Goal: Task Accomplishment & Management: Complete application form

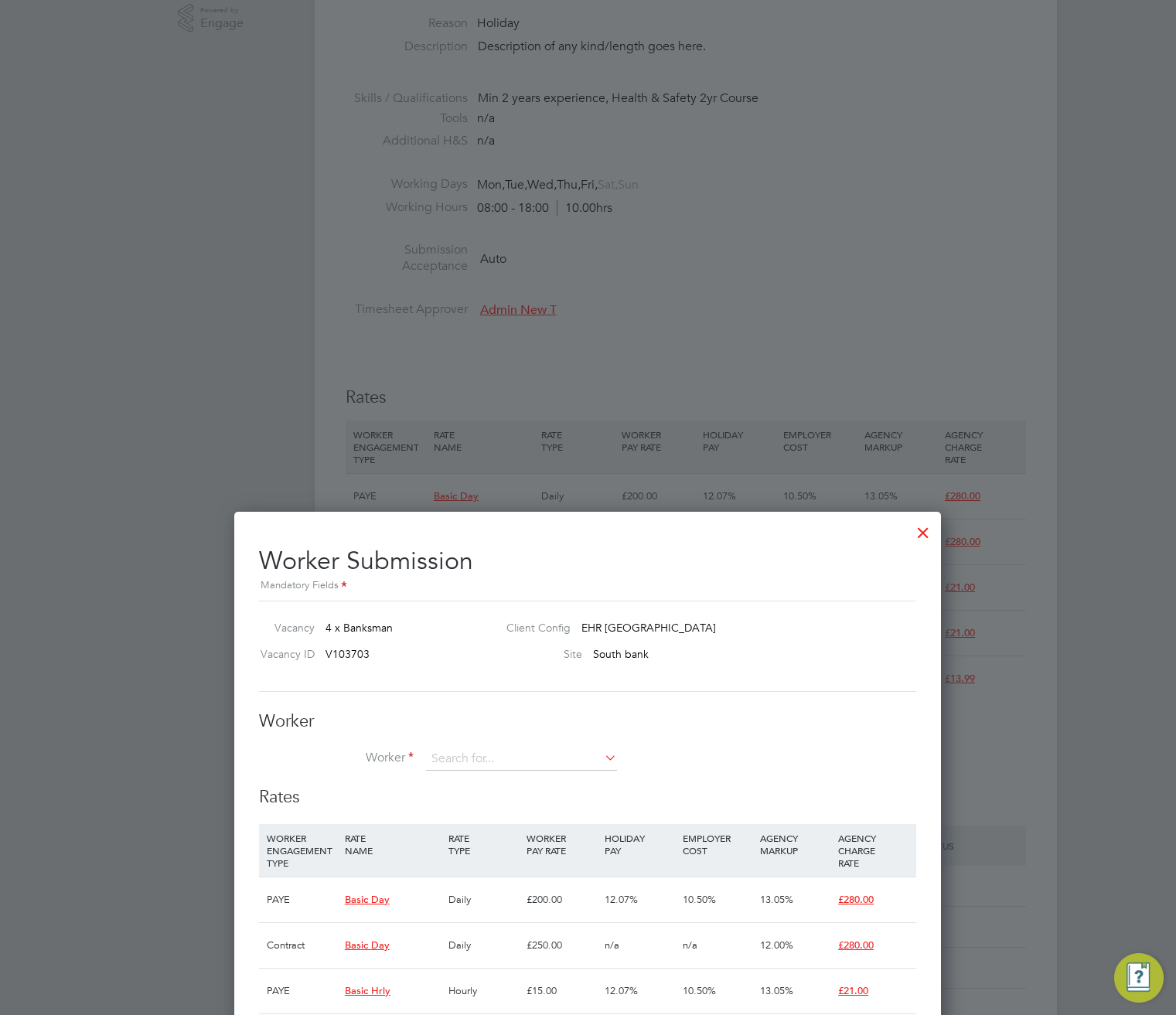
click at [934, 531] on div at bounding box center [923, 528] width 28 height 28
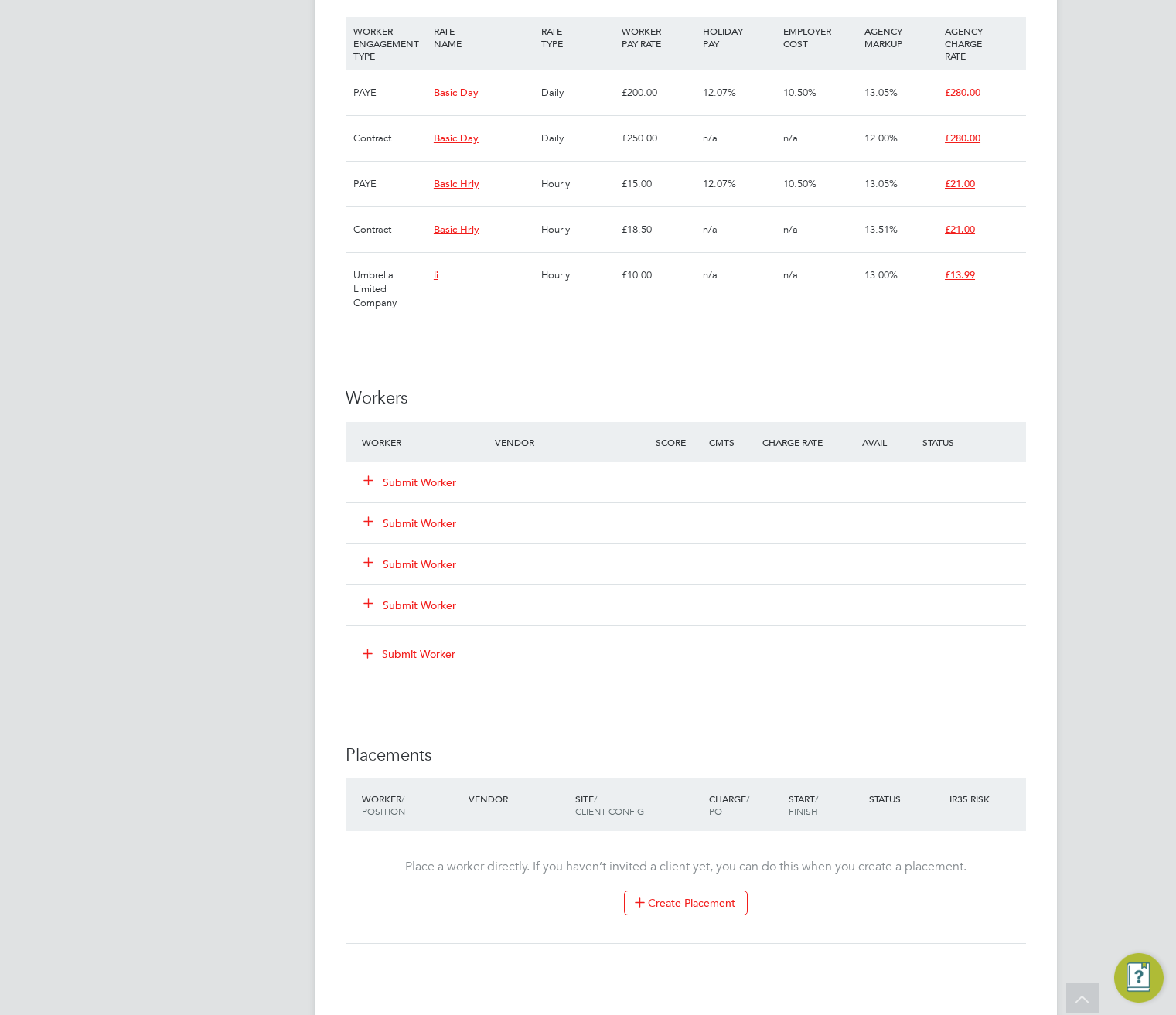
click at [643, 387] on h3 "Workers" at bounding box center [685, 398] width 680 height 22
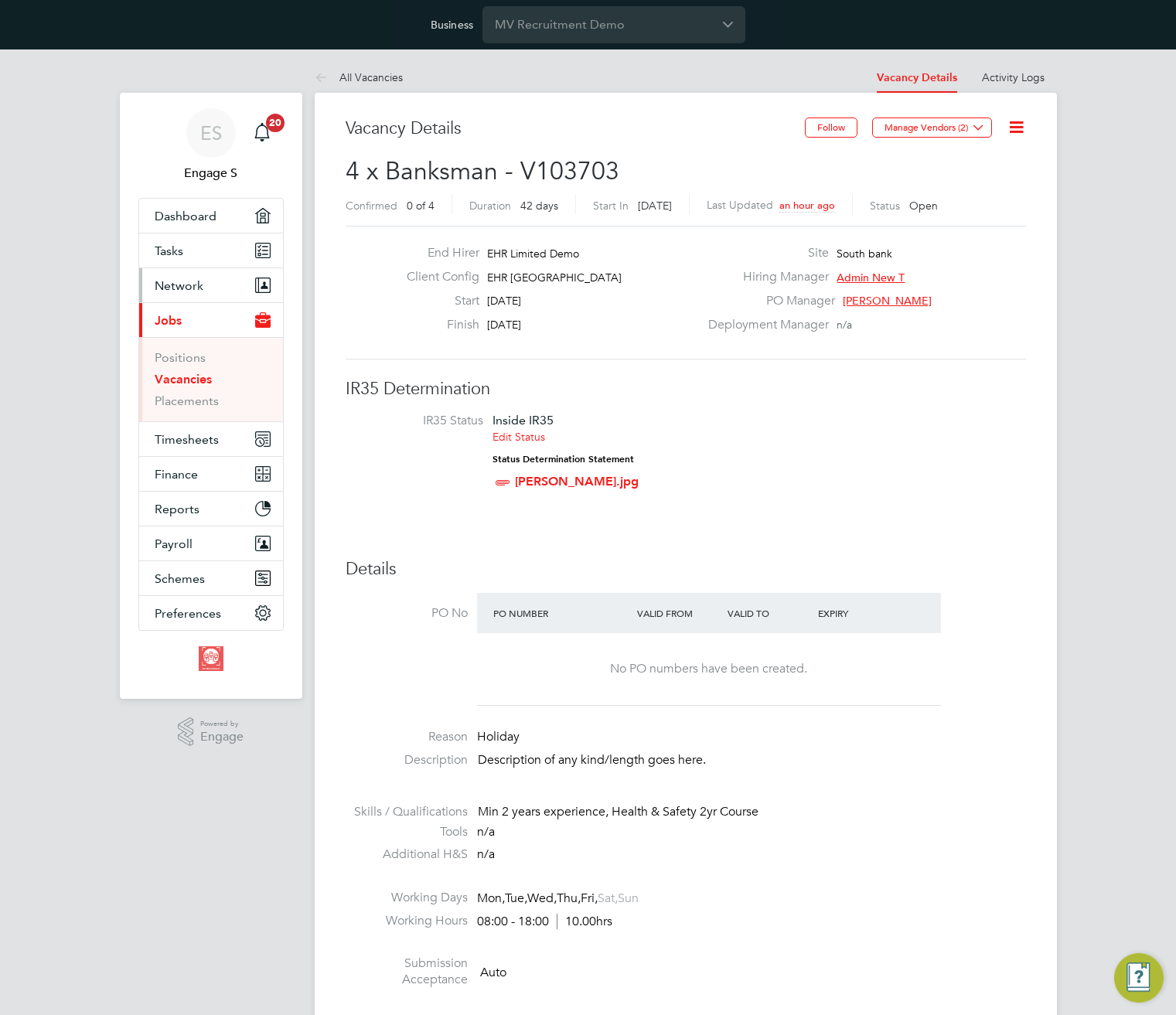
click at [198, 283] on span "Network" at bounding box center [179, 285] width 49 height 14
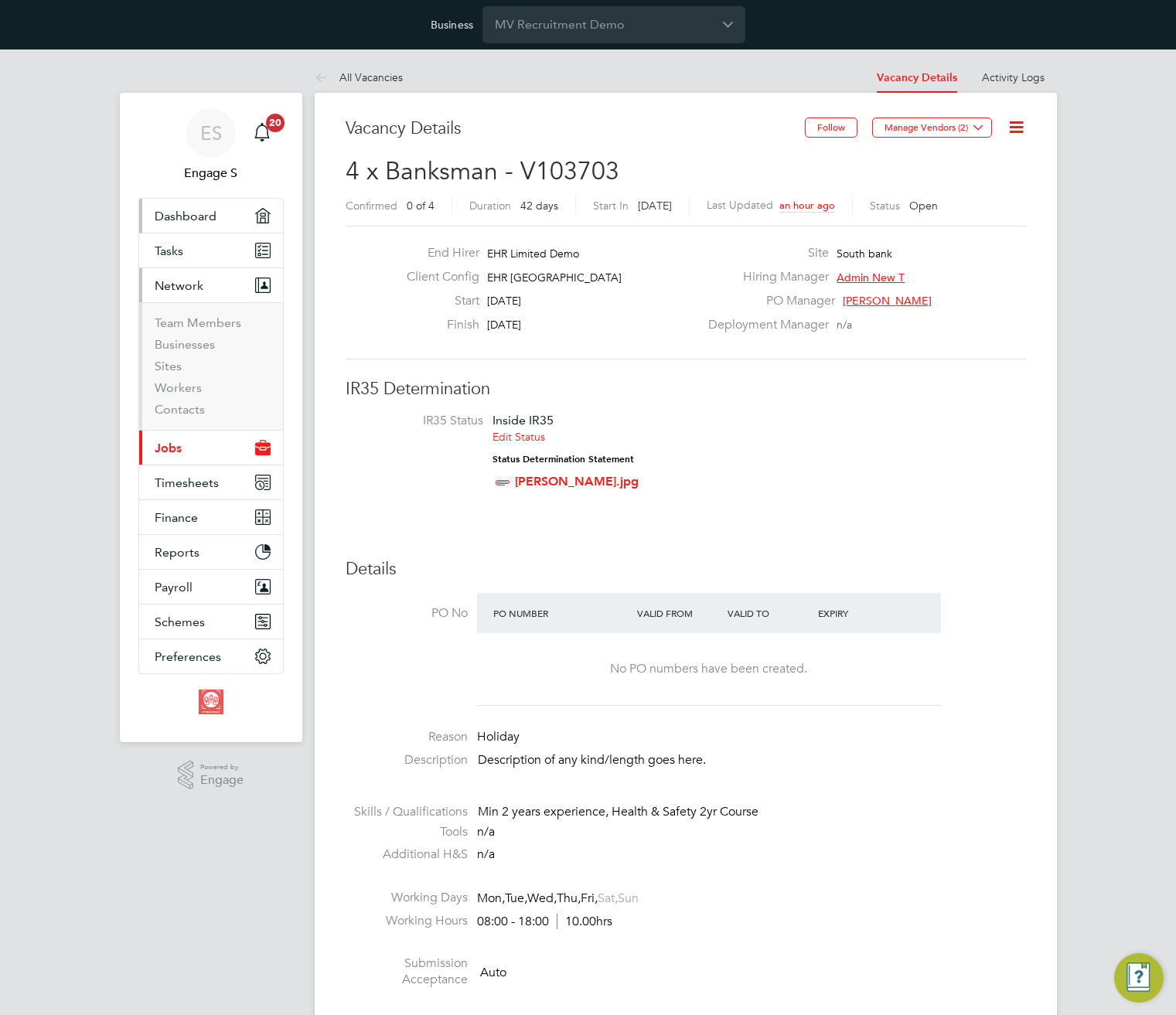
click at [184, 220] on span "Dashboard" at bounding box center [185, 215] width 61 height 14
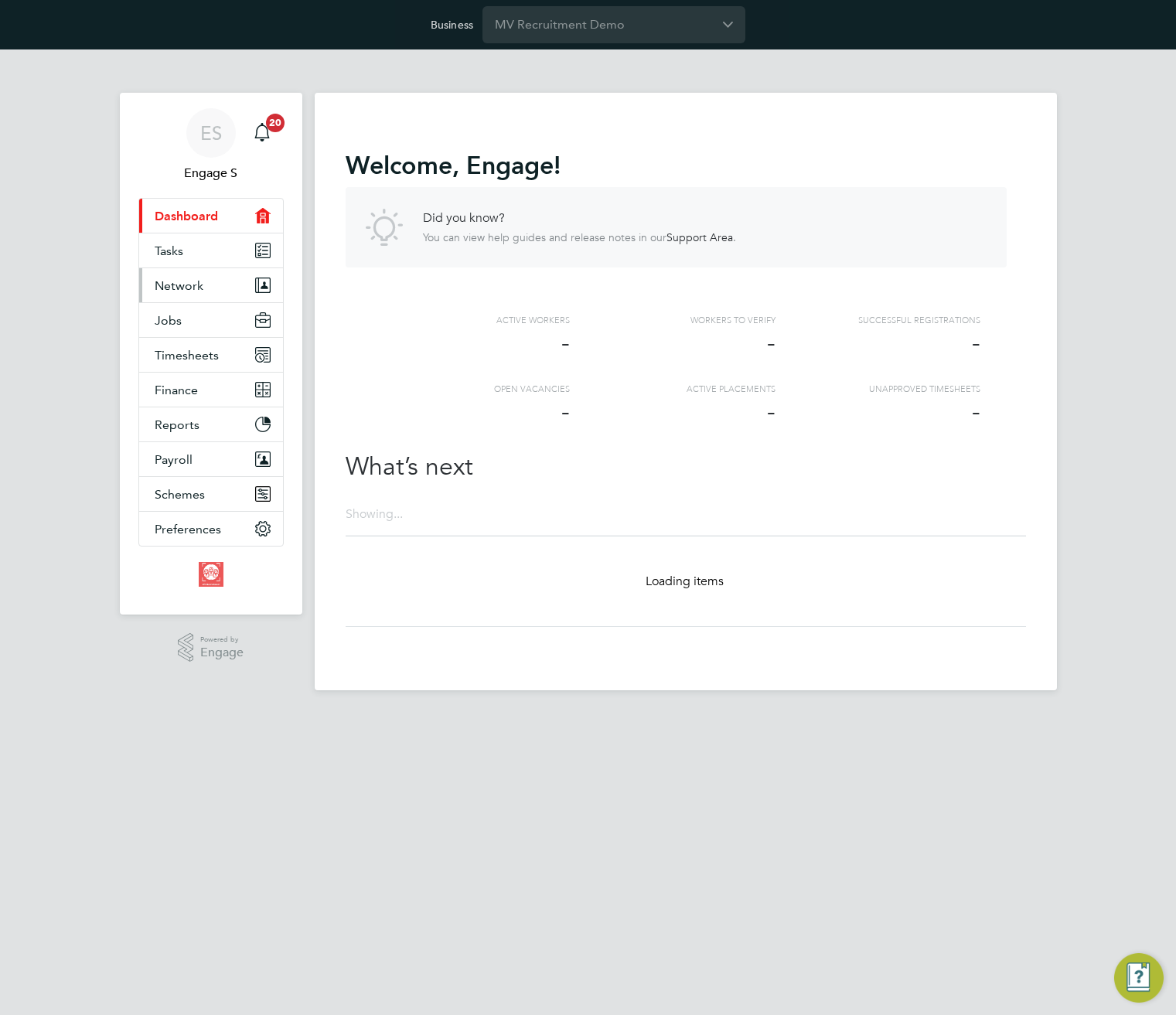
click at [180, 287] on span "Network" at bounding box center [179, 285] width 49 height 14
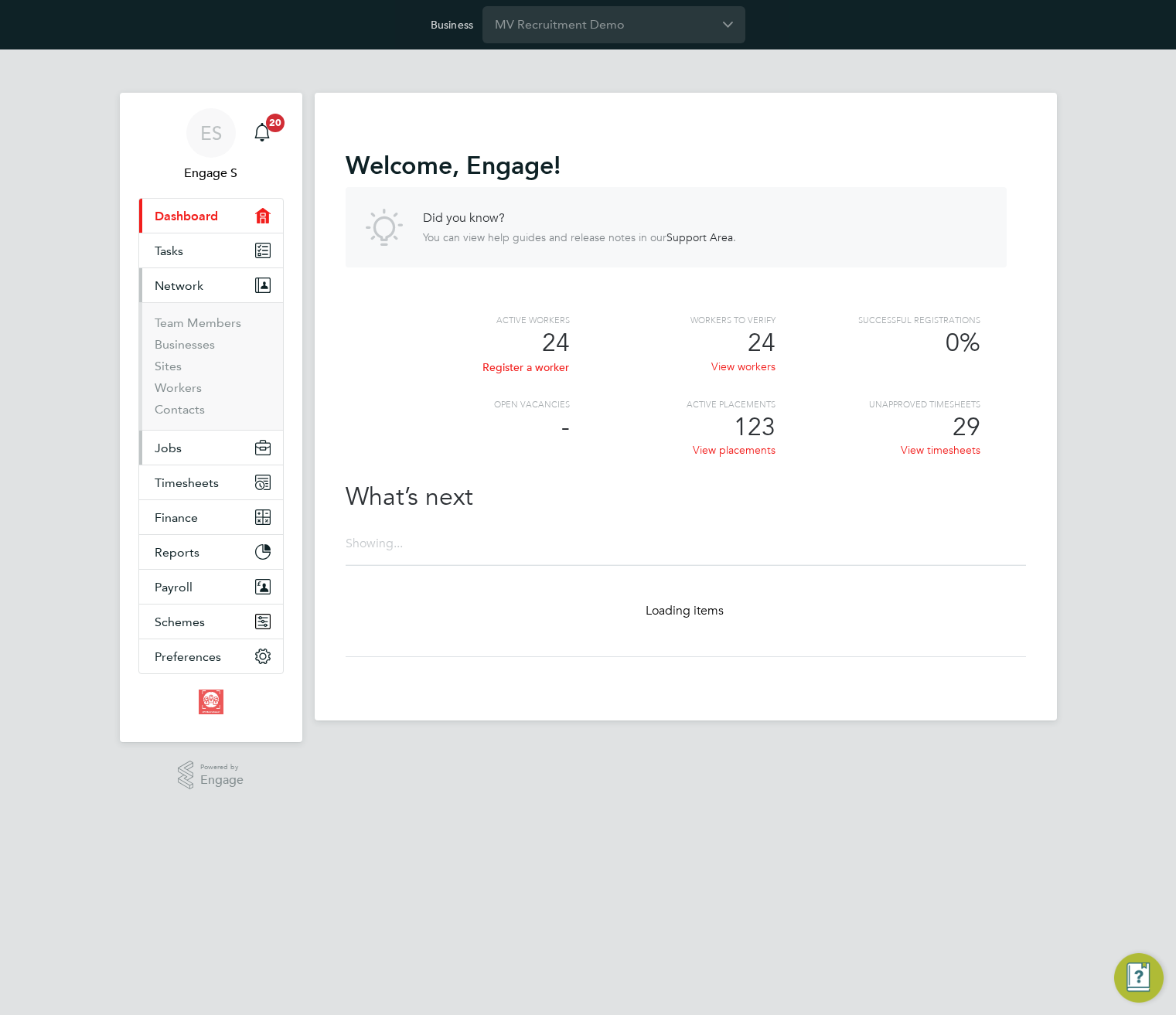
click at [188, 447] on button "Jobs" at bounding box center [211, 447] width 144 height 34
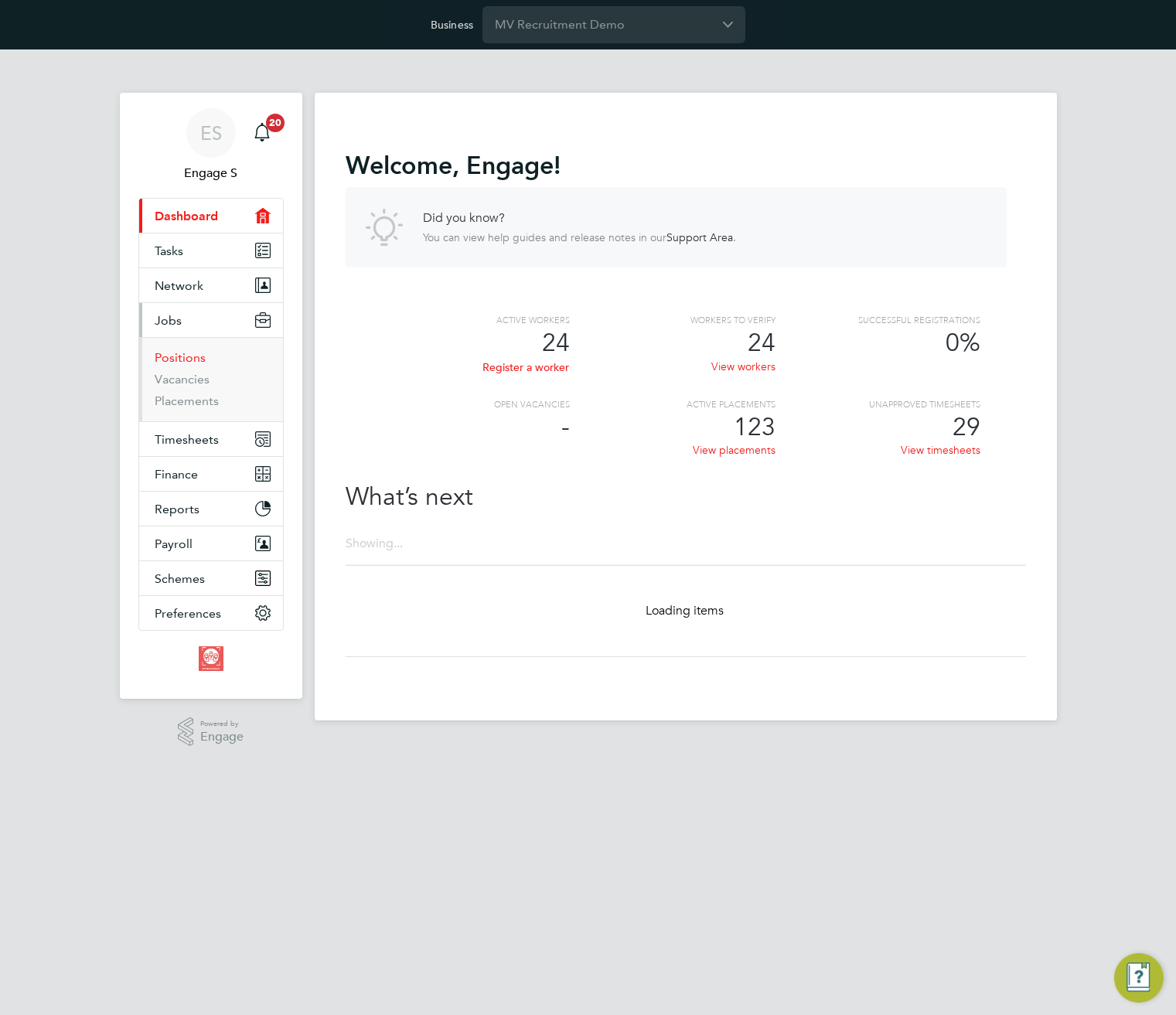
click at [177, 356] on link "Positions" at bounding box center [180, 357] width 51 height 14
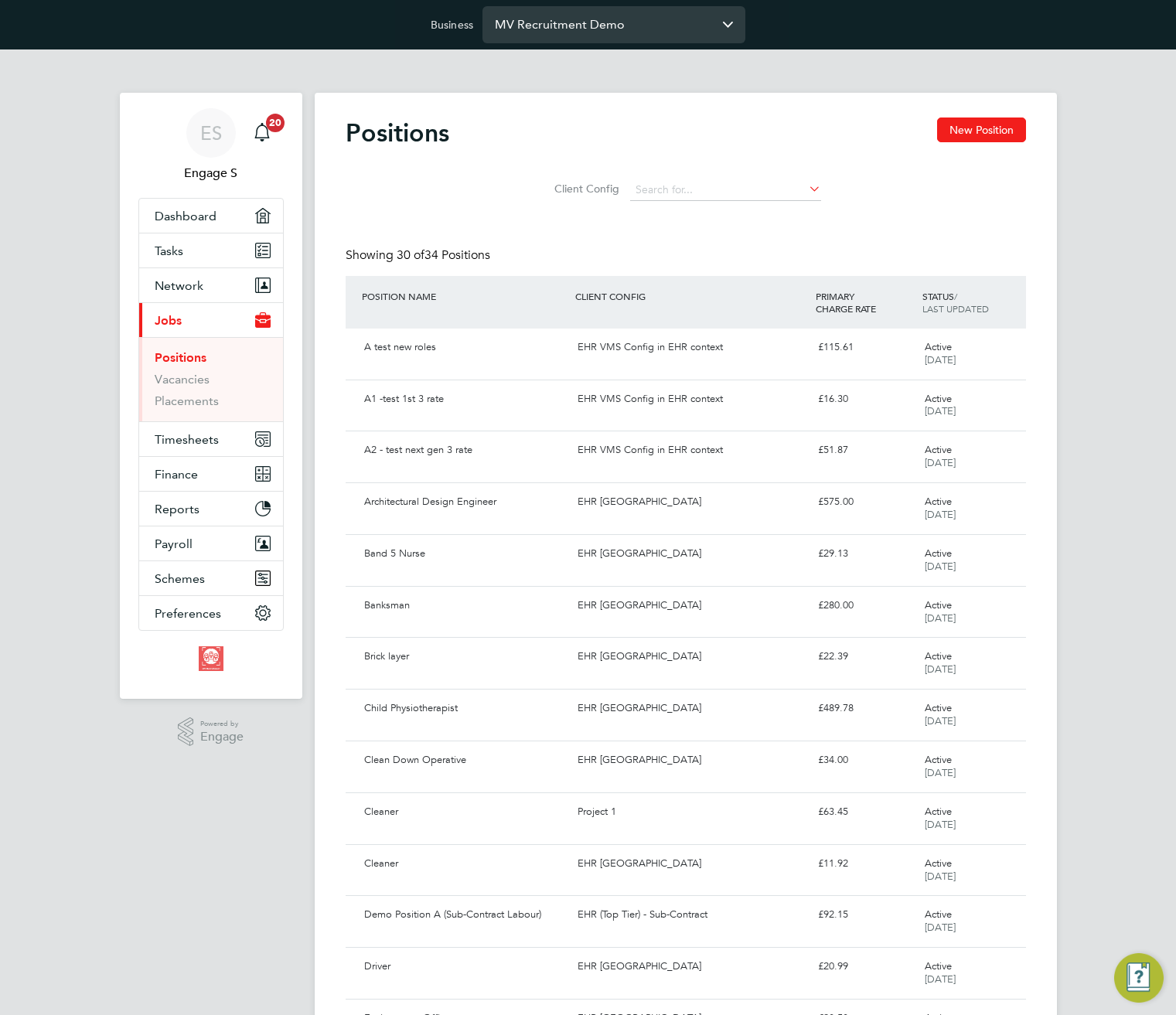
click at [581, 20] on input "MV Recruitment Demo" at bounding box center [613, 24] width 263 height 36
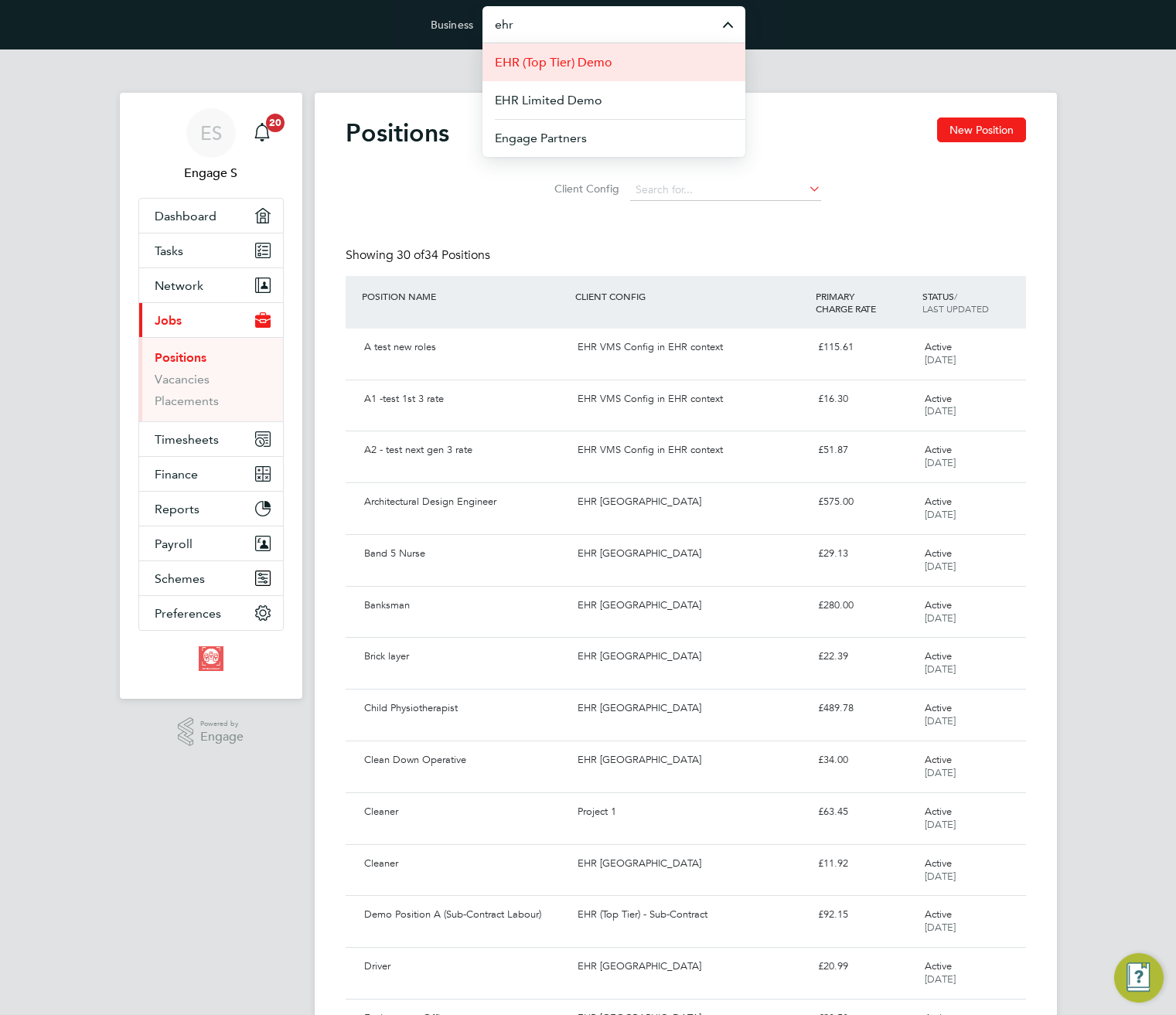
click at [625, 58] on li "EHR (Top Tier) Demo" at bounding box center [613, 61] width 263 height 37
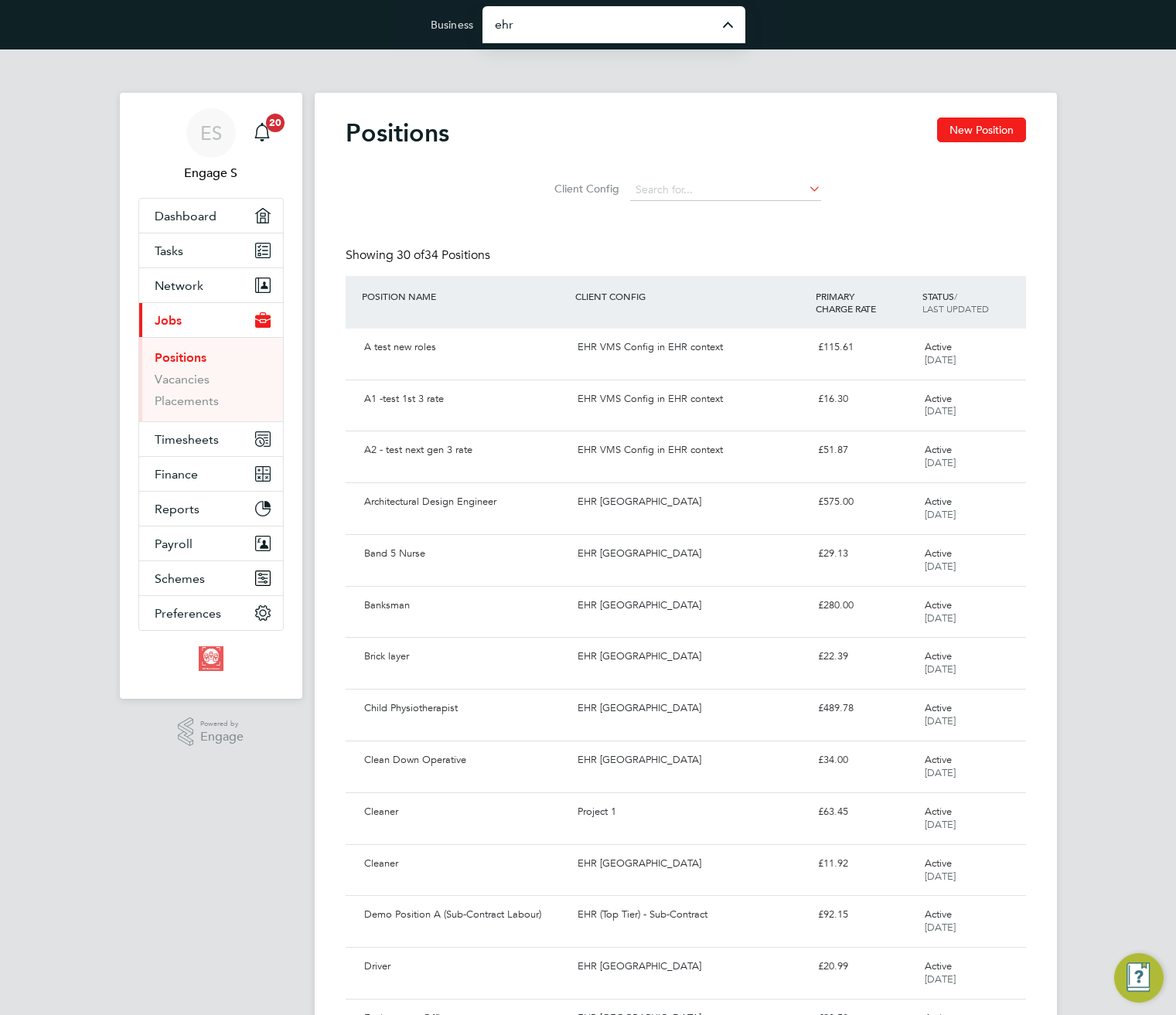
type input "EHR (Top Tier) Demo"
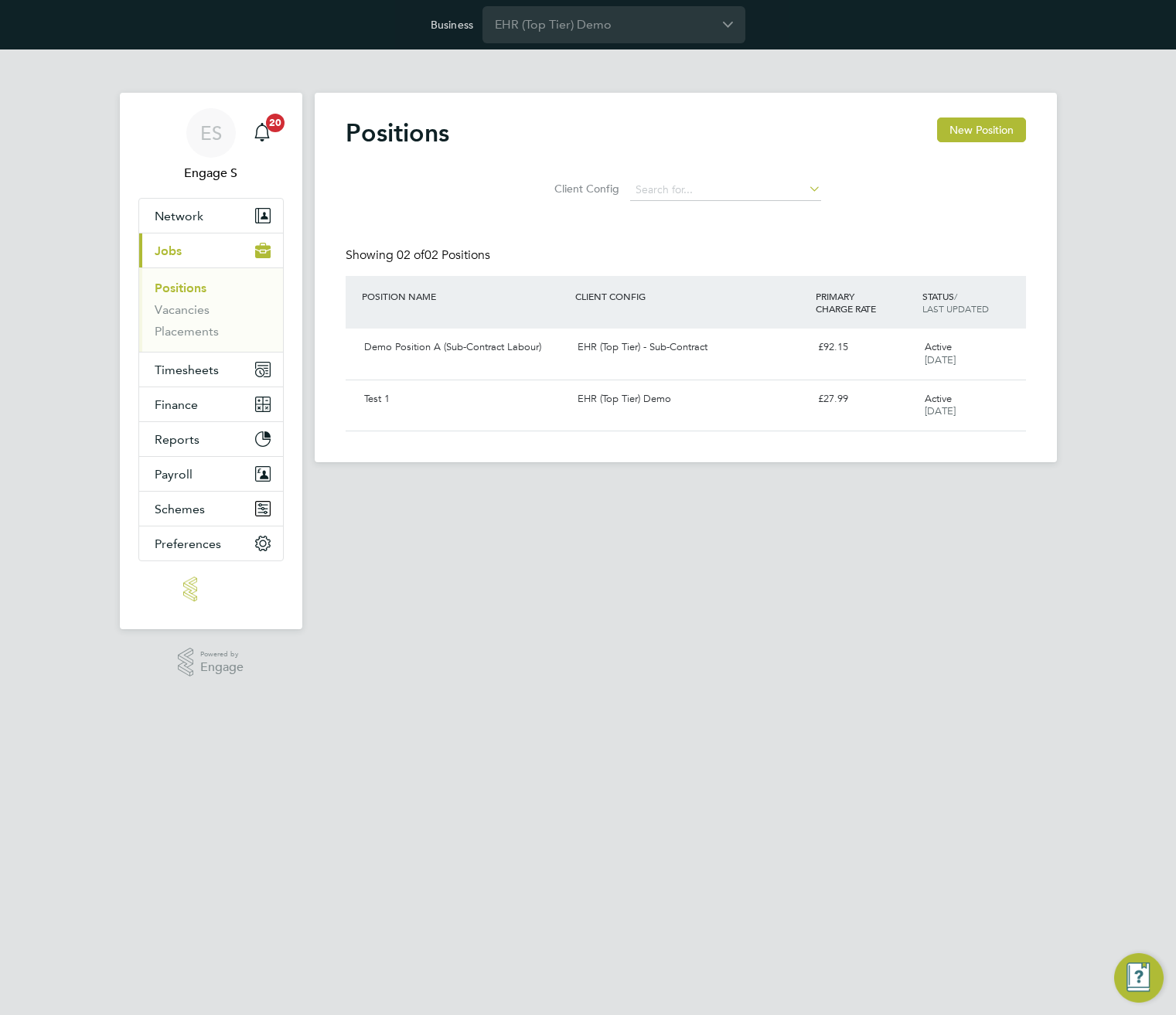
drag, startPoint x: 972, startPoint y: 133, endPoint x: 954, endPoint y: 77, distance: 58.8
click at [972, 133] on button "New Position" at bounding box center [981, 130] width 89 height 25
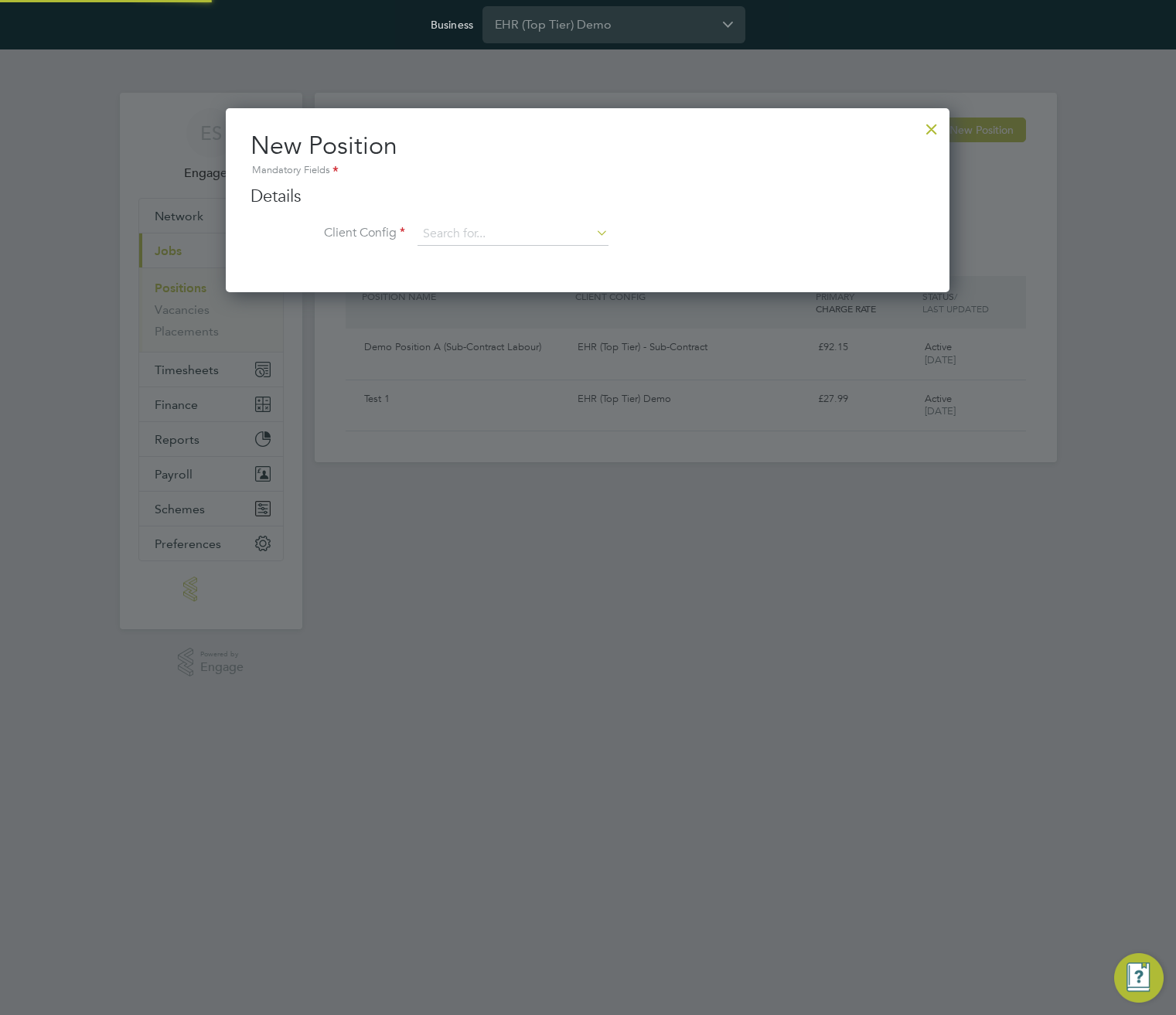
scroll to position [185, 724]
click at [582, 234] on input at bounding box center [513, 234] width 191 height 23
click at [581, 252] on li "EHR (Top Tier) - Sub-Contract" at bounding box center [513, 256] width 192 height 21
type input "EHR (Top Tier) - Sub-Contract"
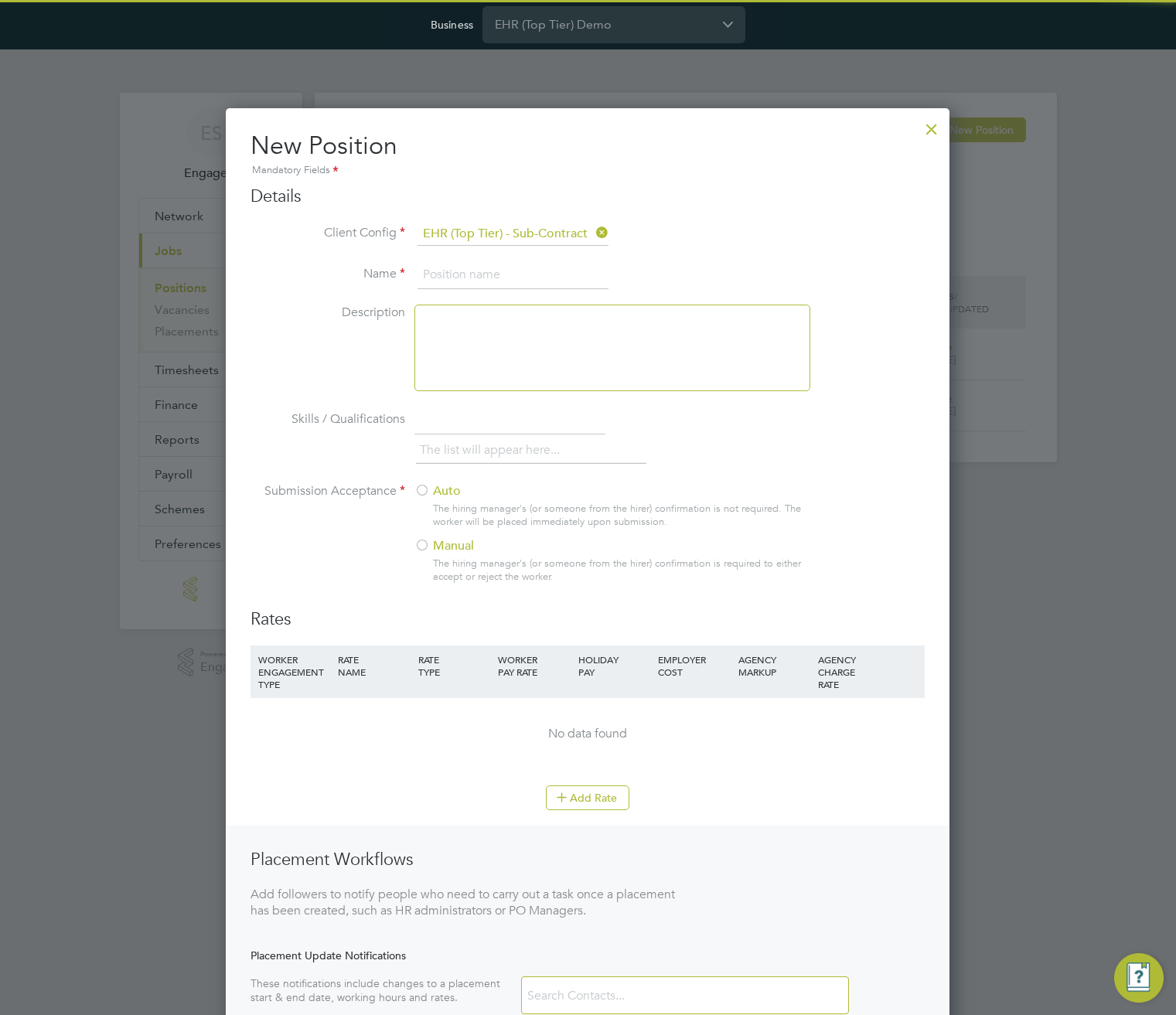
click at [556, 276] on input at bounding box center [513, 275] width 191 height 28
type input "test newrates"
click at [458, 505] on div "The hiring manager's (or someone from the hirer) confirmation is not required. …" at bounding box center [620, 515] width 375 height 26
click at [454, 488] on label "Auto" at bounding box center [606, 491] width 383 height 16
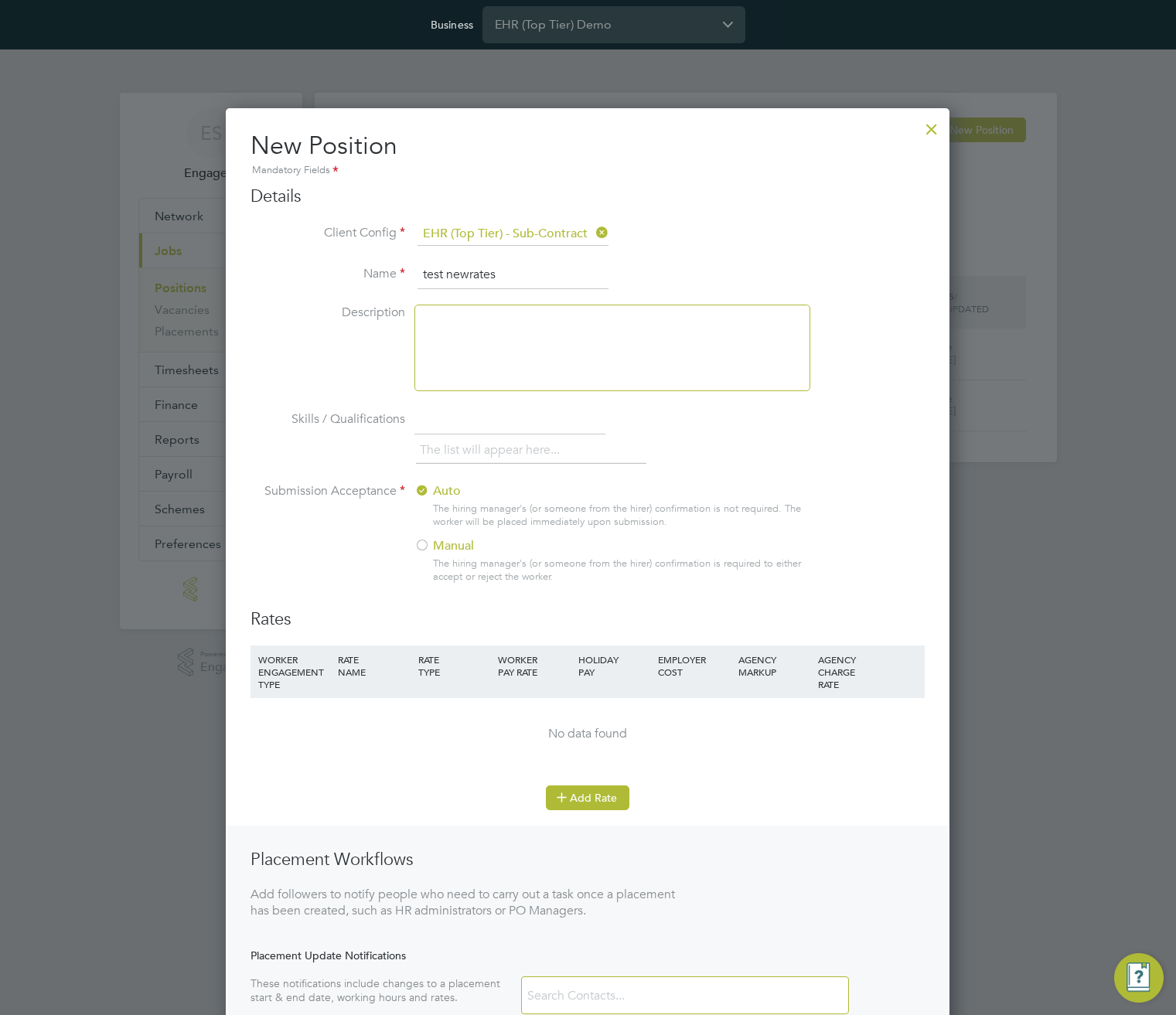
click at [583, 792] on button "Add Rate" at bounding box center [587, 798] width 84 height 25
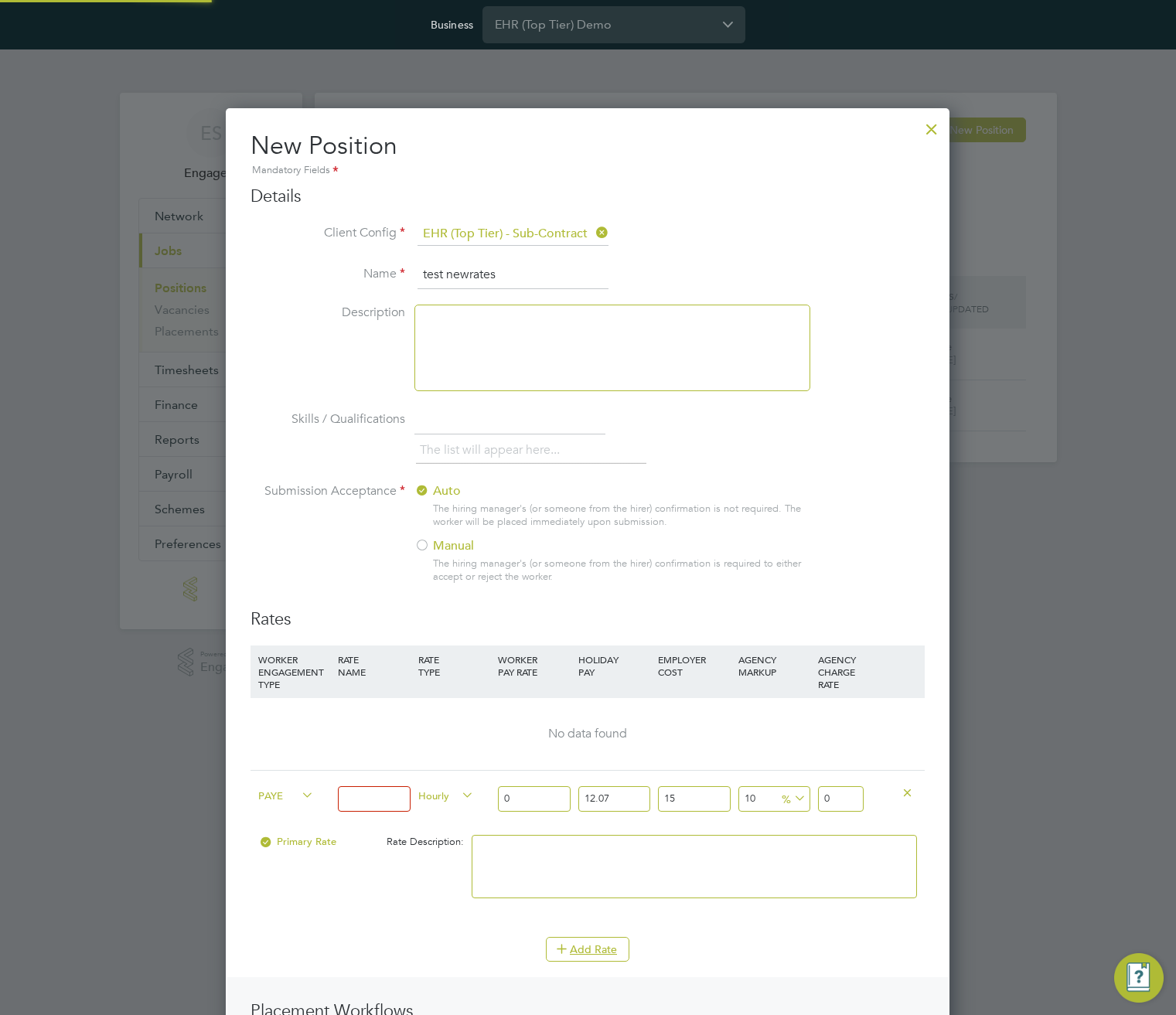
scroll to position [1097, 724]
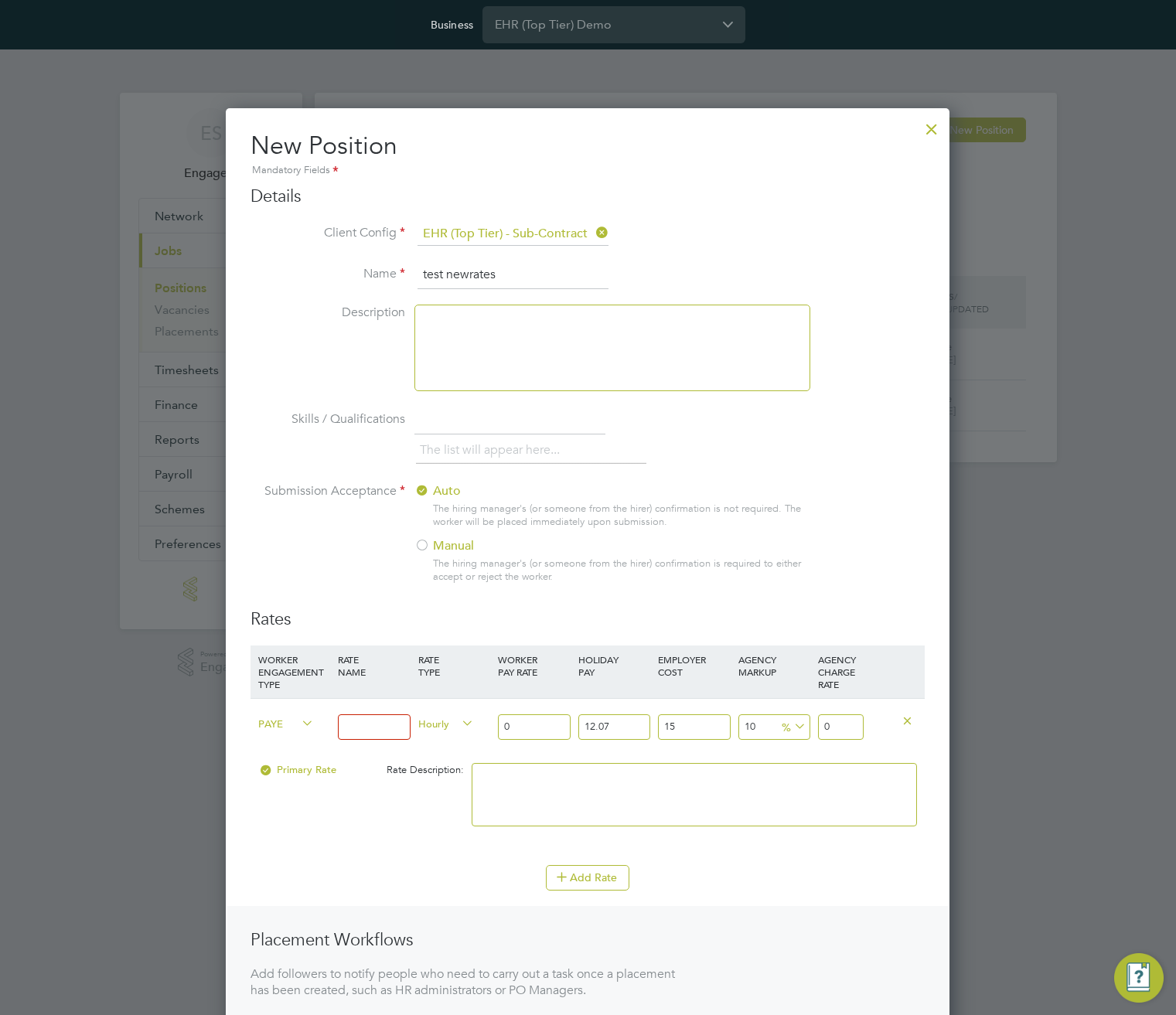
click at [299, 719] on icon at bounding box center [299, 723] width 0 height 22
click at [293, 727] on span "PAYE" at bounding box center [286, 723] width 56 height 17
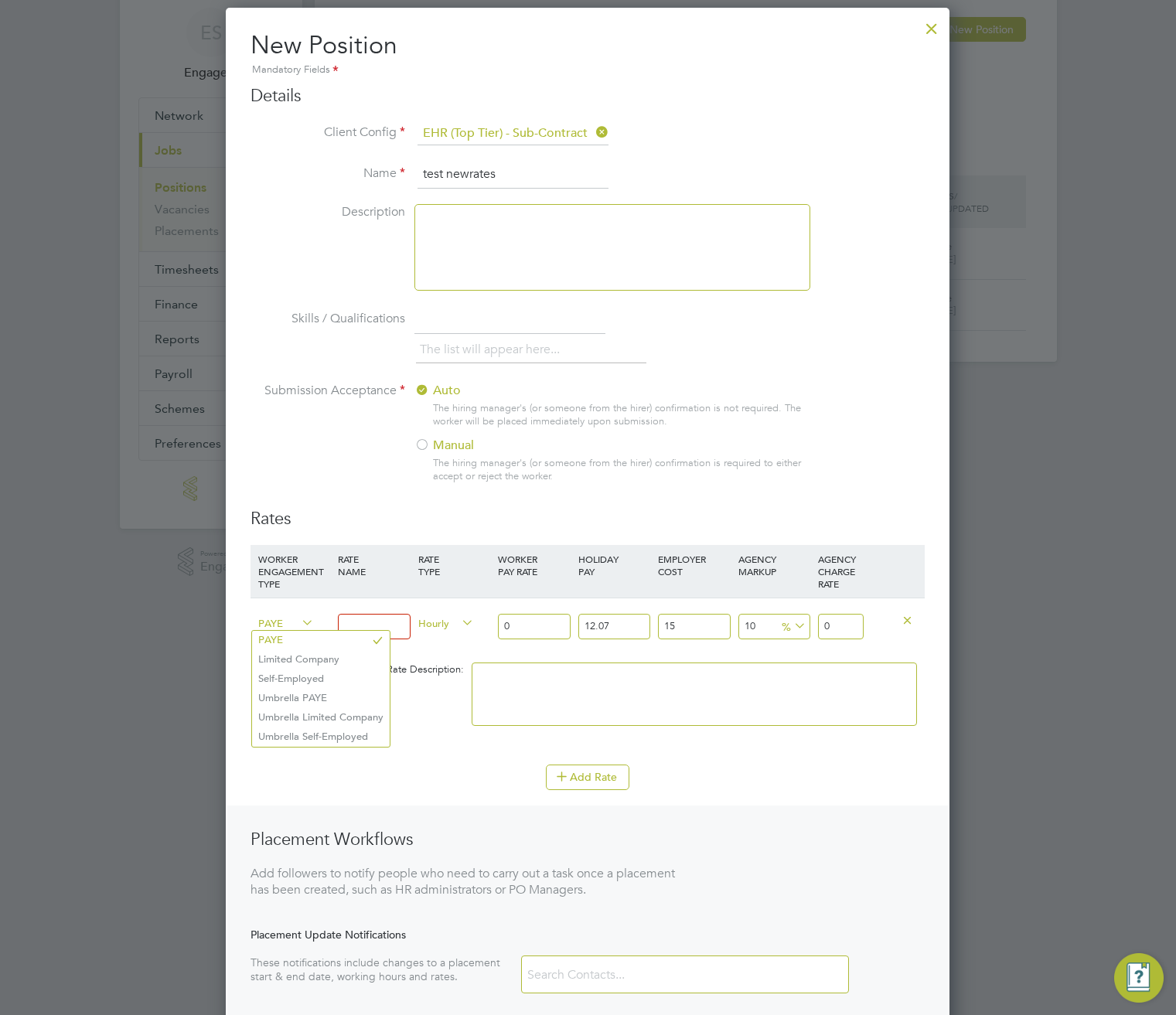
scroll to position [0, 0]
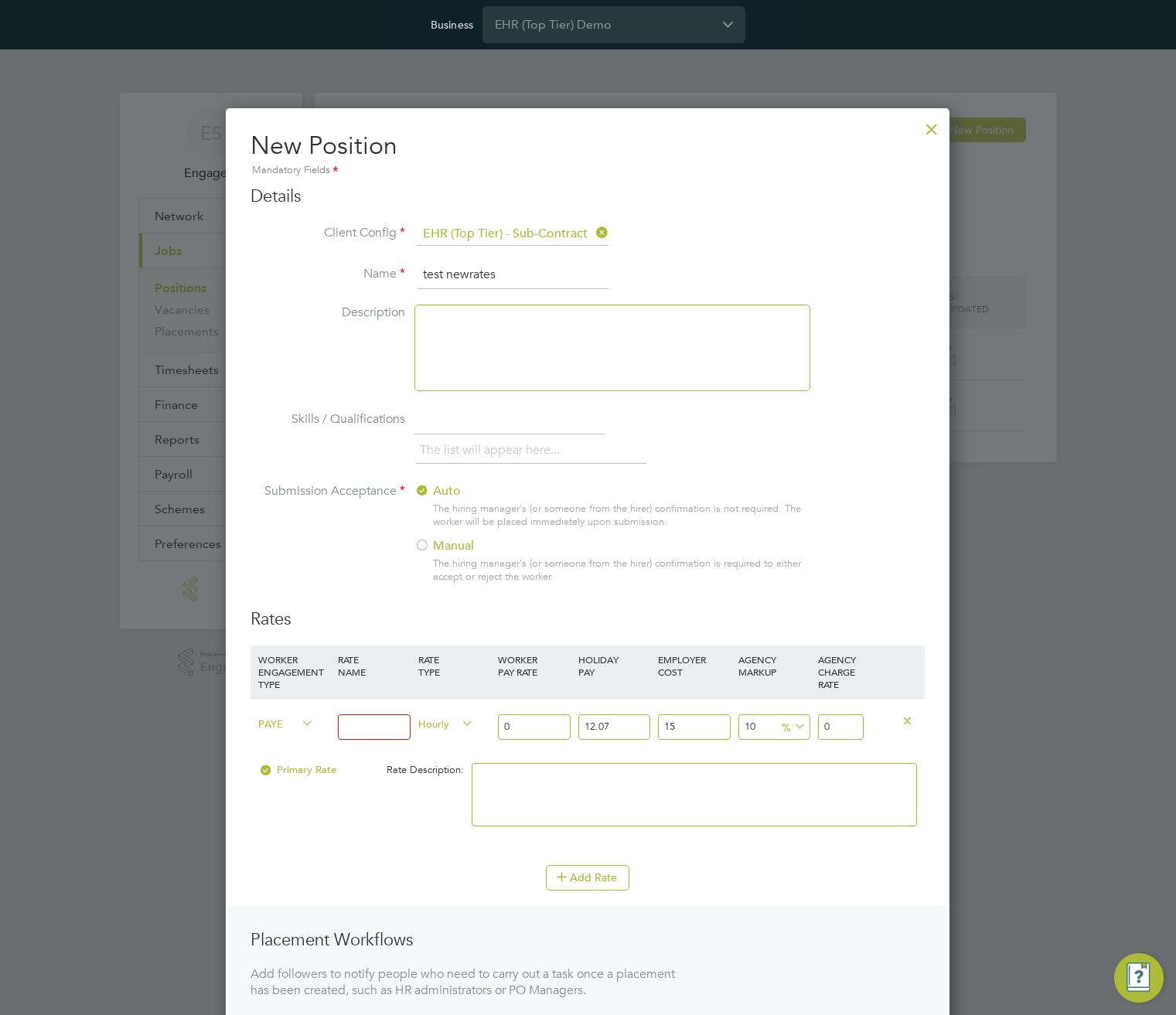
click at [321, 794] on li "Umbrella PAYE" at bounding box center [320, 799] width 137 height 19
click at [363, 730] on input at bounding box center [373, 727] width 72 height 26
type input "45"
click at [549, 733] on input "0" at bounding box center [533, 727] width 72 height 26
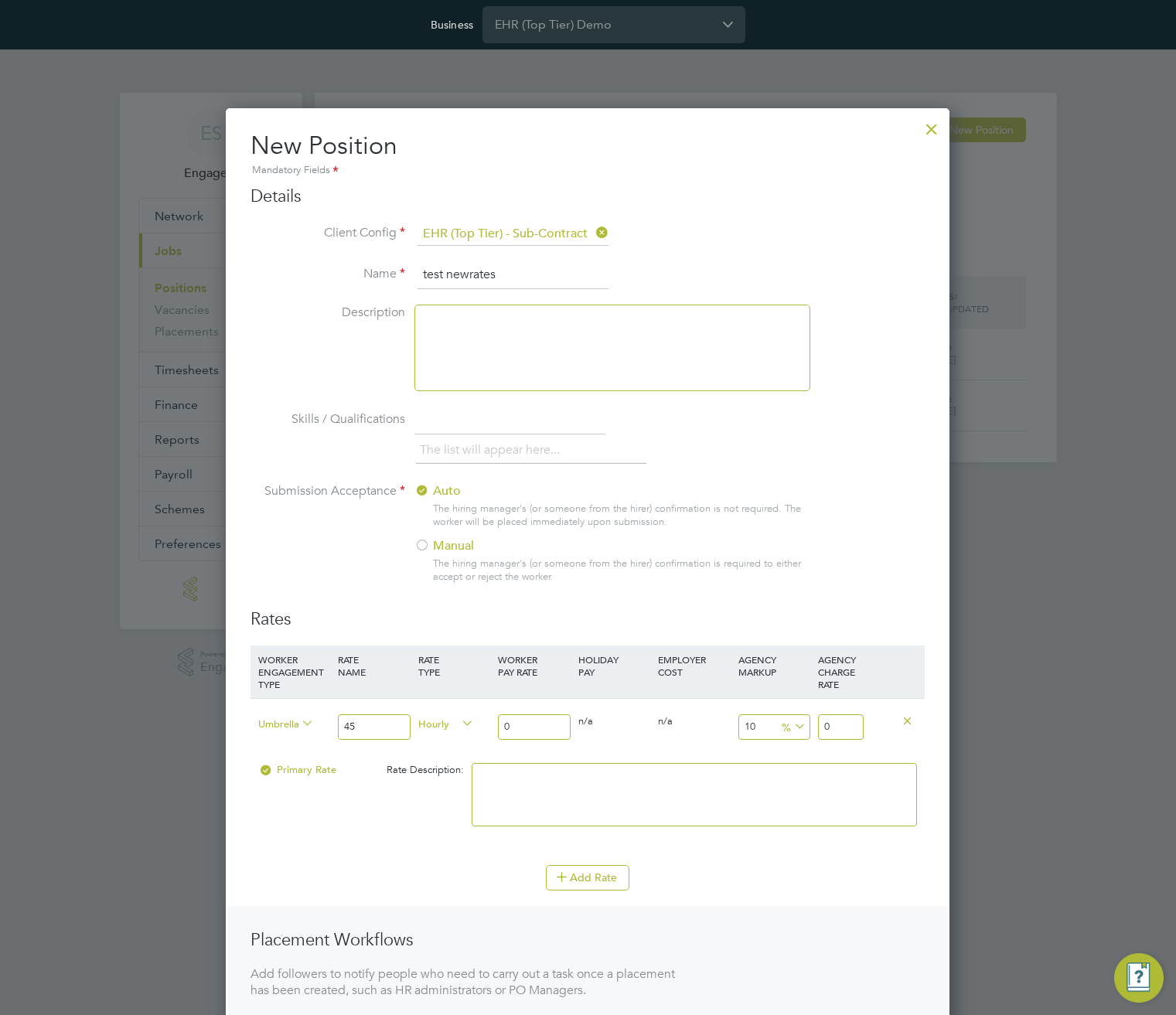
type input "01"
type input "1.4176855"
type input "011"
type input "15.5945405"
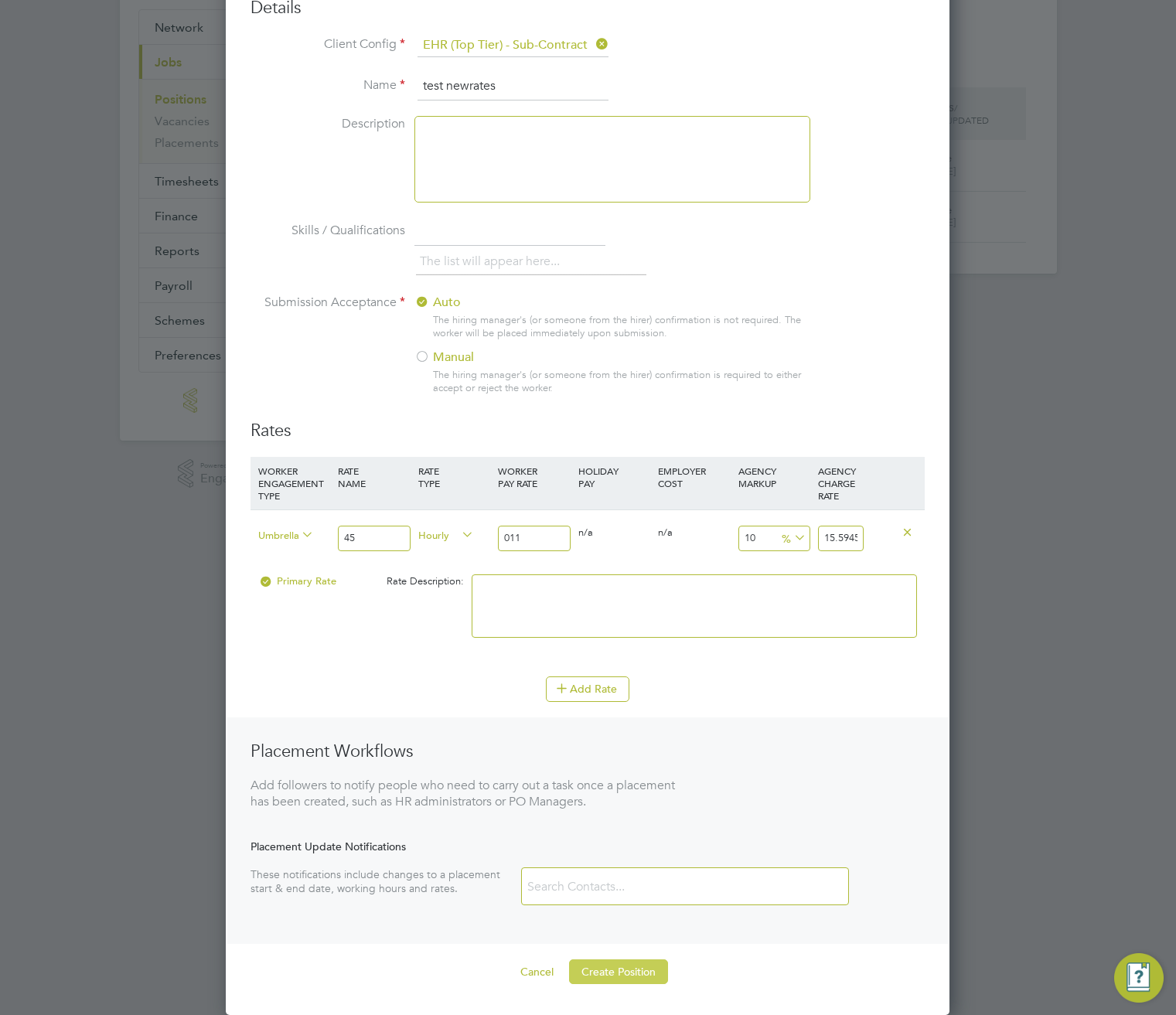
type input "011"
click at [603, 971] on button "Create Position" at bounding box center [618, 972] width 99 height 25
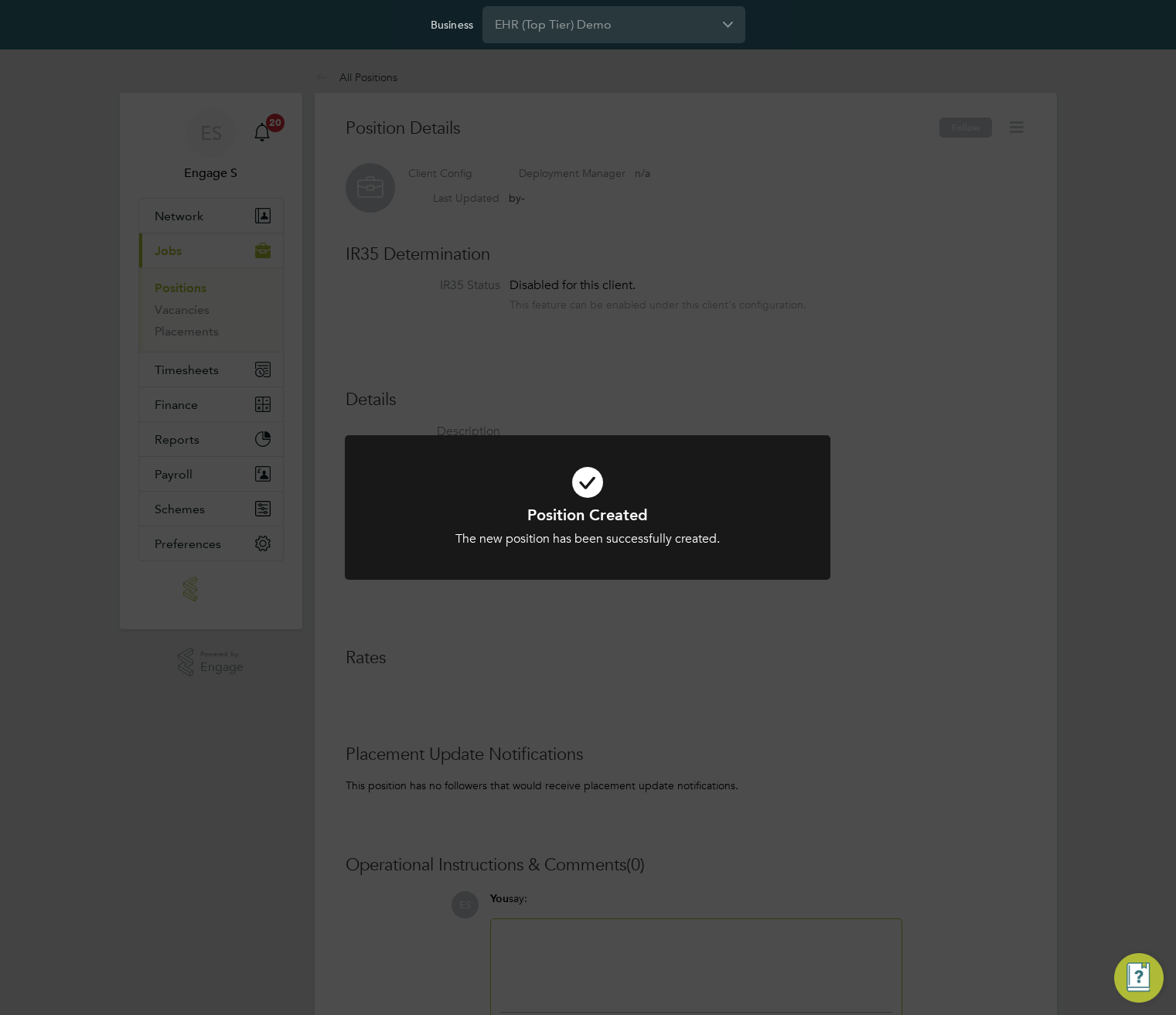
click at [789, 643] on div "Position Created The new position has been successfully created. Cancel Okay" at bounding box center [588, 507] width 1176 height 1015
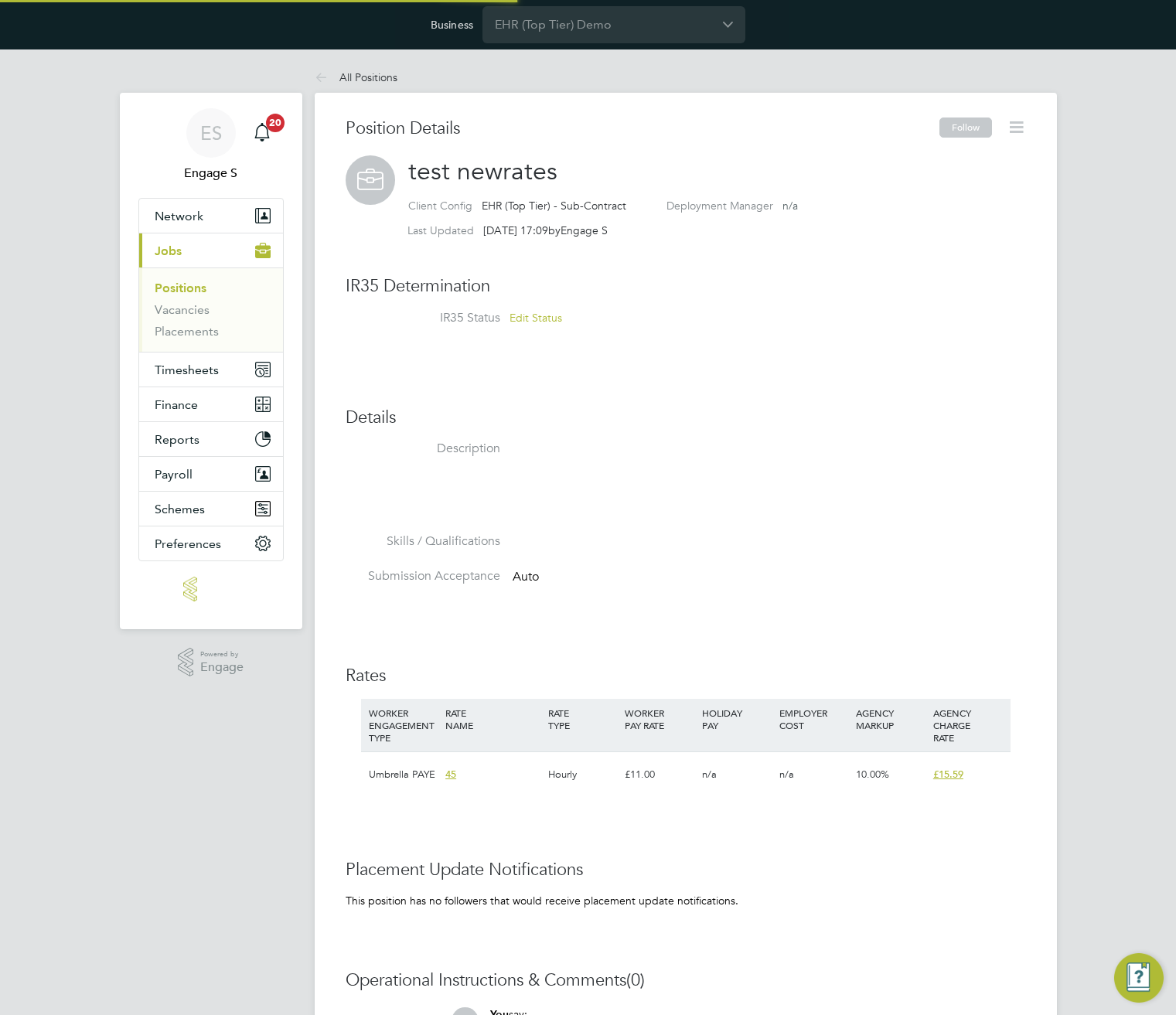
scroll to position [46, 104]
click at [425, 129] on h3 "Position Details" at bounding box center [642, 128] width 593 height 22
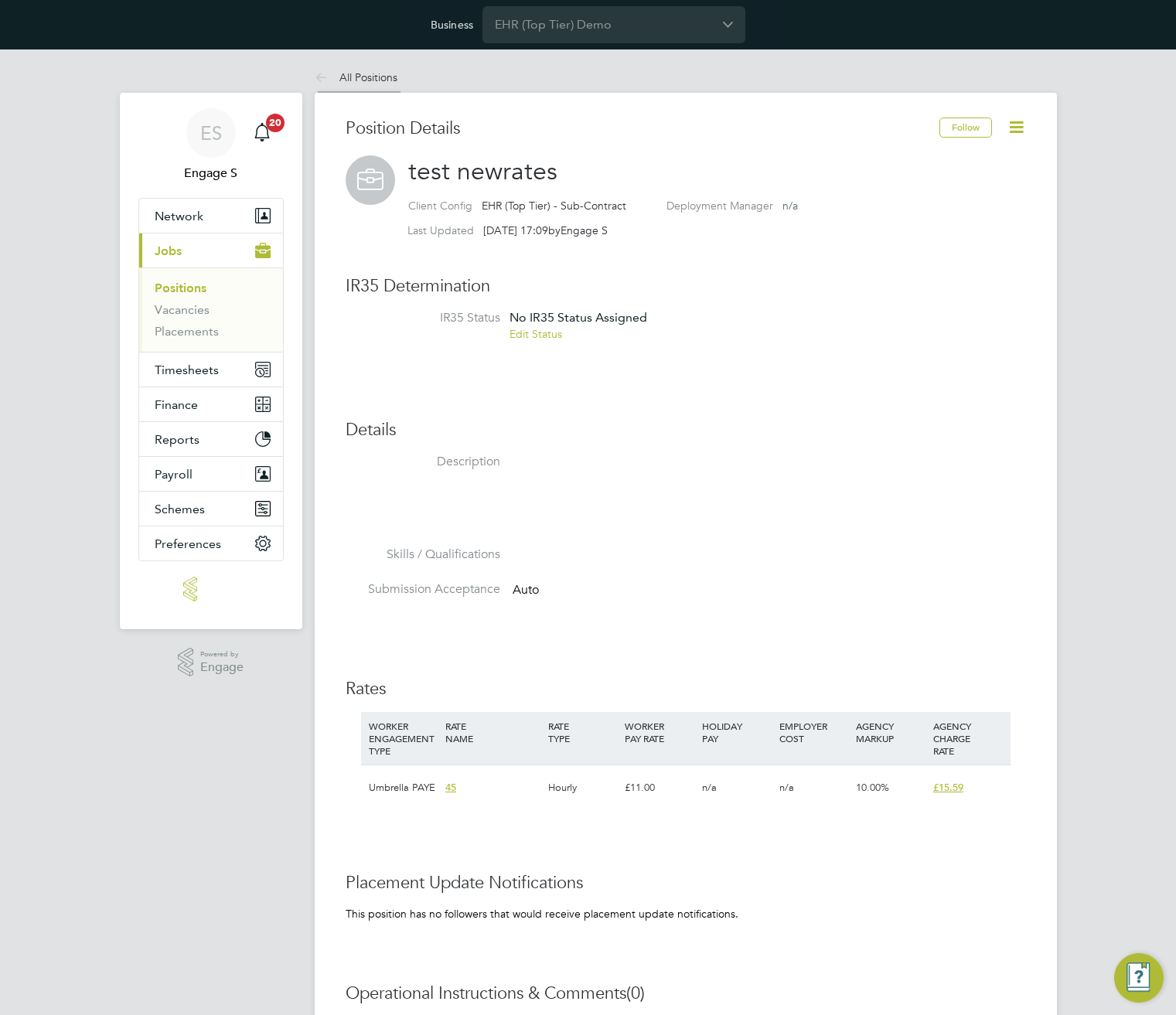
click at [355, 76] on link "All Positions" at bounding box center [356, 77] width 83 height 13
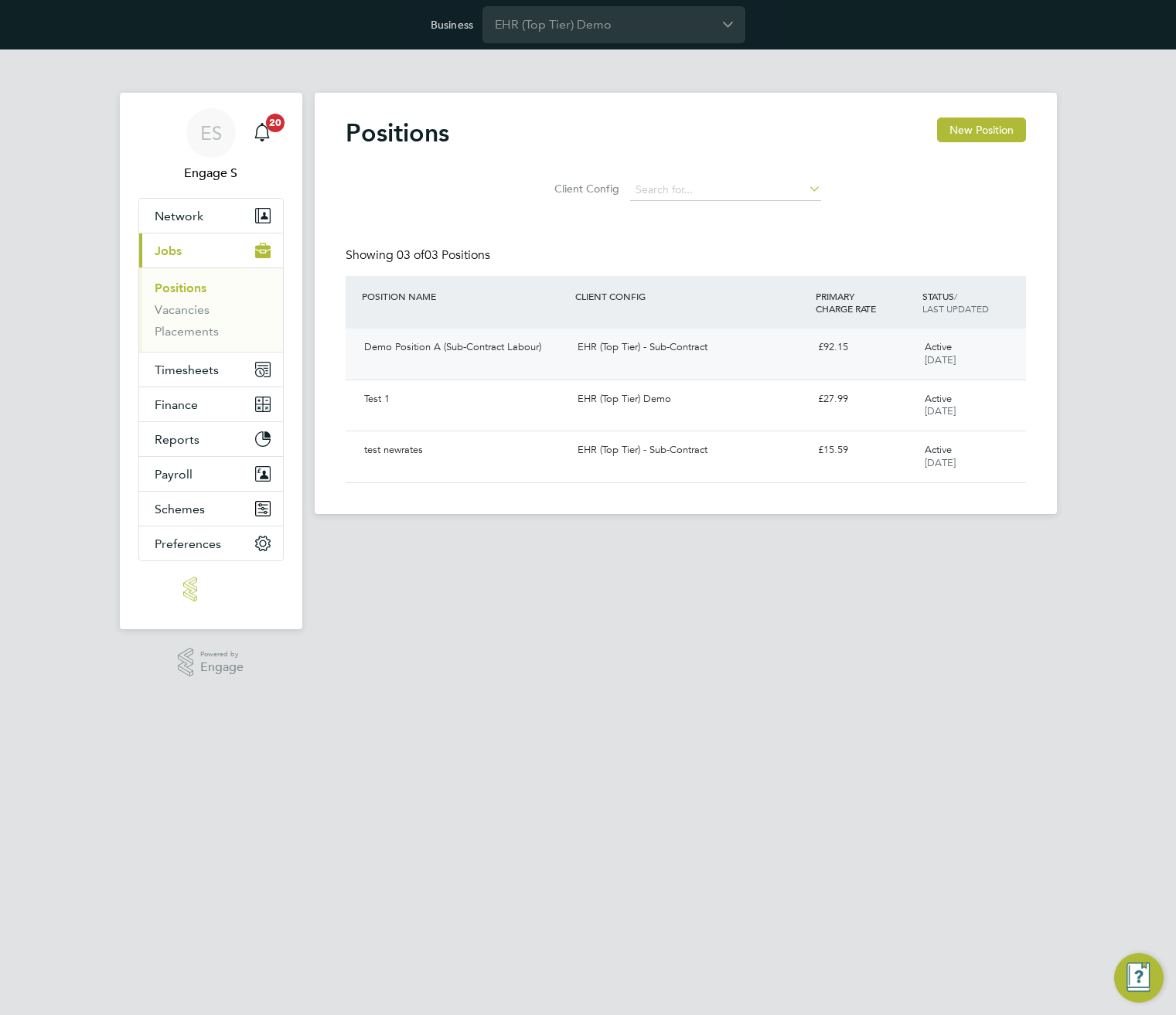
click at [793, 355] on div "EHR (Top Tier) - Sub-Contract" at bounding box center [691, 348] width 240 height 26
click at [553, 402] on div "Test 1" at bounding box center [465, 399] width 213 height 26
click at [629, 451] on div "EHR (Top Tier) - Sub-Contract" at bounding box center [691, 450] width 240 height 26
click at [202, 533] on button "Preferences" at bounding box center [211, 543] width 144 height 34
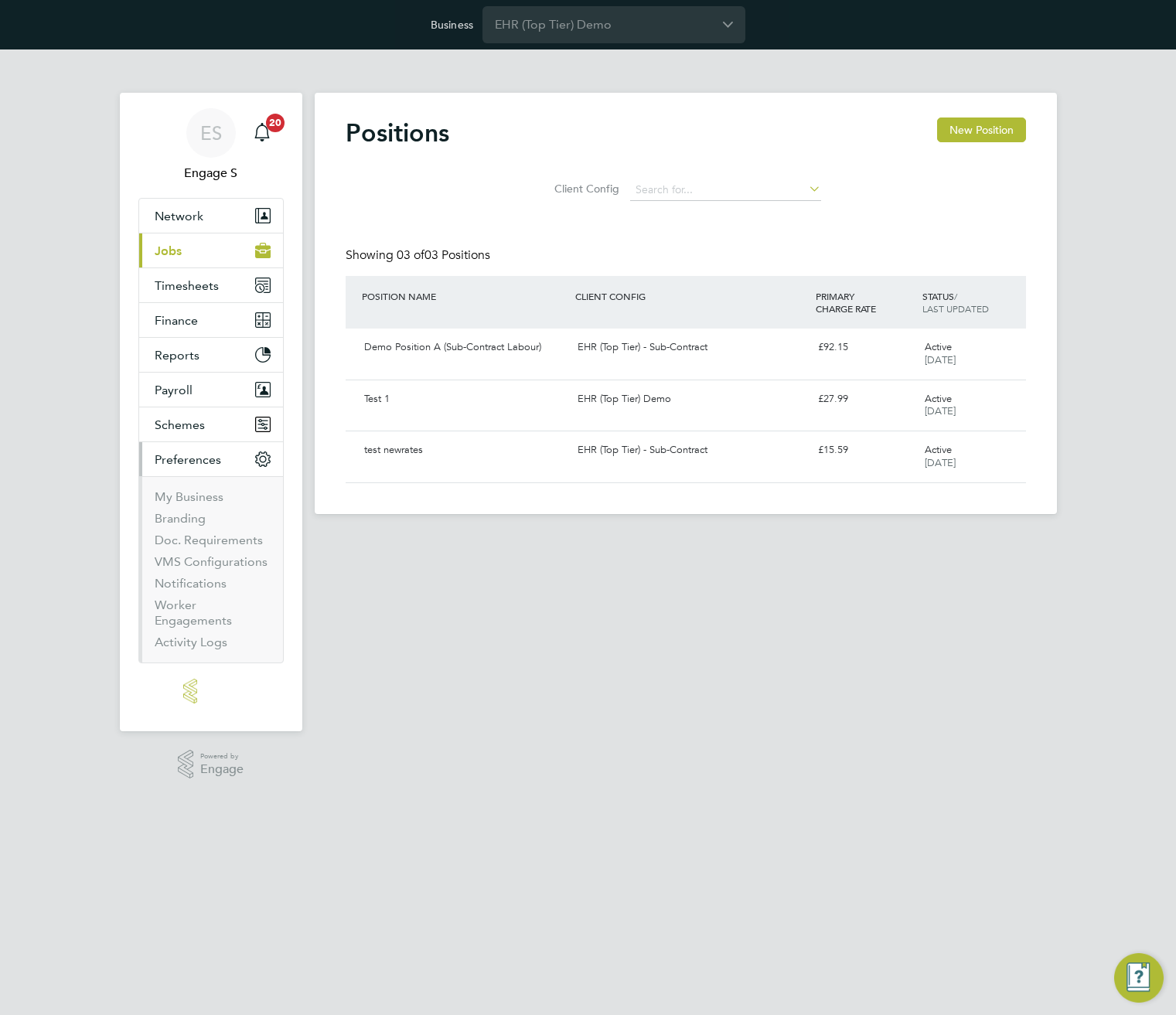
click at [202, 504] on li "My Business" at bounding box center [212, 500] width 116 height 22
click at [205, 428] on button "Schemes" at bounding box center [211, 423] width 144 height 34
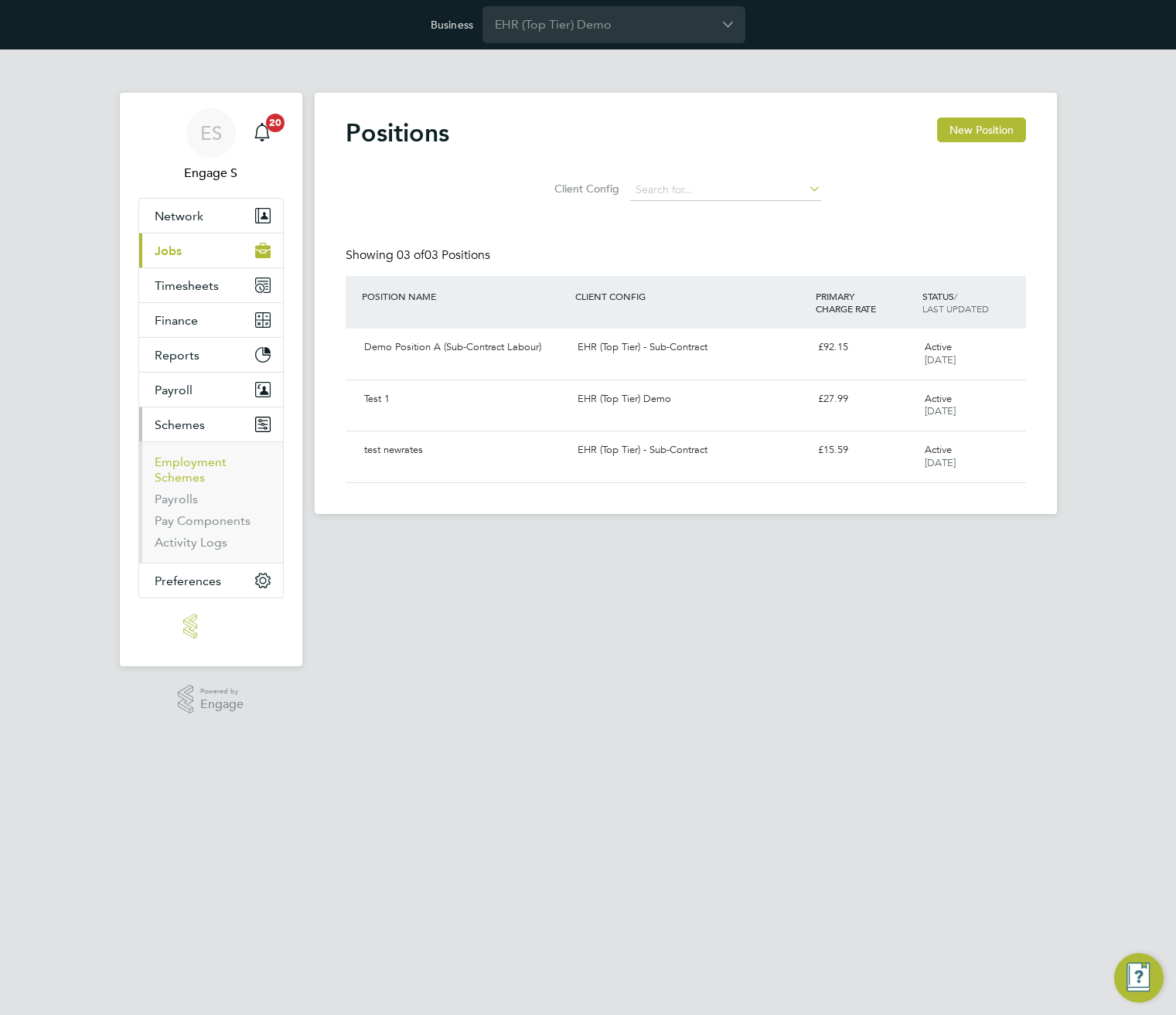
click at [193, 463] on link "Employment Schemes" at bounding box center [190, 469] width 72 height 30
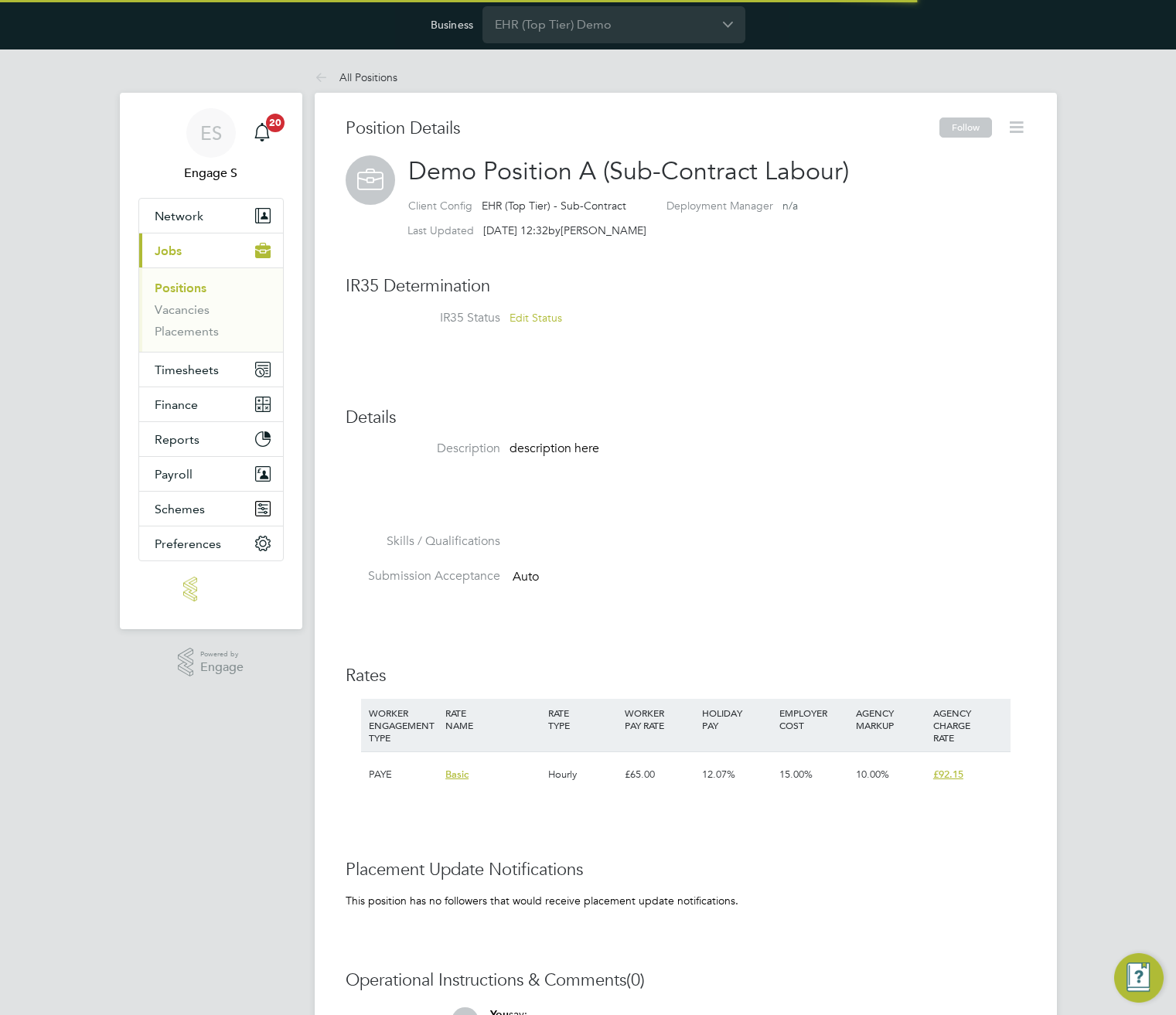
scroll to position [46, 104]
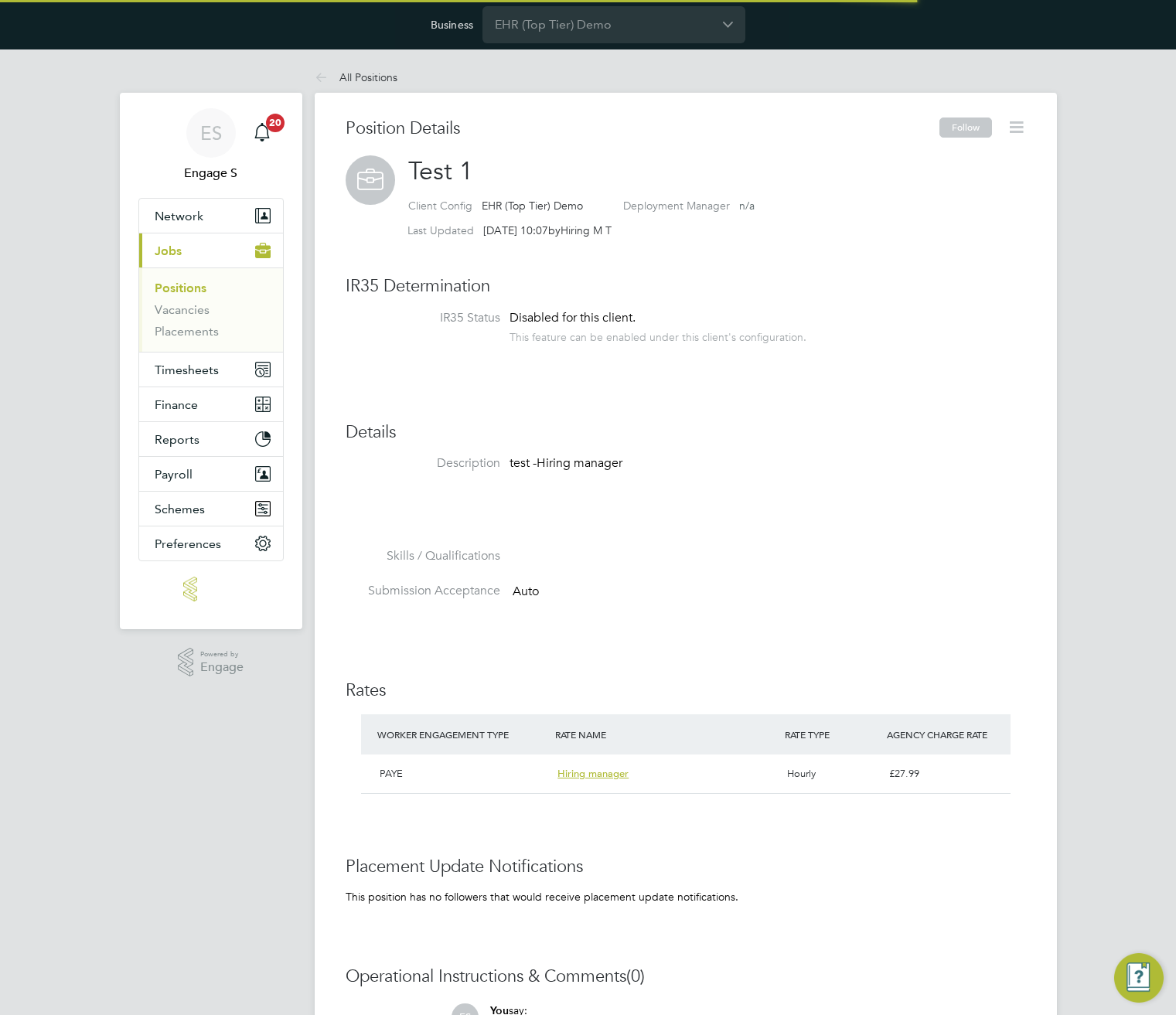
scroll to position [27, 229]
click at [1018, 130] on icon at bounding box center [1016, 127] width 19 height 19
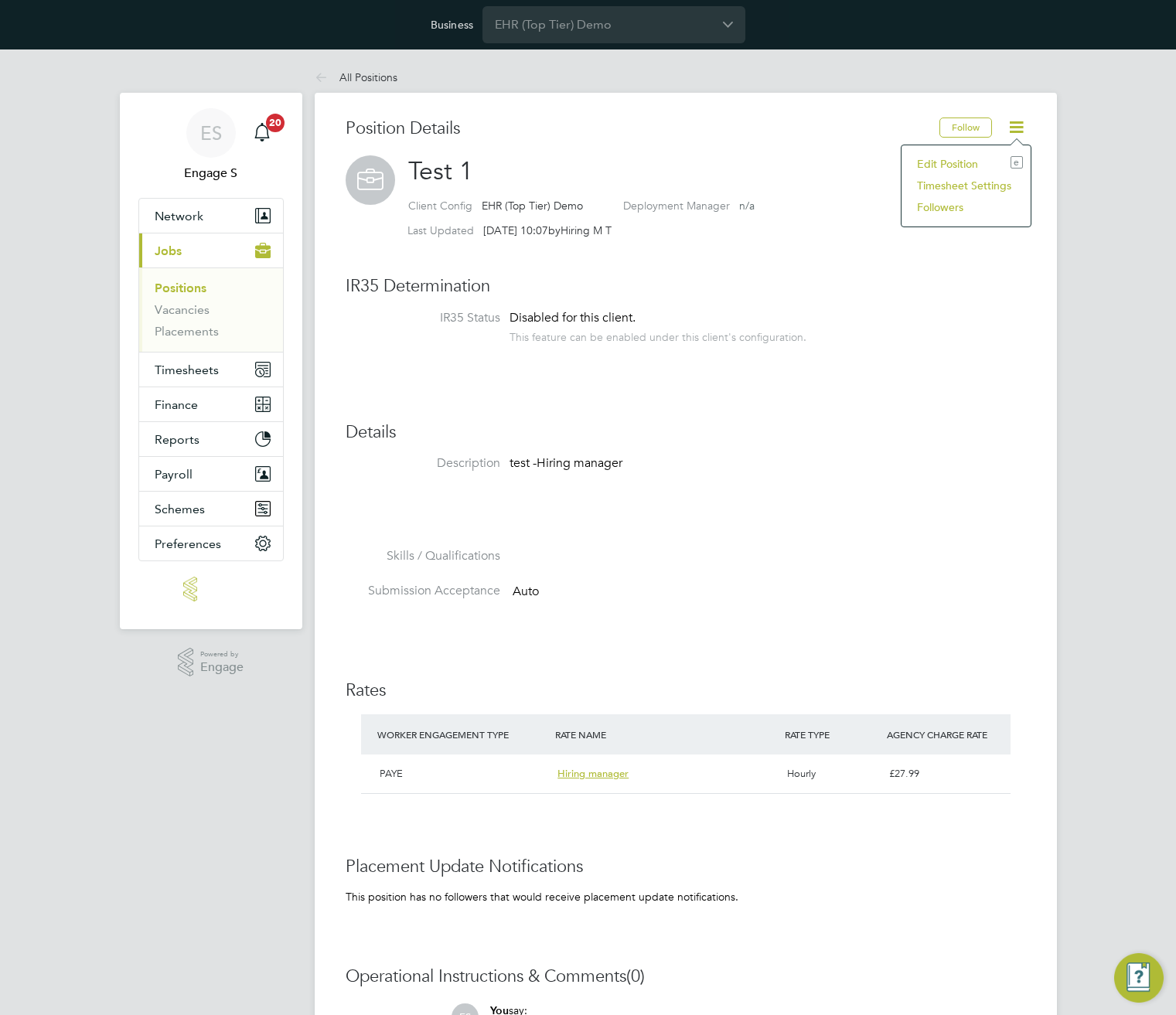
click at [981, 160] on li "Edit Position e" at bounding box center [966, 163] width 113 height 22
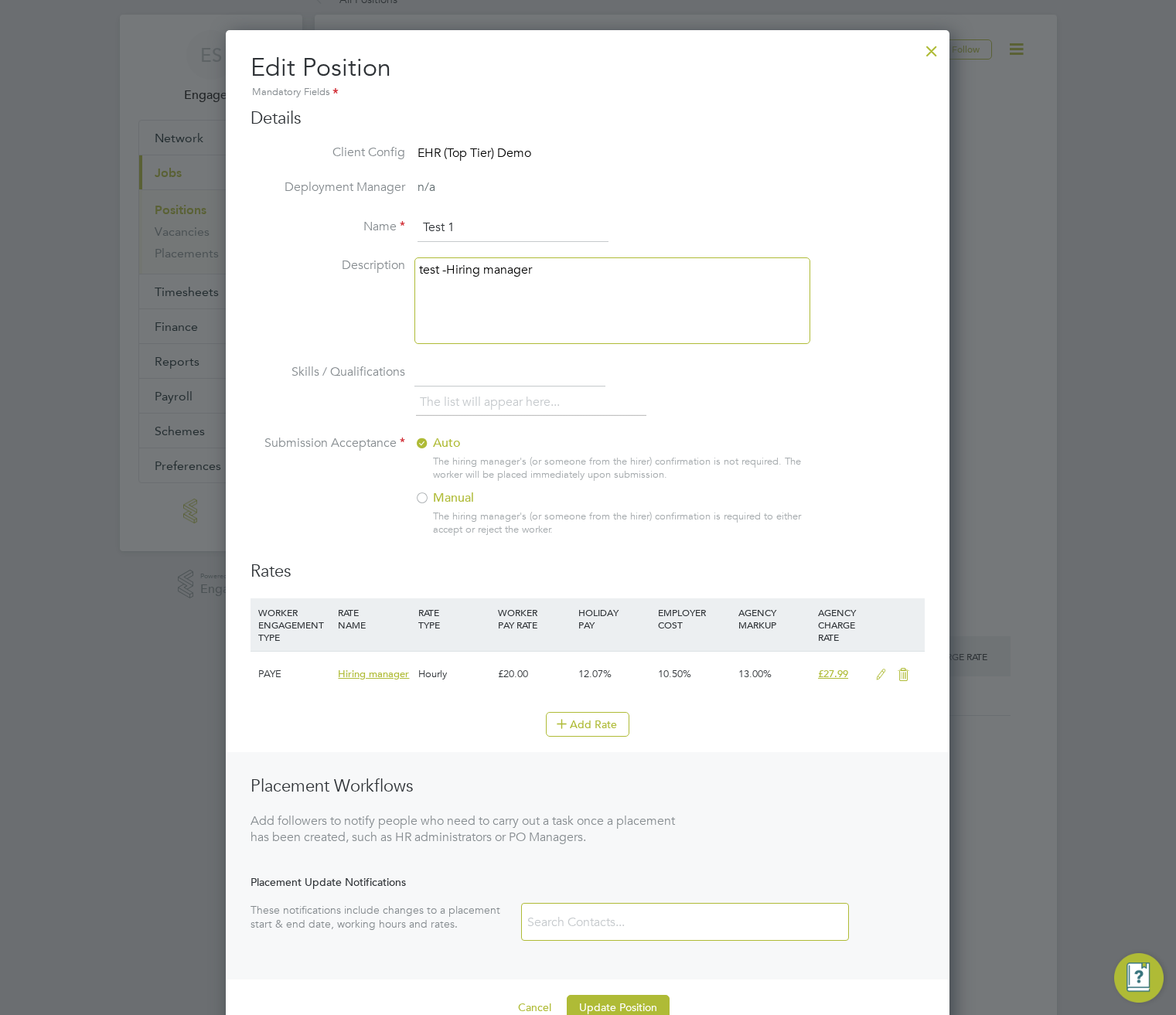
scroll to position [97, 0]
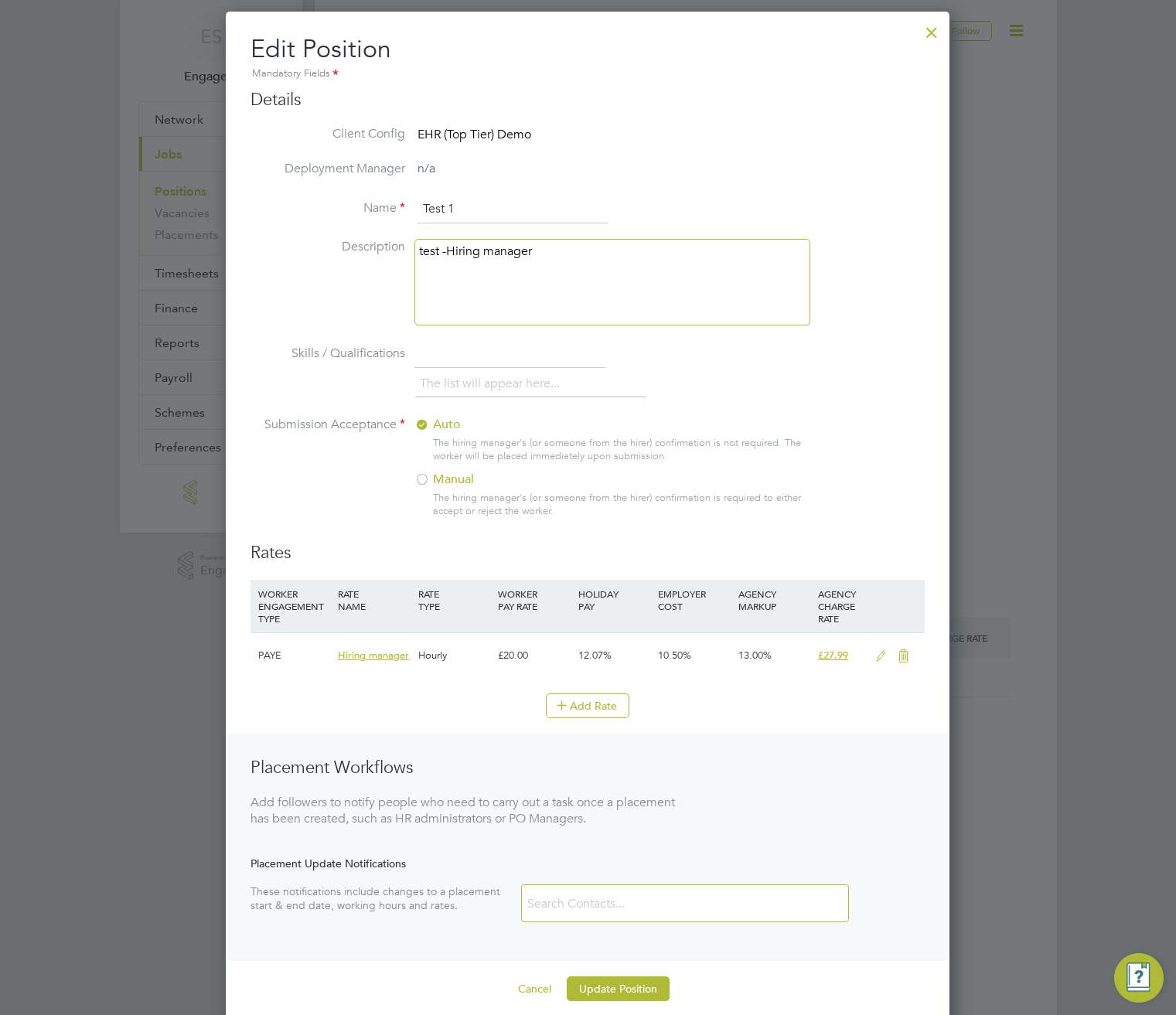
click at [880, 651] on icon at bounding box center [880, 656] width 19 height 12
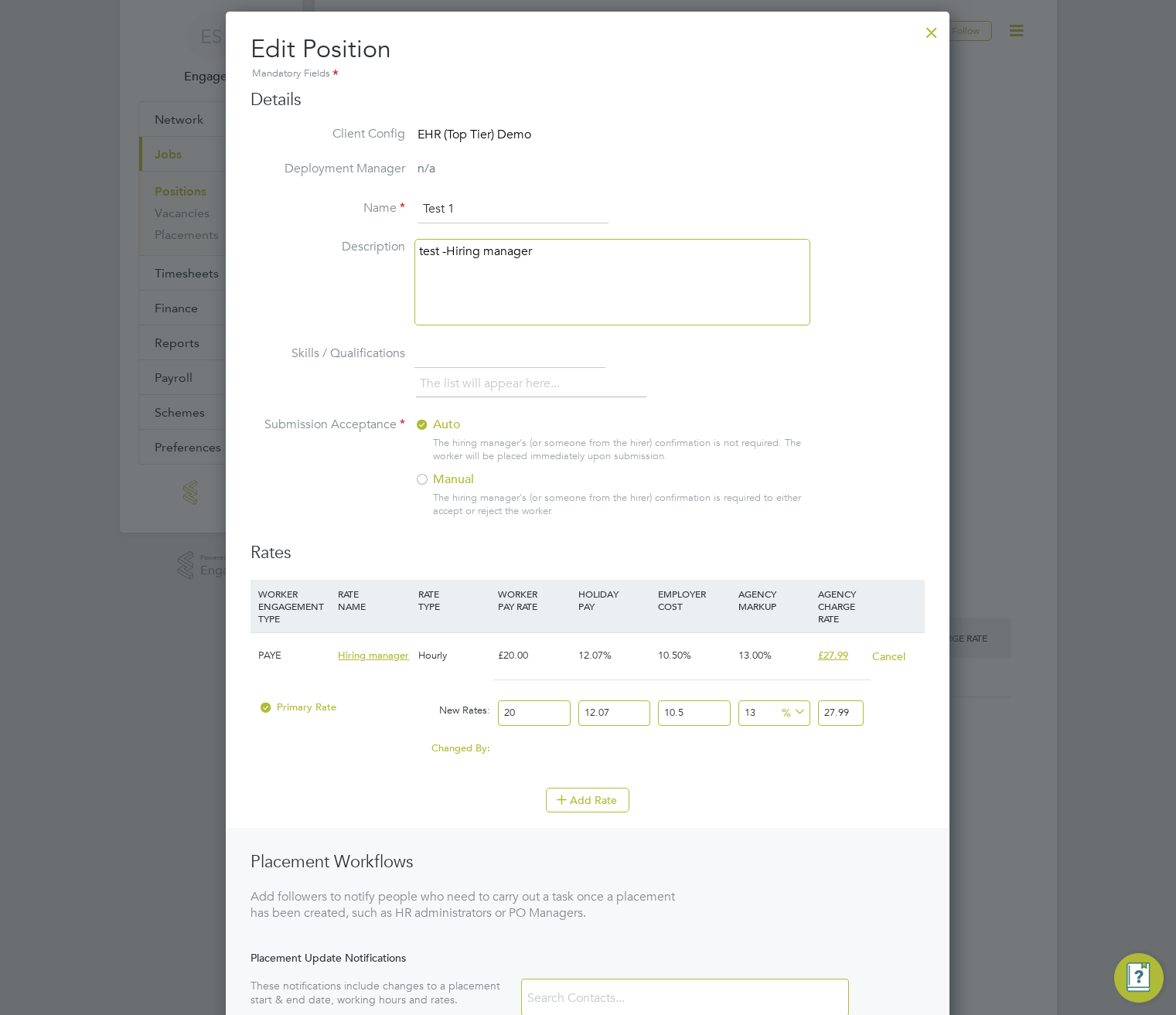
click at [890, 655] on button "Cancel" at bounding box center [888, 656] width 35 height 15
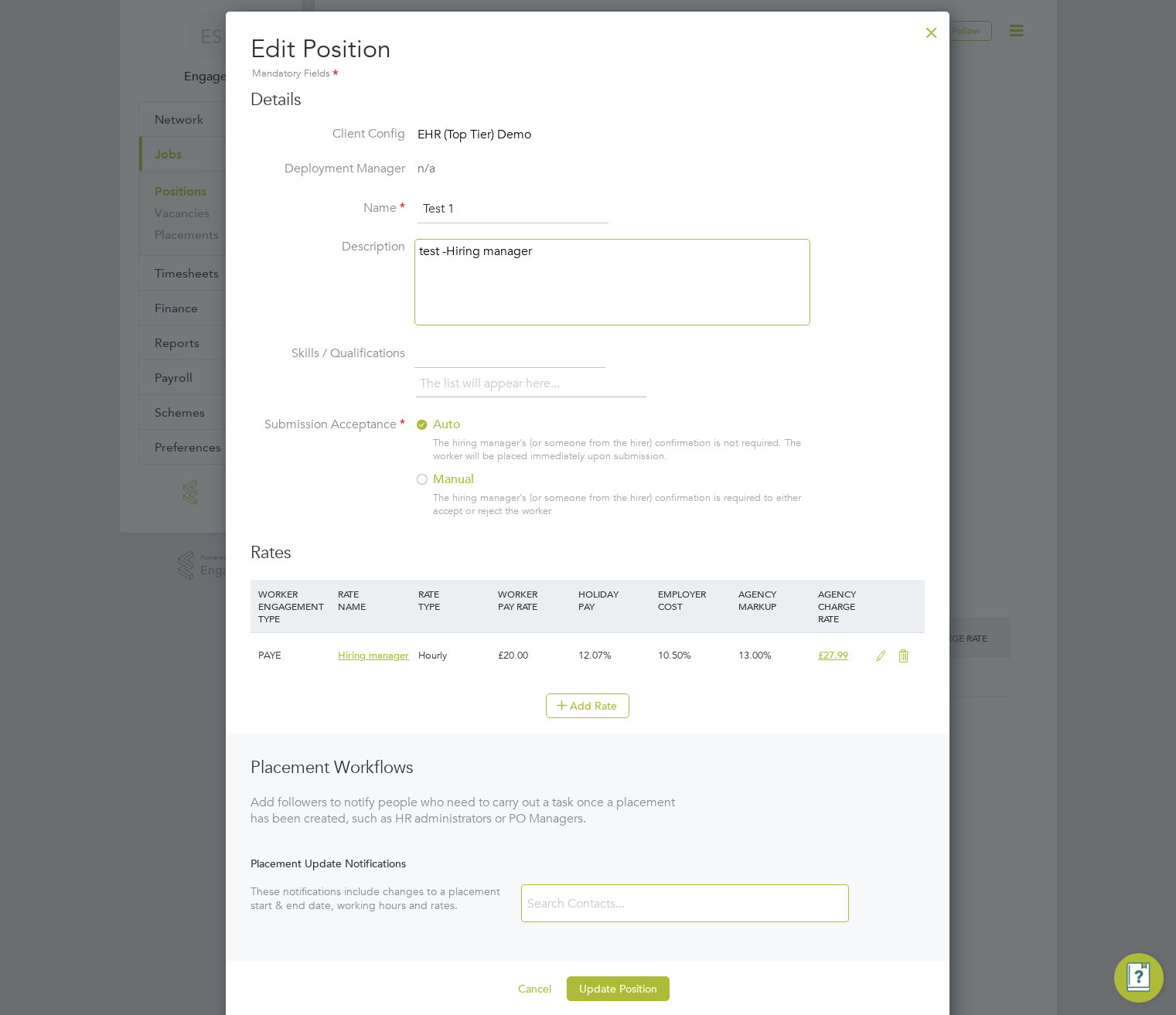
scroll to position [1022, 724]
click at [590, 706] on button "Add Rate" at bounding box center [587, 706] width 84 height 25
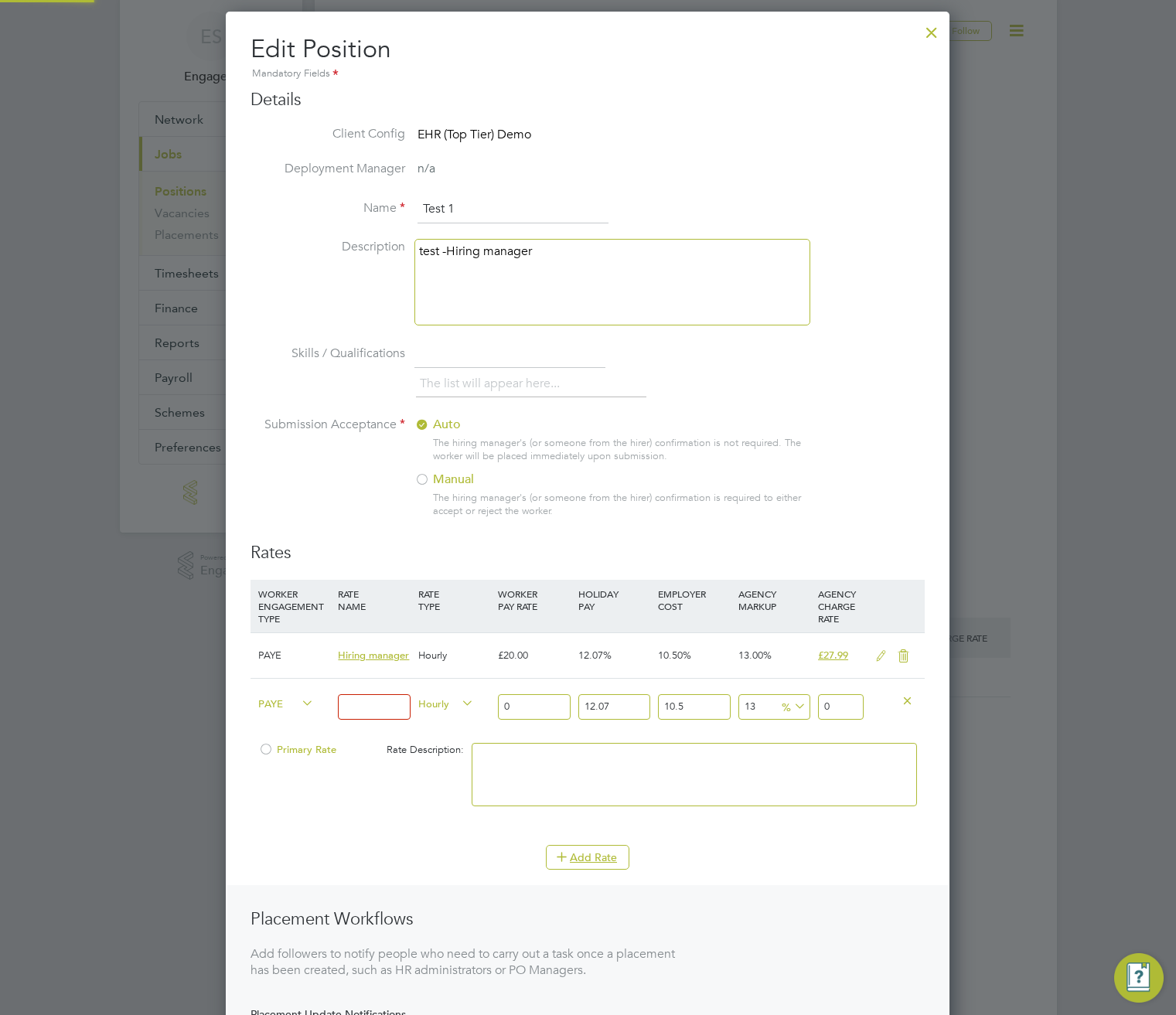
scroll to position [1172, 724]
click at [299, 700] on icon at bounding box center [299, 703] width 0 height 22
click at [283, 706] on span "PAYE" at bounding box center [286, 703] width 56 height 17
click at [332, 845] on div "Add Rate" at bounding box center [588, 858] width 674 height 25
click at [934, 33] on div at bounding box center [931, 28] width 28 height 28
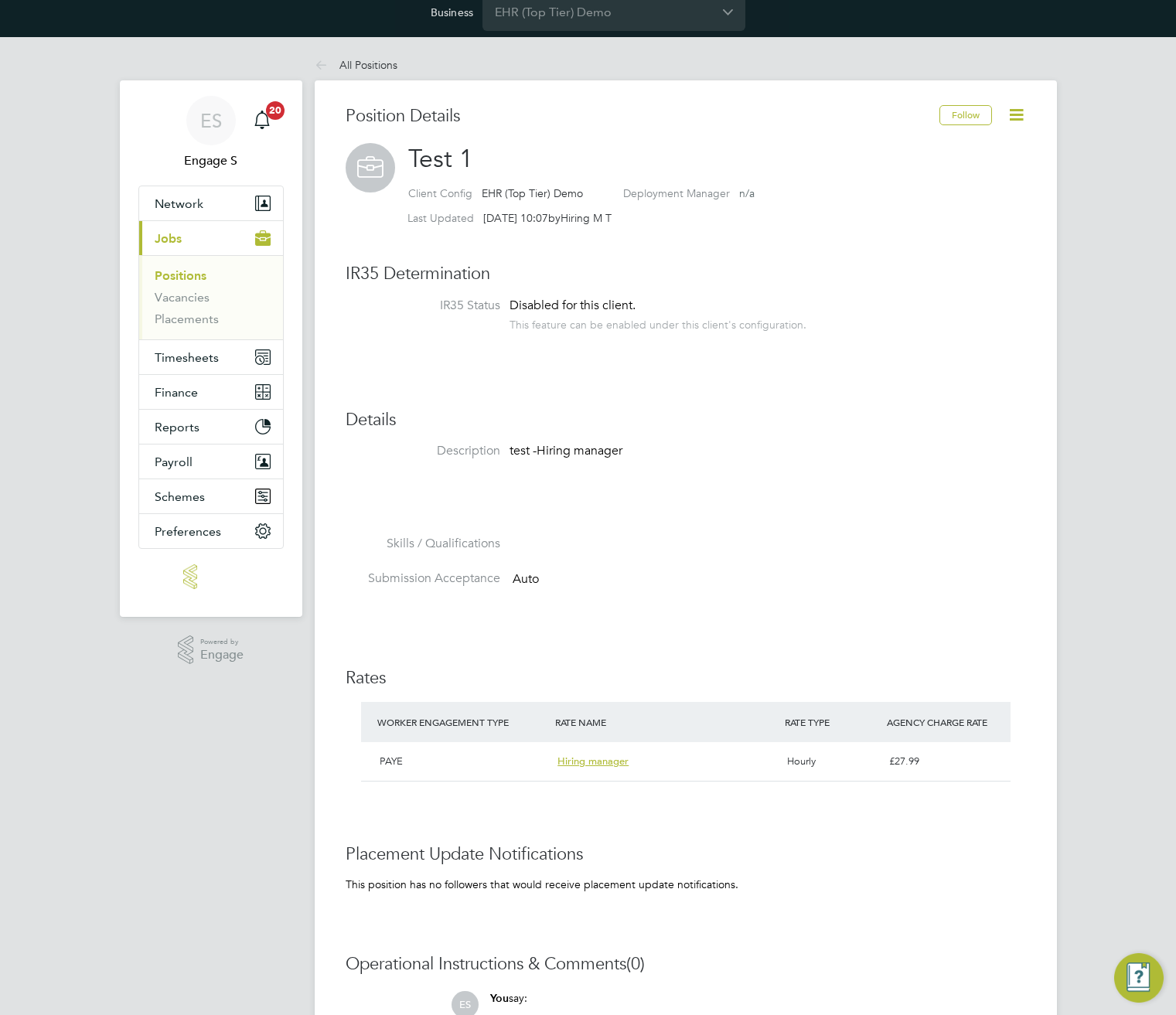
scroll to position [0, 0]
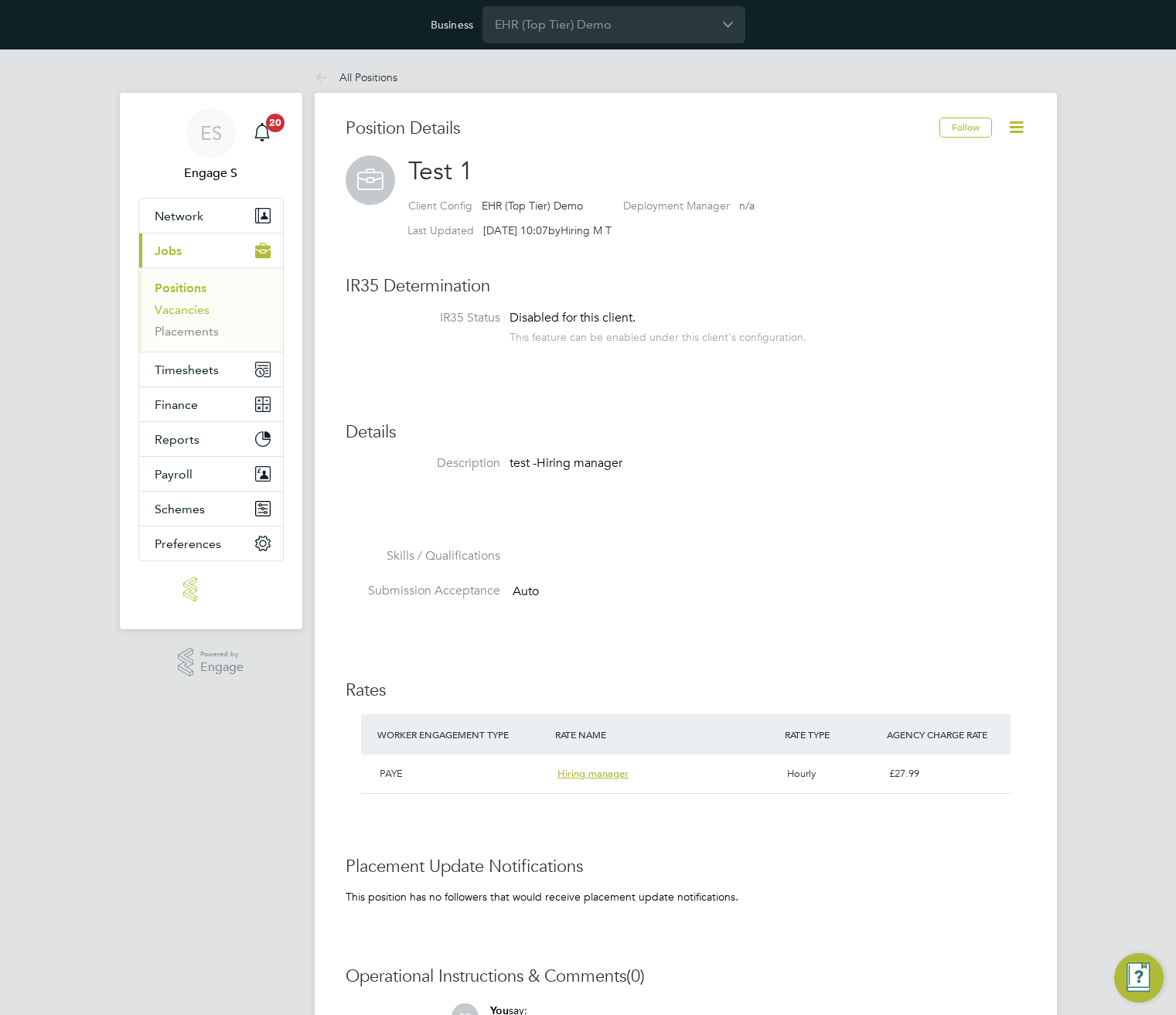
click at [188, 307] on link "Vacancies" at bounding box center [181, 309] width 55 height 14
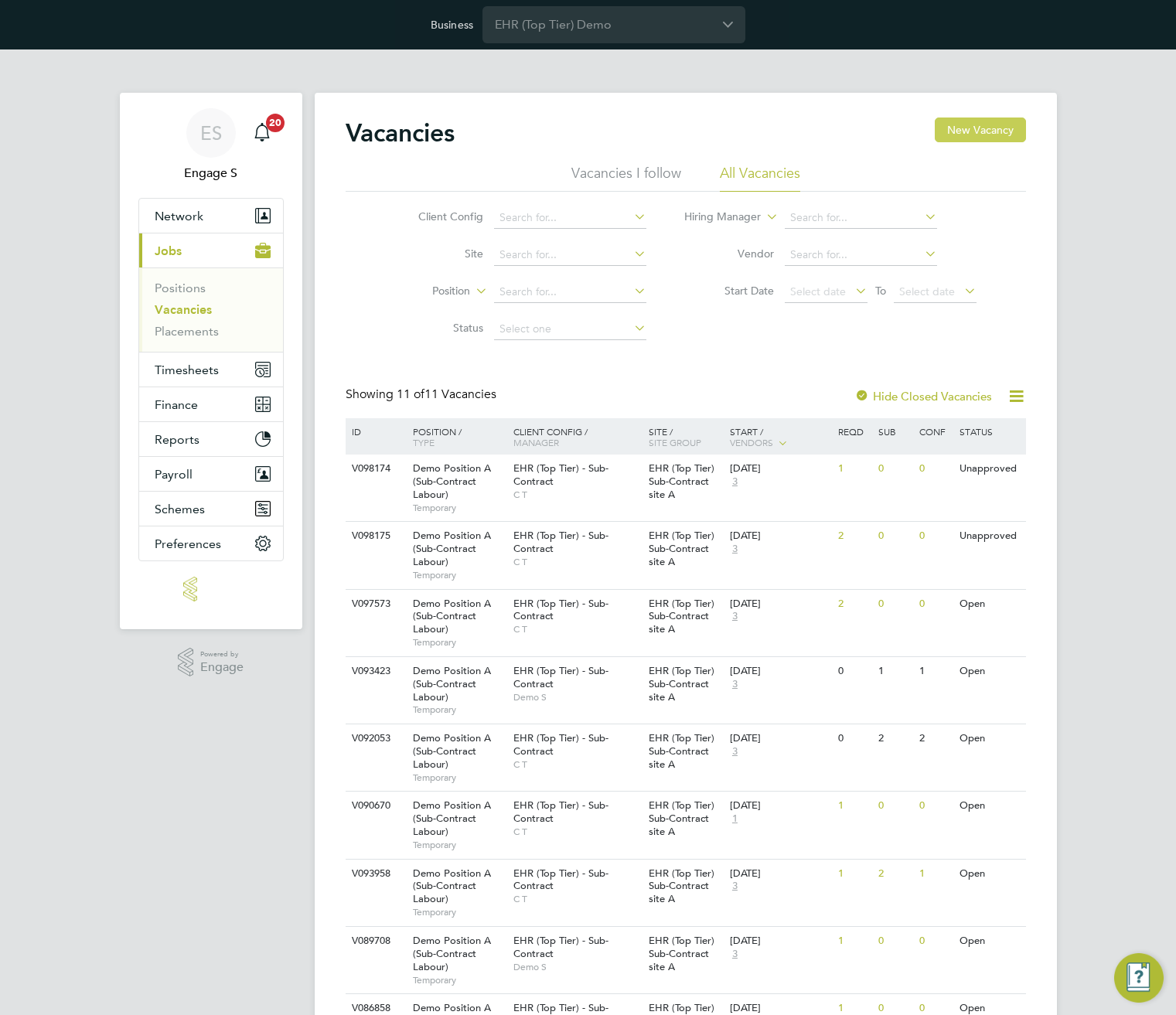
click at [985, 127] on button "New Vacancy" at bounding box center [979, 130] width 91 height 25
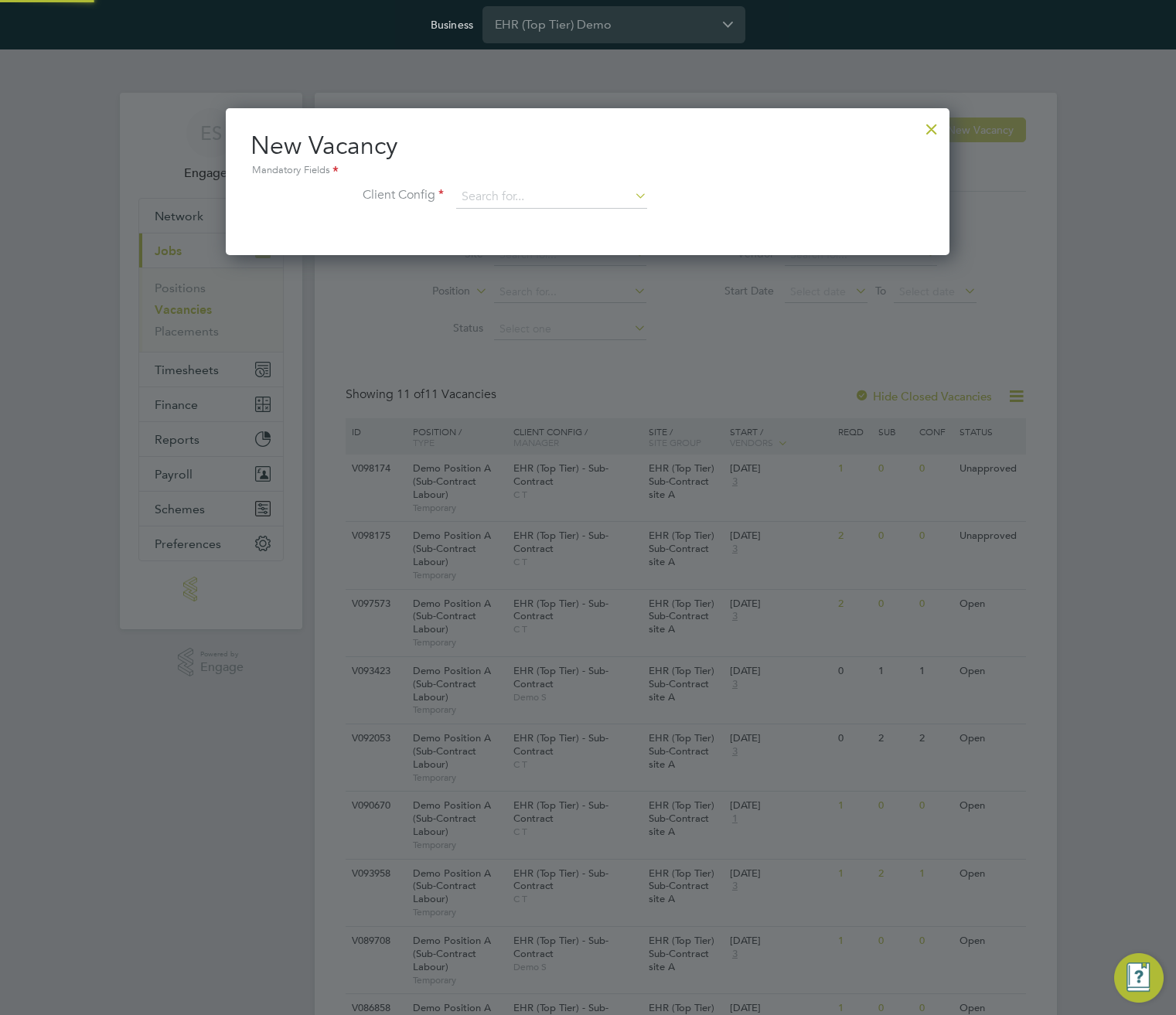
scroll to position [147, 724]
click at [597, 188] on input at bounding box center [551, 197] width 191 height 23
click at [591, 212] on li "EHR (Top Tier) - Sub-Contract" at bounding box center [551, 219] width 192 height 21
type input "EHR (Top Tier) - Sub-Contract"
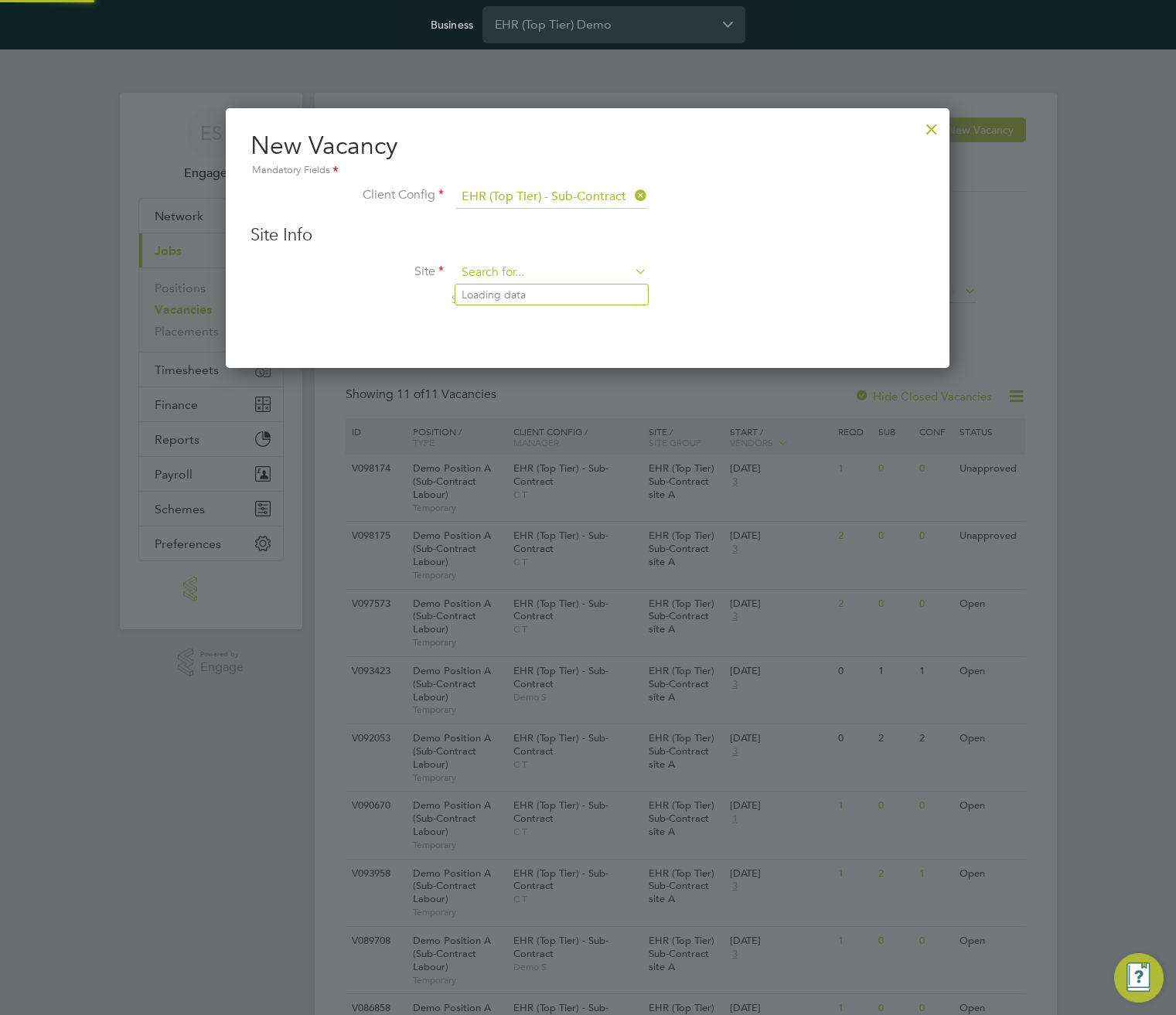
click at [517, 266] on input at bounding box center [551, 273] width 191 height 23
click at [525, 291] on li "EHR (Top Tier) Sub-Contract site A" at bounding box center [551, 295] width 192 height 21
type input "EHR (Top Tier) Sub-Contract site A"
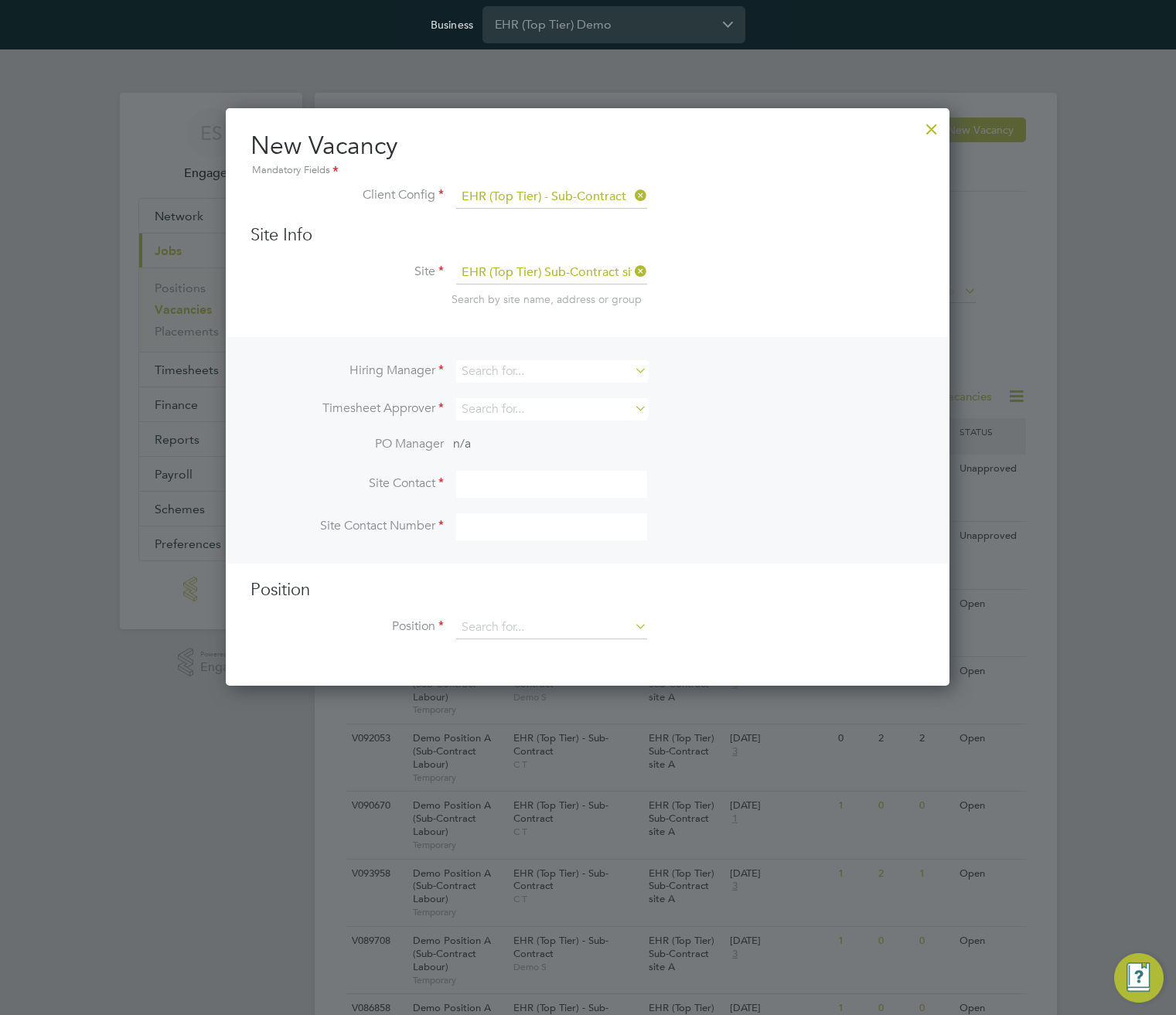
click at [515, 641] on li "Position" at bounding box center [588, 636] width 674 height 38
click at [521, 625] on input at bounding box center [551, 628] width 191 height 23
click at [516, 664] on li "test newrates" at bounding box center [557, 671] width 204 height 21
type input "test newrates"
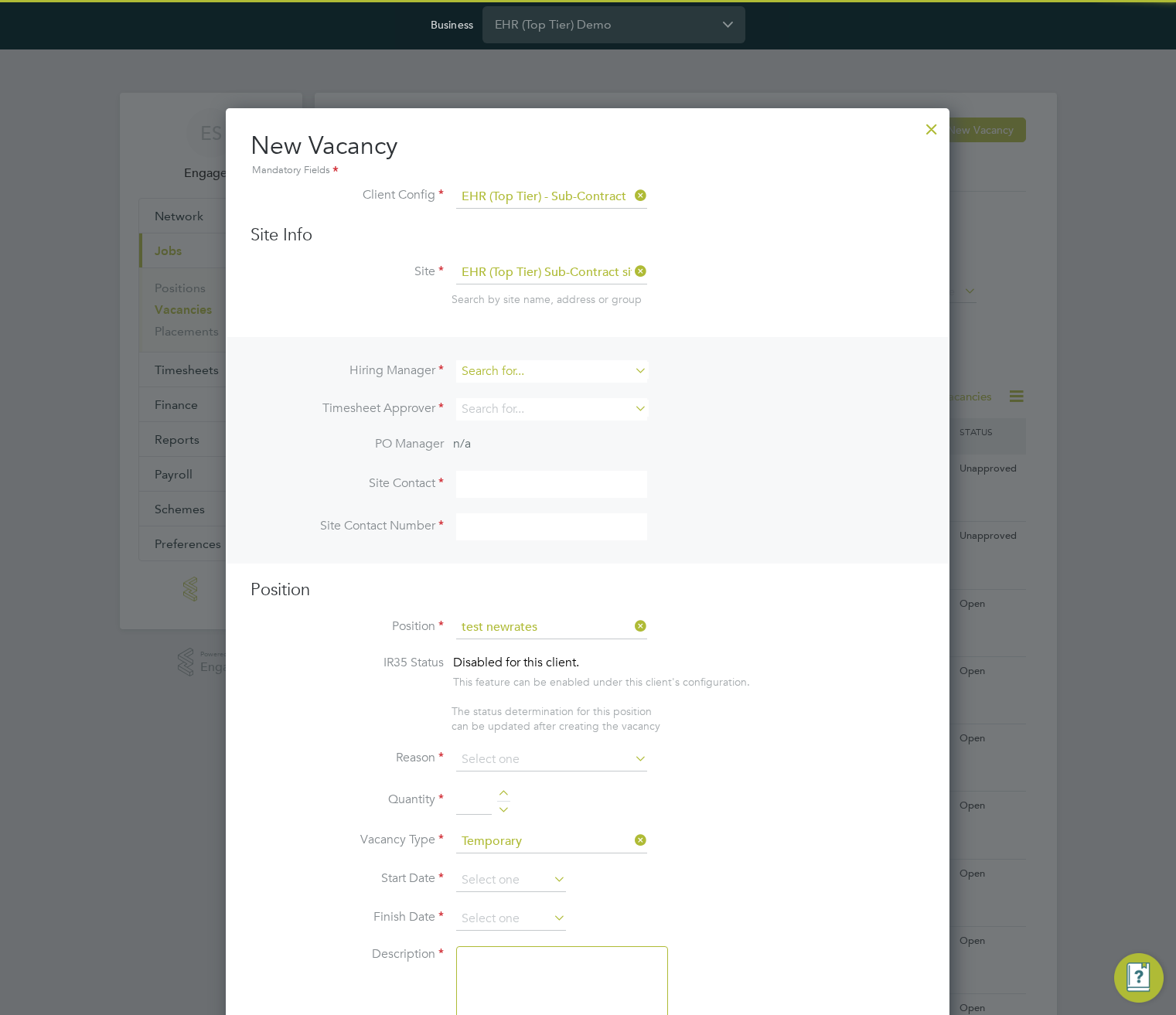
scroll to position [0, 0]
click at [577, 366] on input at bounding box center [551, 371] width 191 height 22
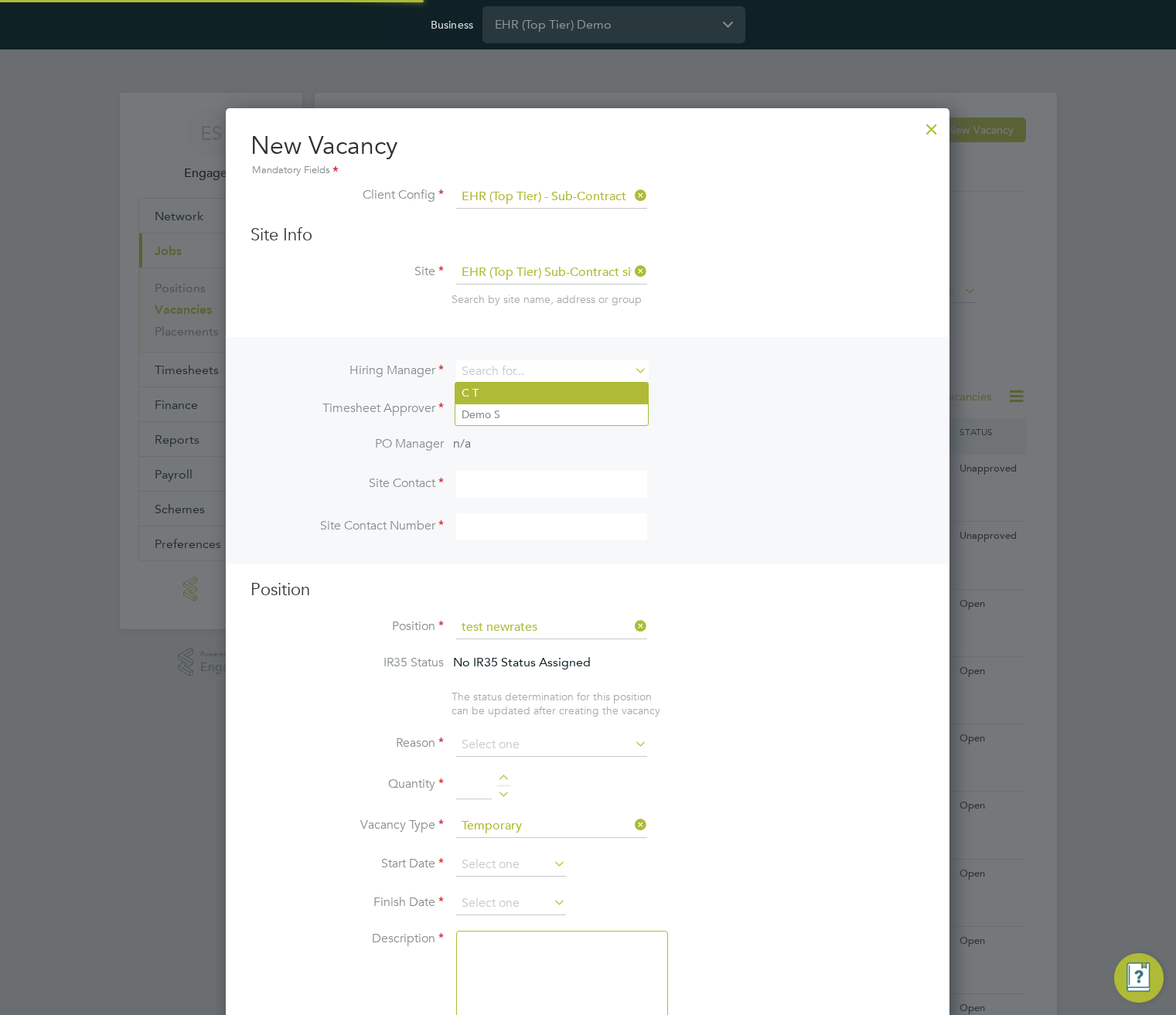
click at [568, 391] on li "C T" at bounding box center [551, 394] width 192 height 21
type input "C T"
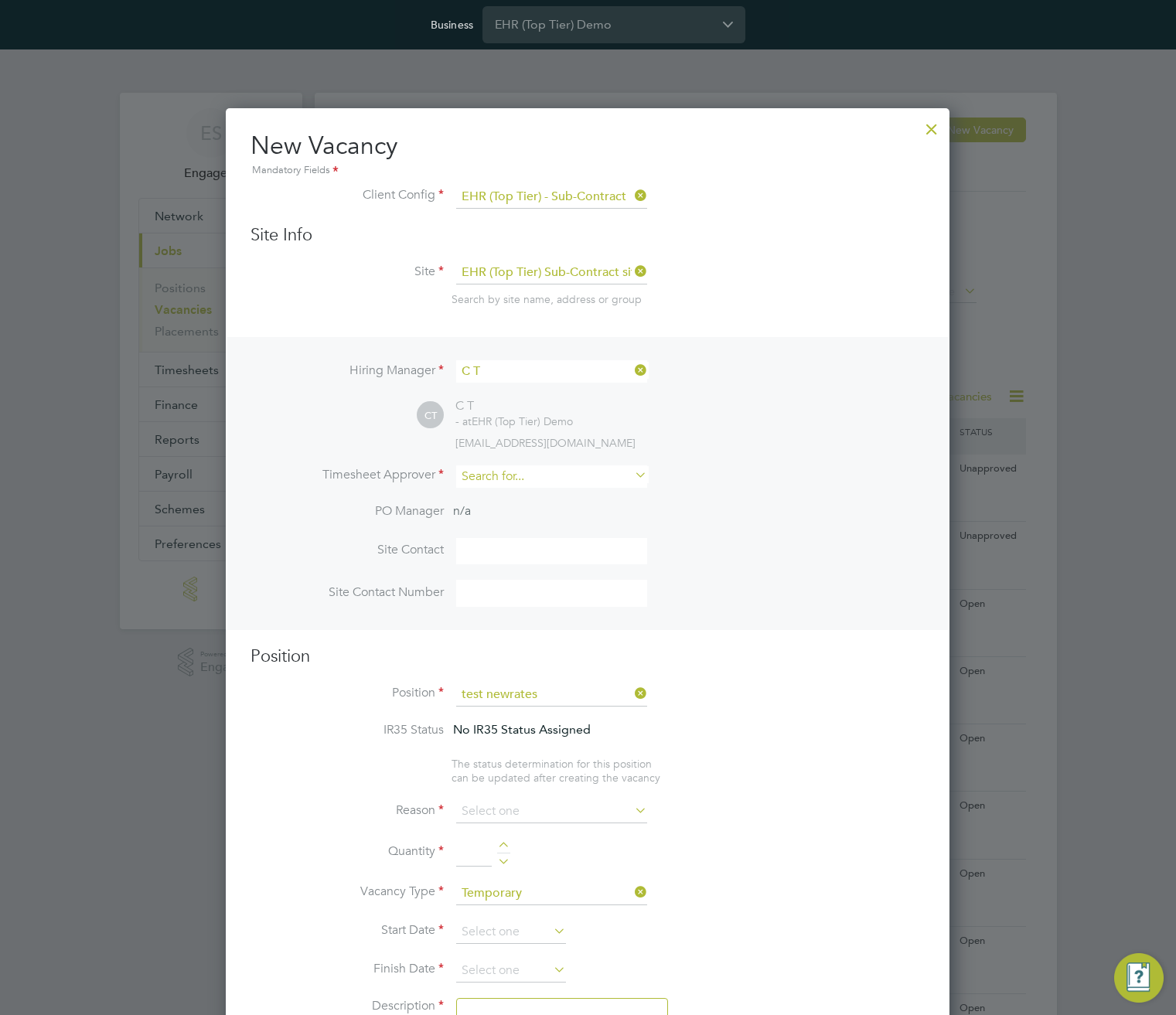
click at [547, 482] on input at bounding box center [551, 476] width 191 height 22
click at [542, 502] on li "C T" at bounding box center [551, 499] width 192 height 21
type input "C T"
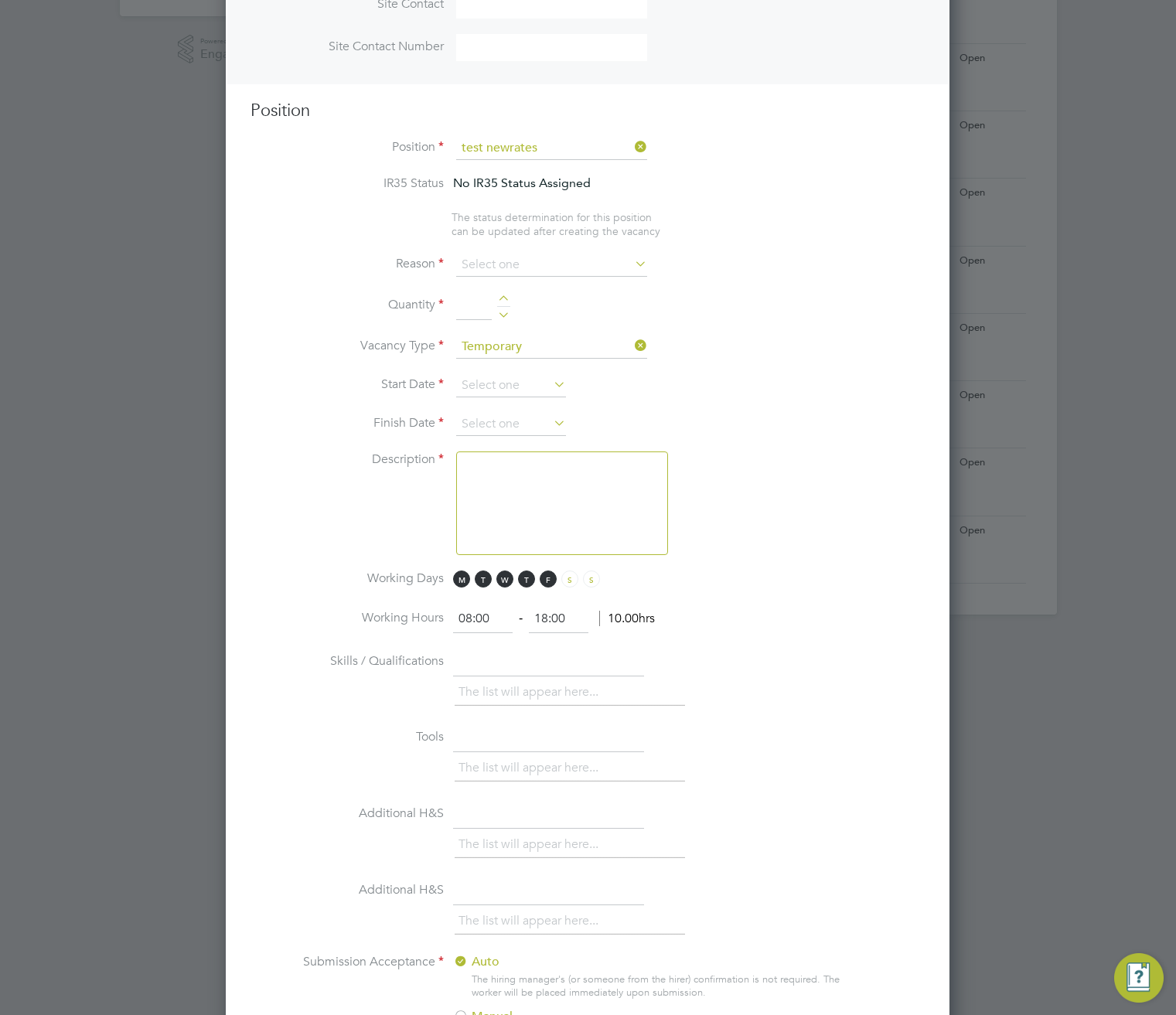
click at [502, 303] on div at bounding box center [504, 301] width 13 height 11
type input "1"
click at [511, 264] on input at bounding box center [551, 265] width 191 height 23
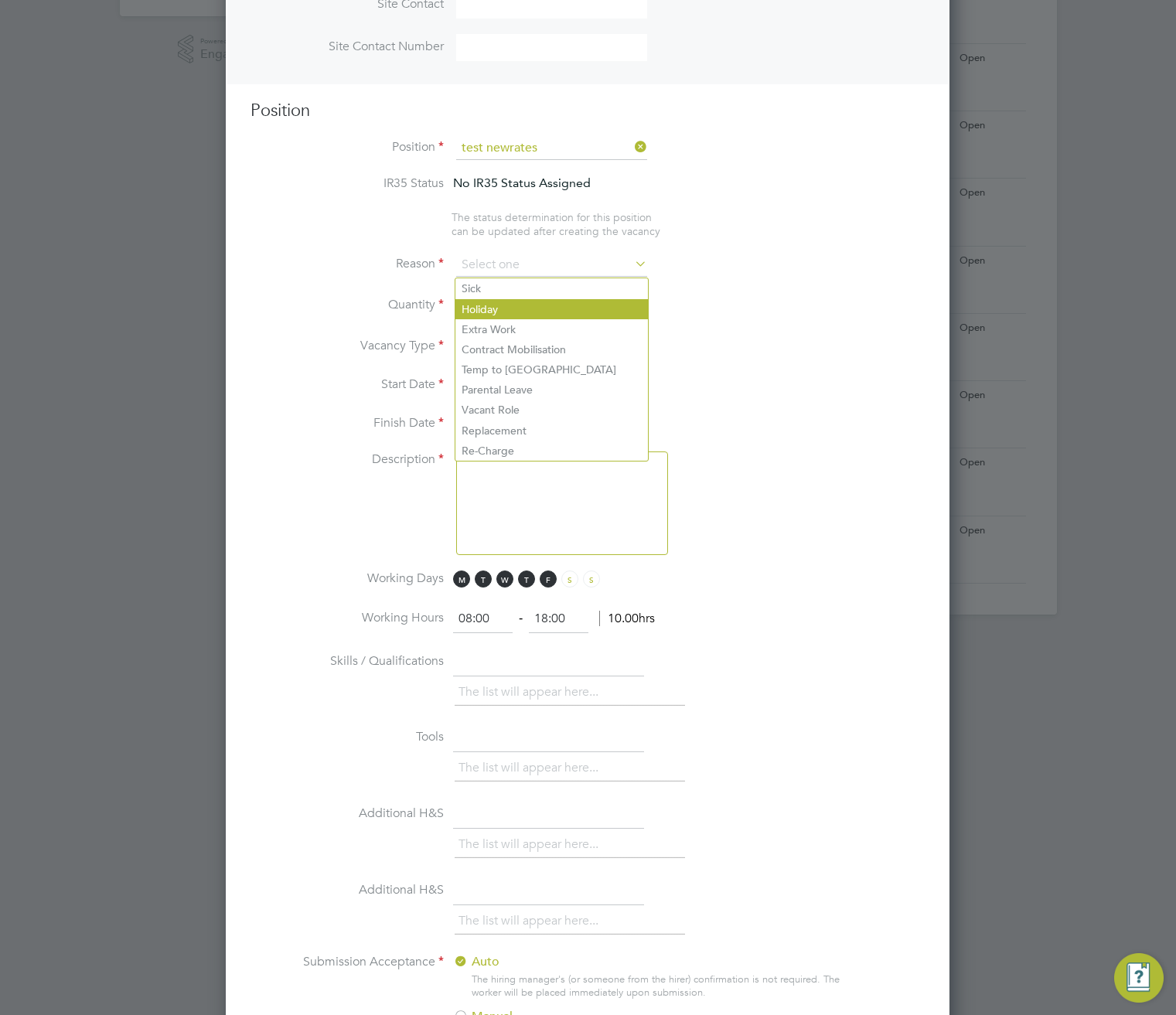
click at [508, 308] on li "Holiday" at bounding box center [551, 309] width 192 height 20
type input "Holiday"
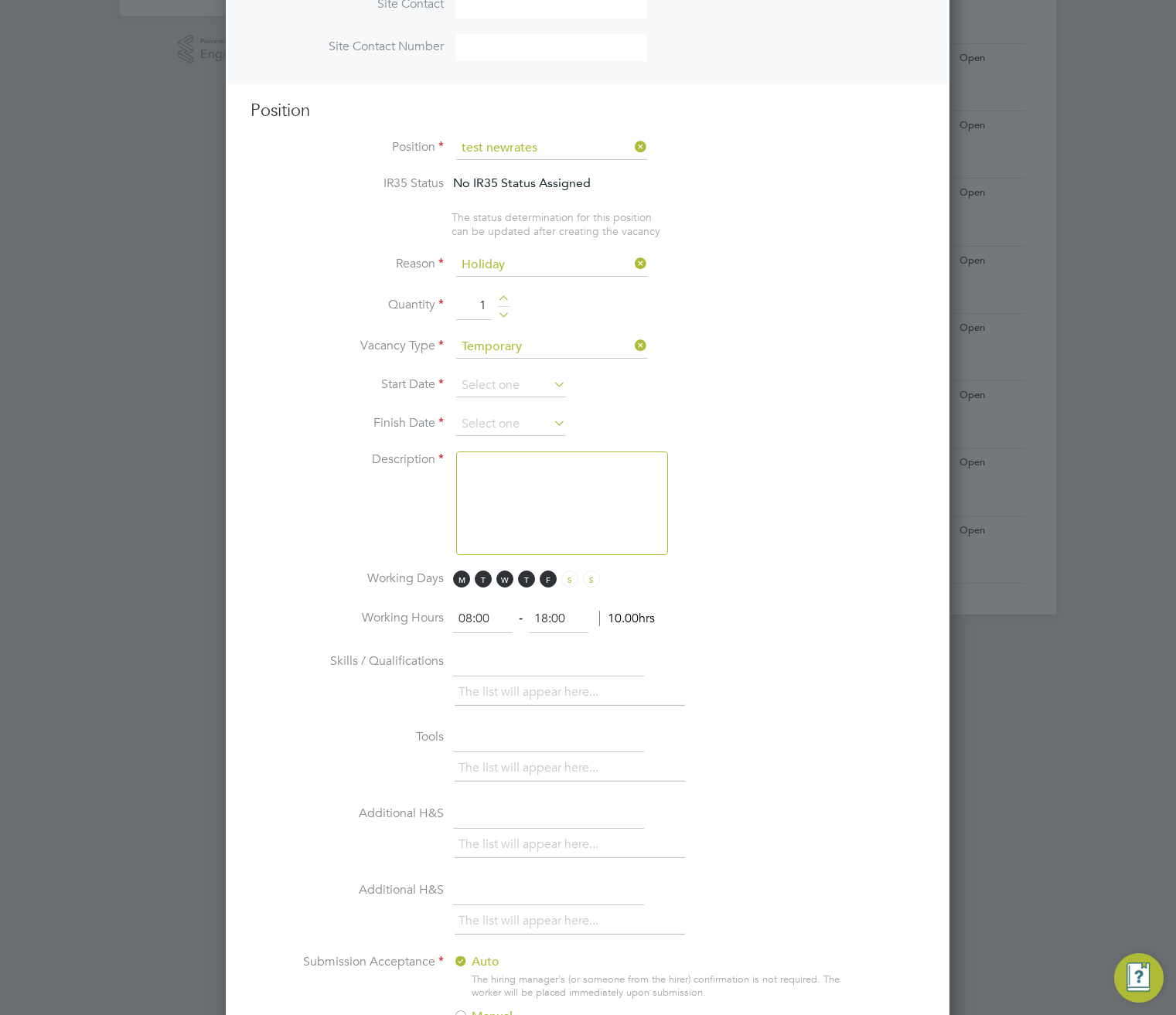
click at [510, 399] on li "Start Date" at bounding box center [588, 394] width 674 height 38
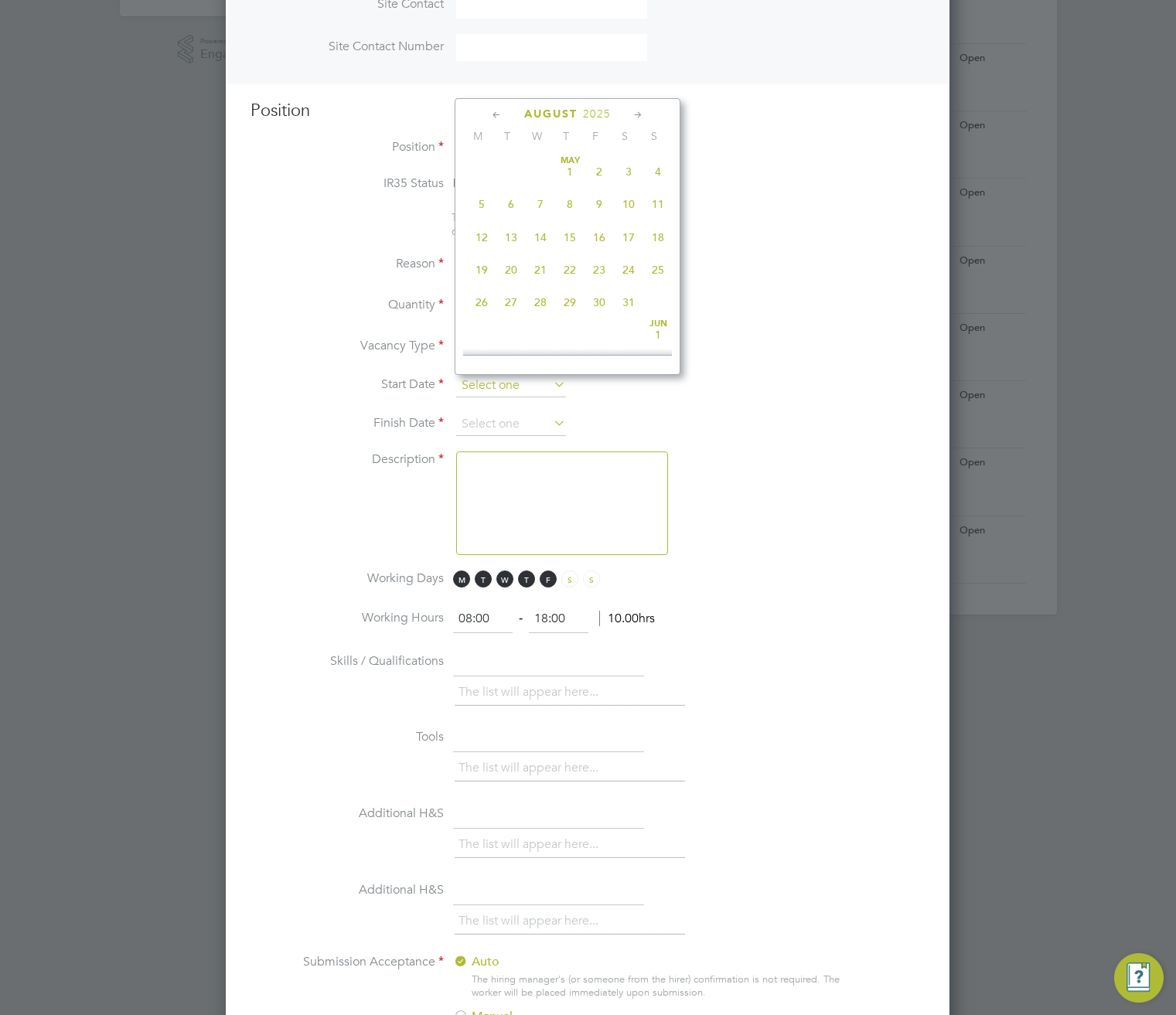
scroll to position [569, 0]
click at [514, 389] on input at bounding box center [511, 386] width 109 height 23
click at [482, 161] on span "4" at bounding box center [481, 157] width 30 height 30
type input "04 Aug 2025"
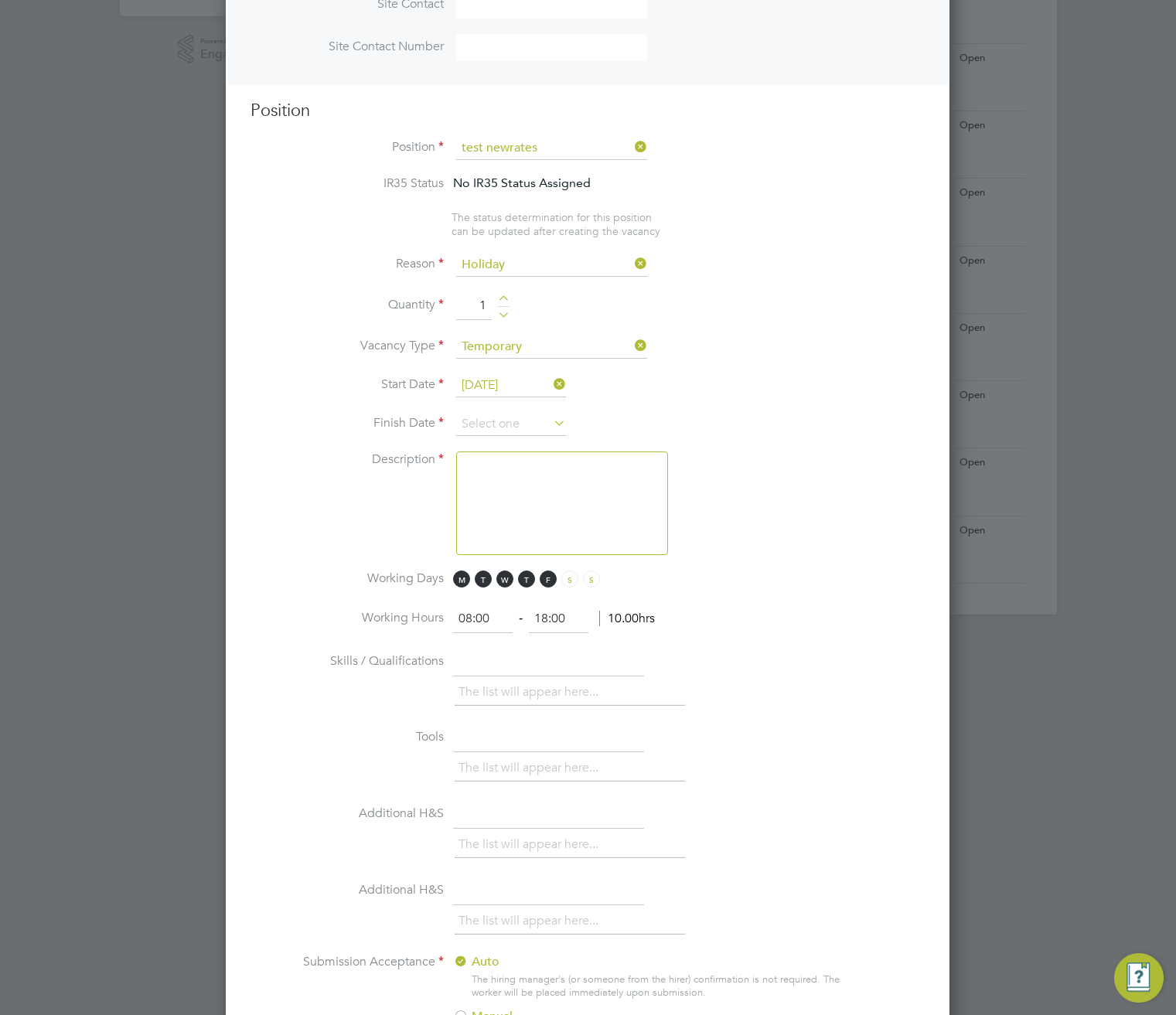
drag, startPoint x: 540, startPoint y: 425, endPoint x: 569, endPoint y: 426, distance: 29.0
click at [540, 425] on input at bounding box center [511, 424] width 109 height 23
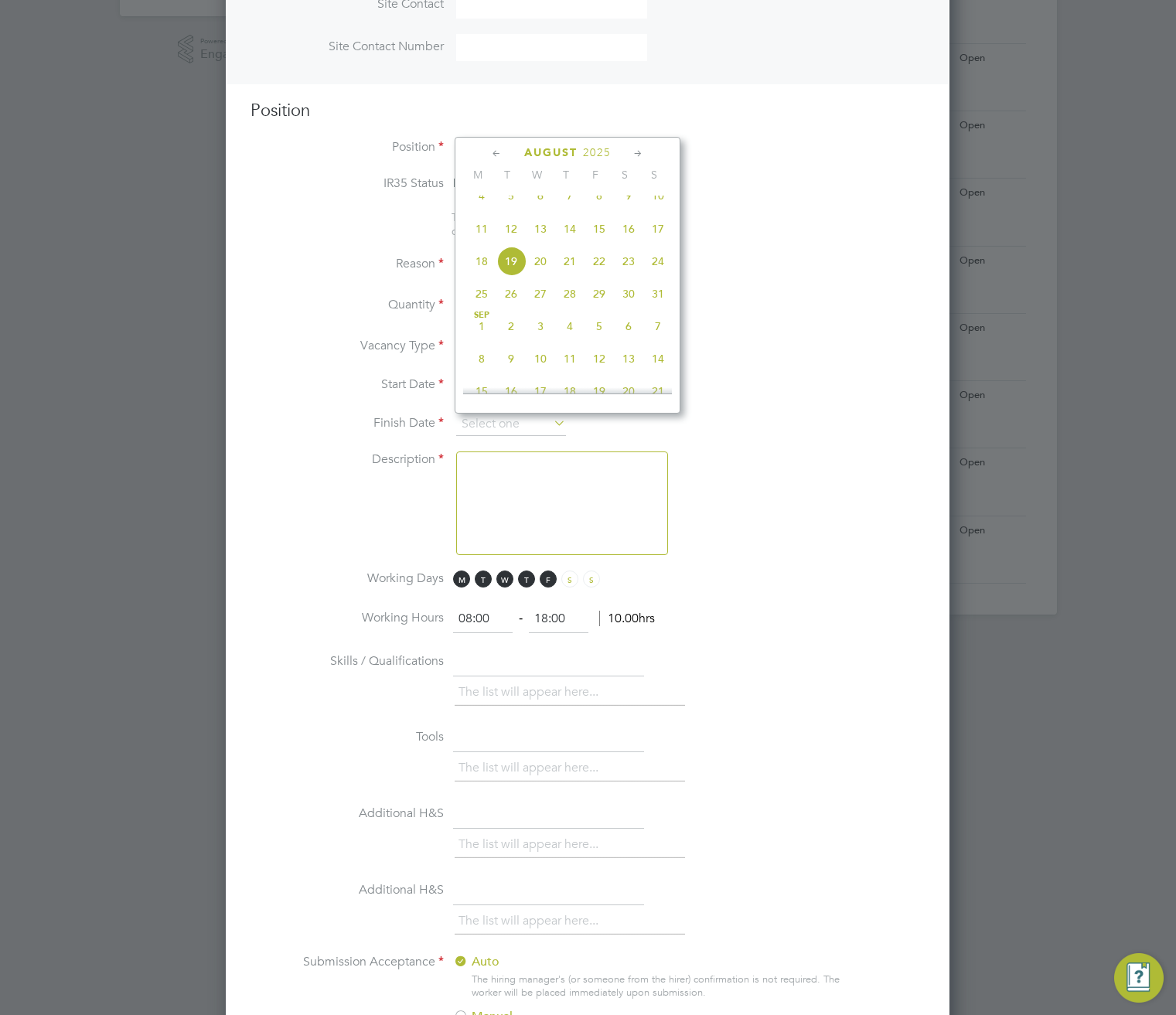
click at [658, 374] on span "14" at bounding box center [658, 358] width 30 height 30
type input "14 Sep 2025"
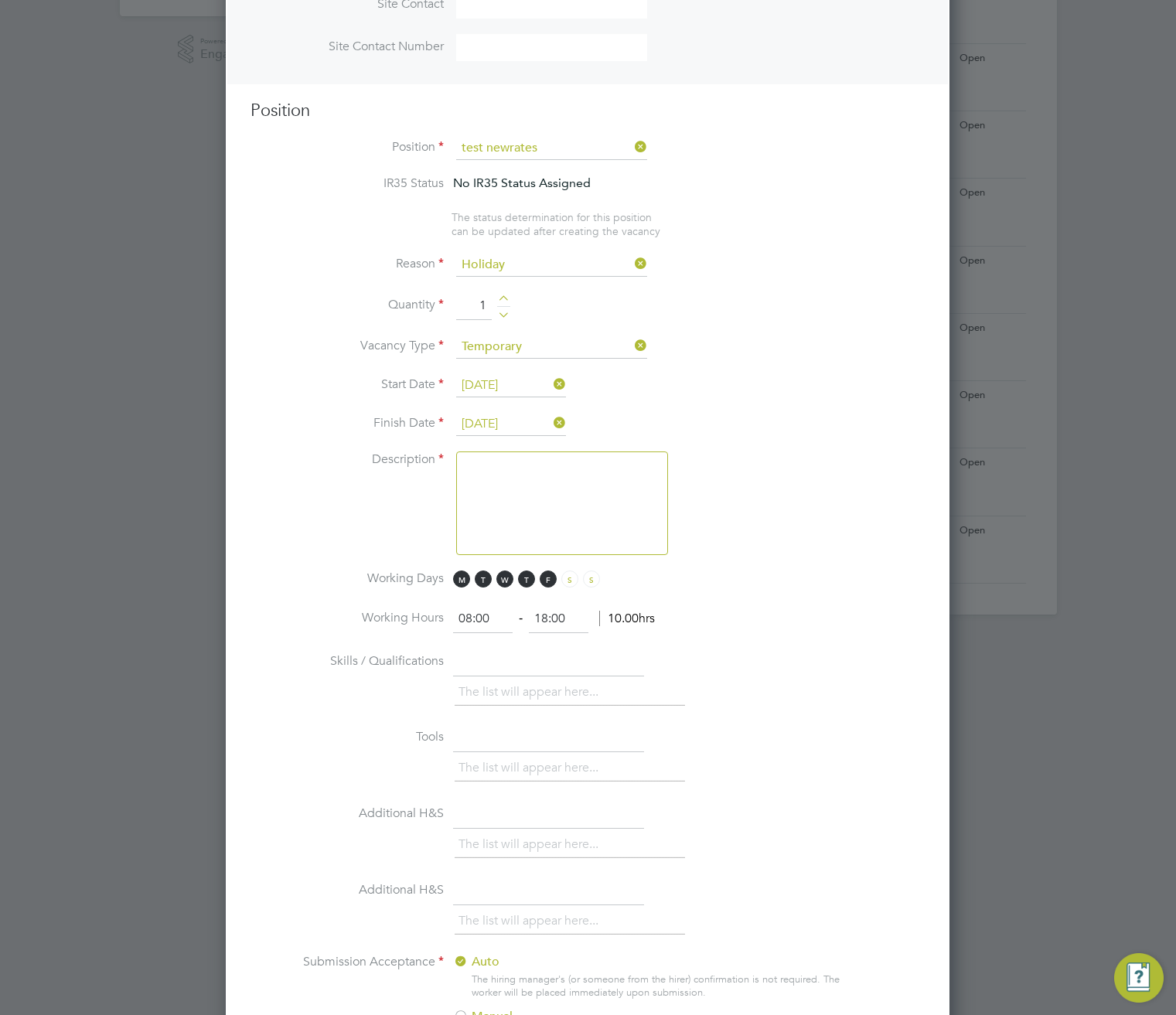
click at [548, 486] on textarea at bounding box center [562, 503] width 212 height 104
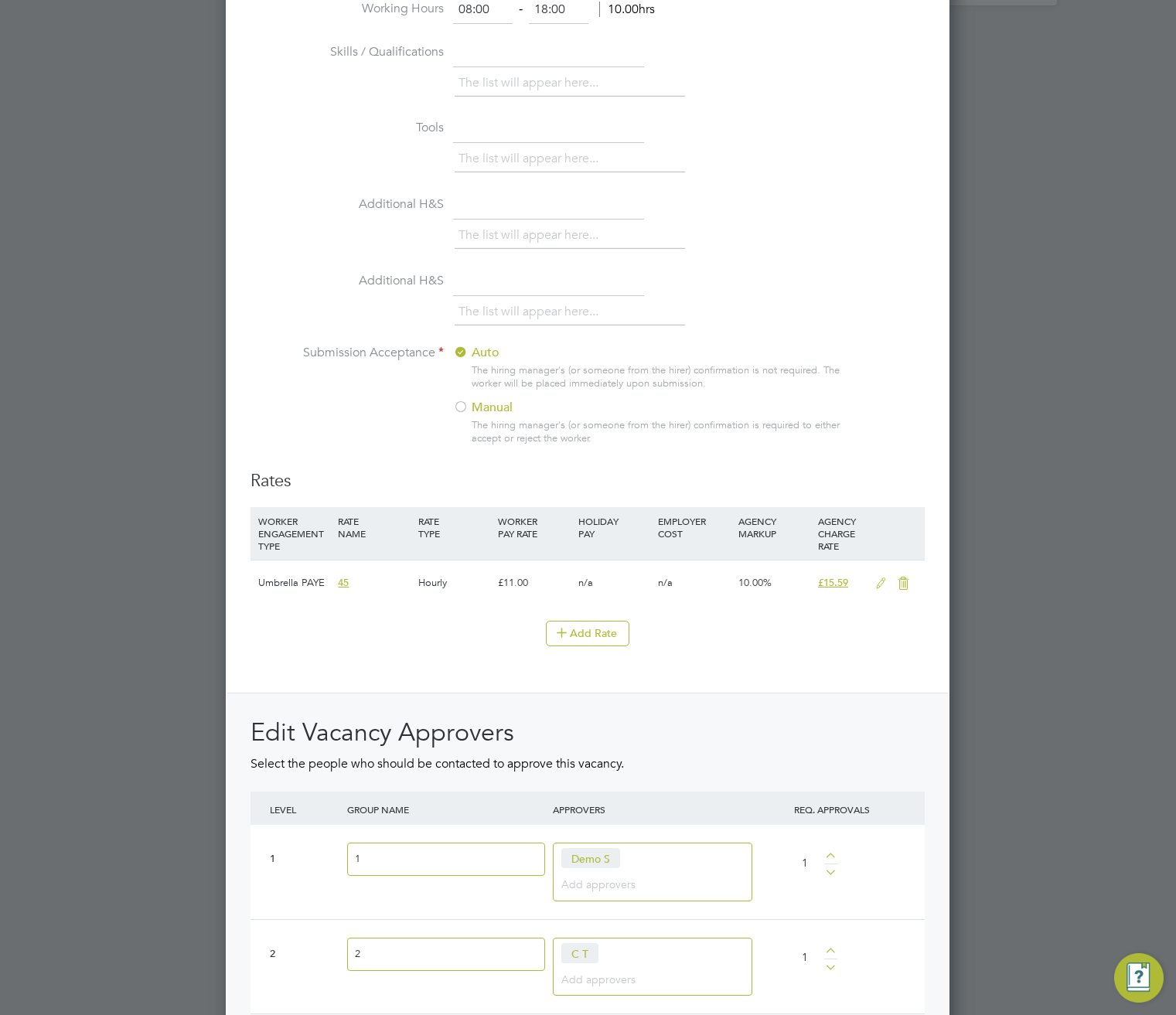
scroll to position [1302, 0]
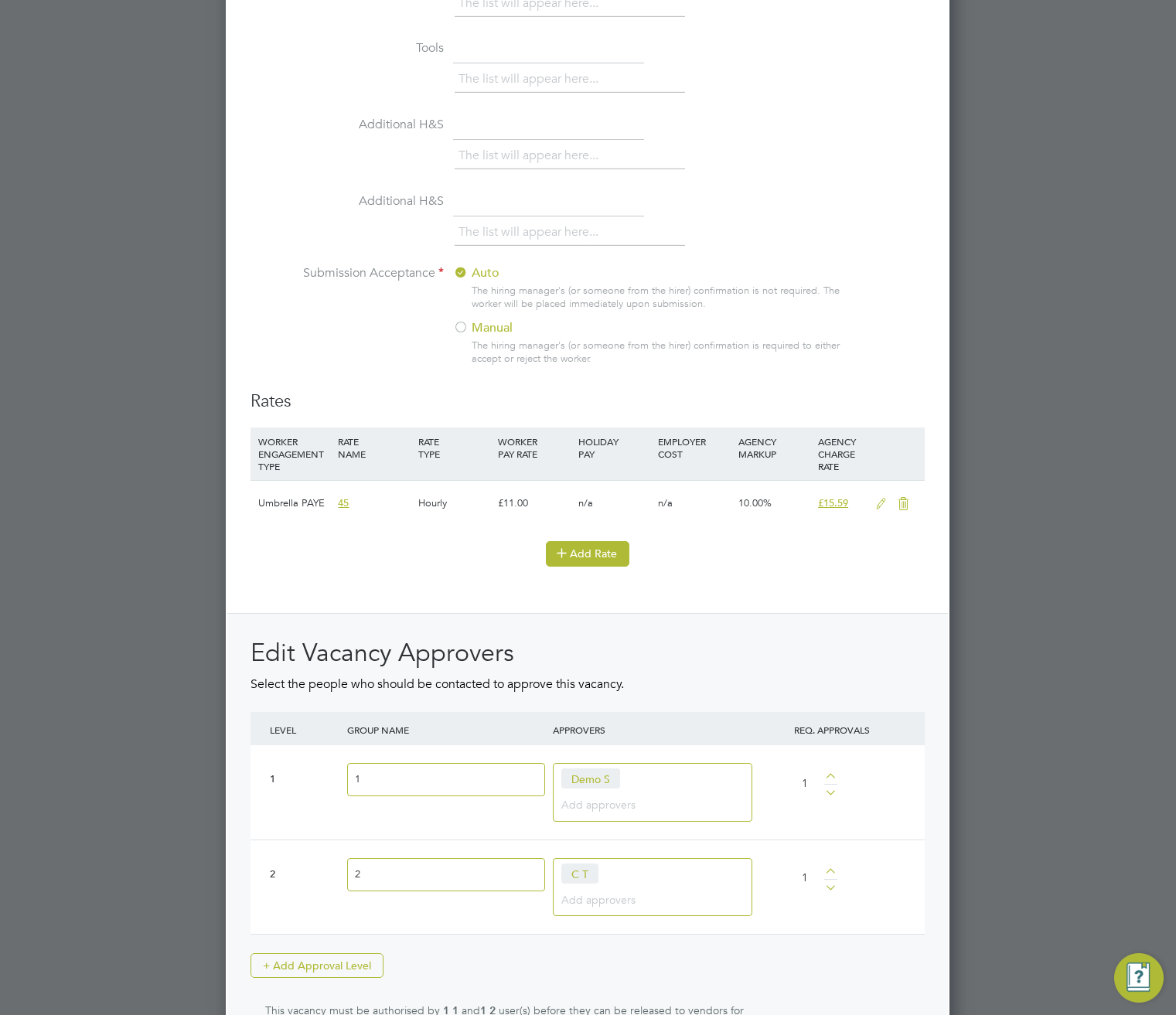
type textarea "uh5hht"
click at [567, 557] on icon at bounding box center [562, 552] width 12 height 12
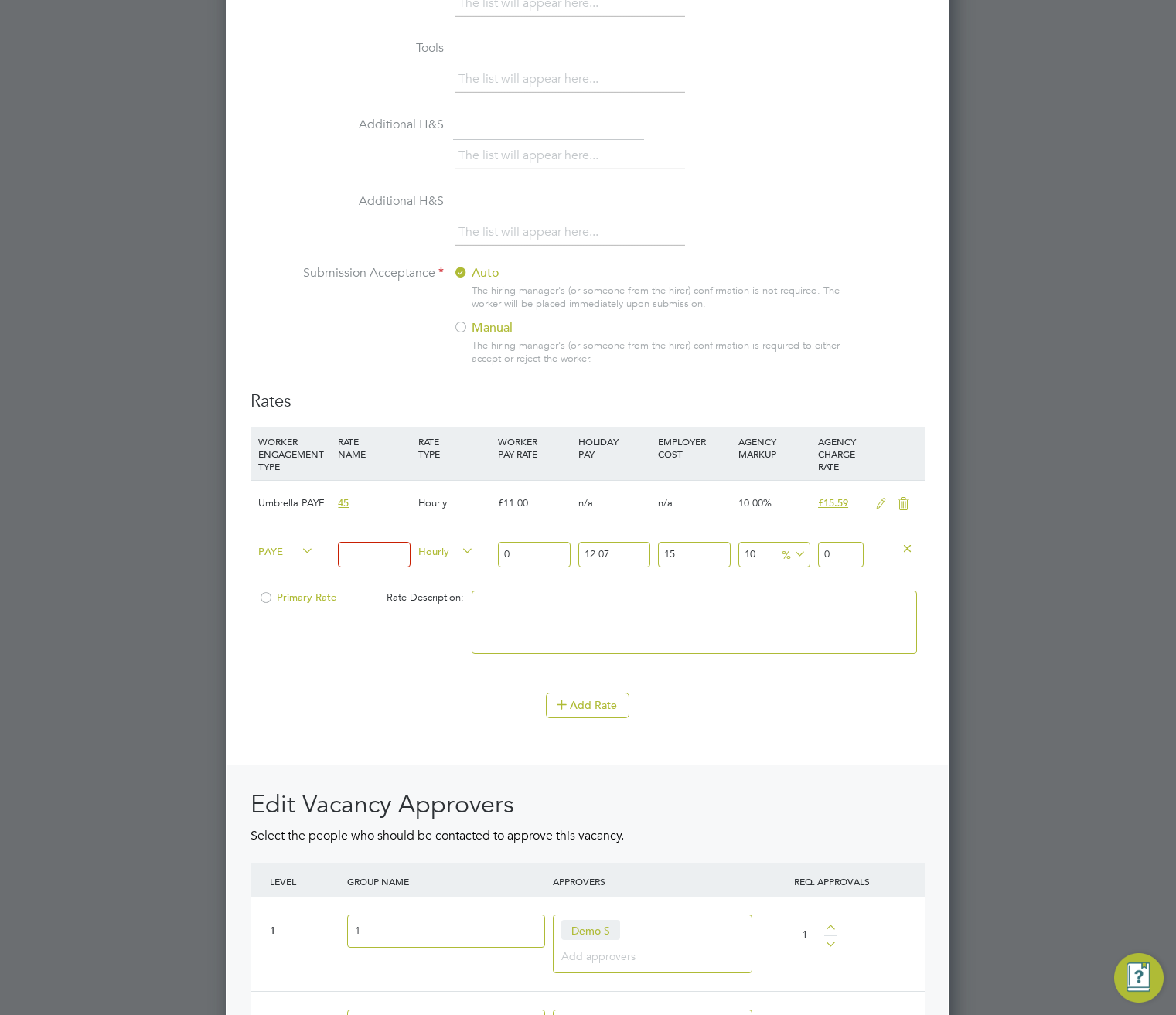
click at [295, 553] on span "PAYE" at bounding box center [286, 550] width 56 height 17
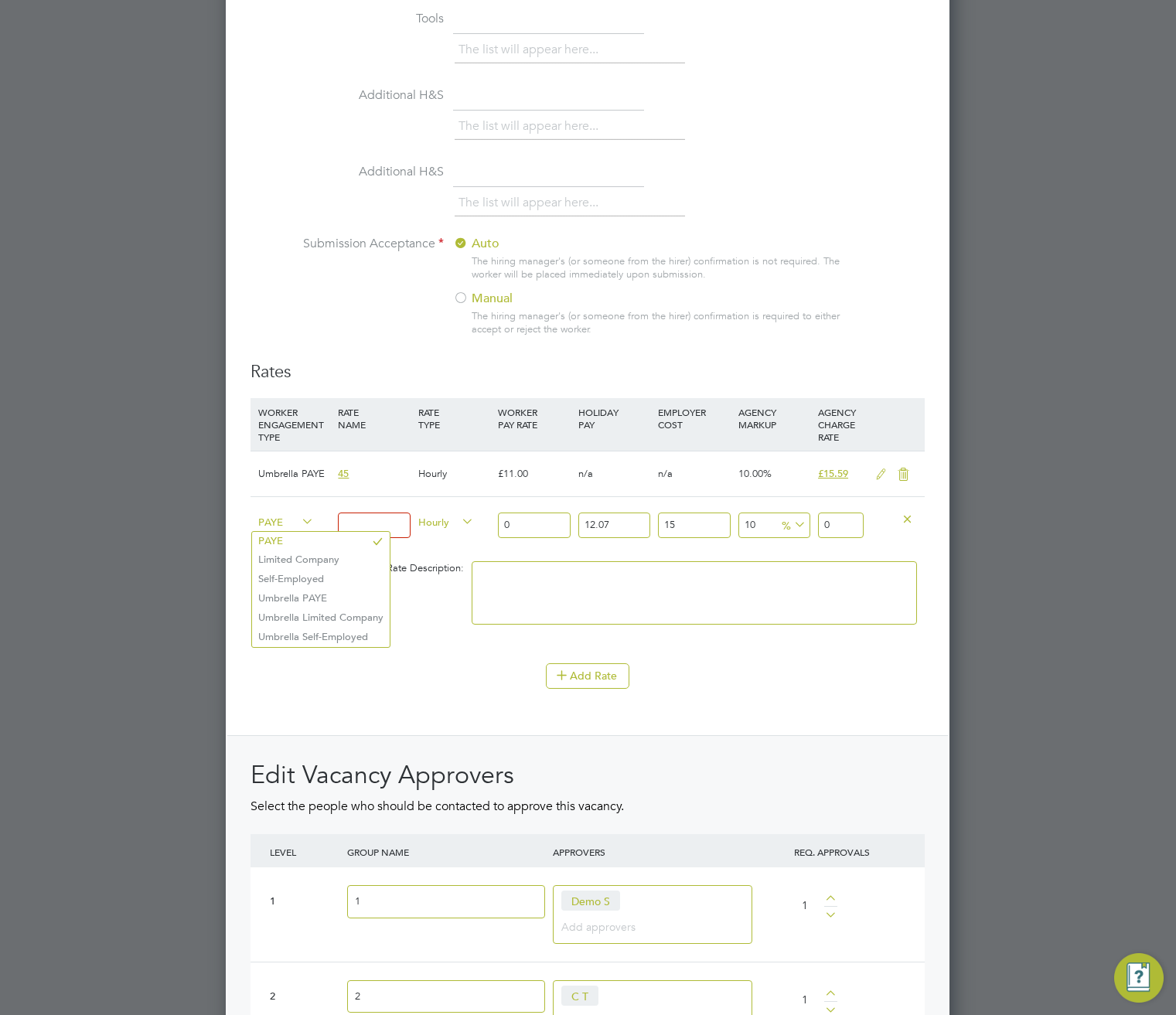
scroll to position [1365, 0]
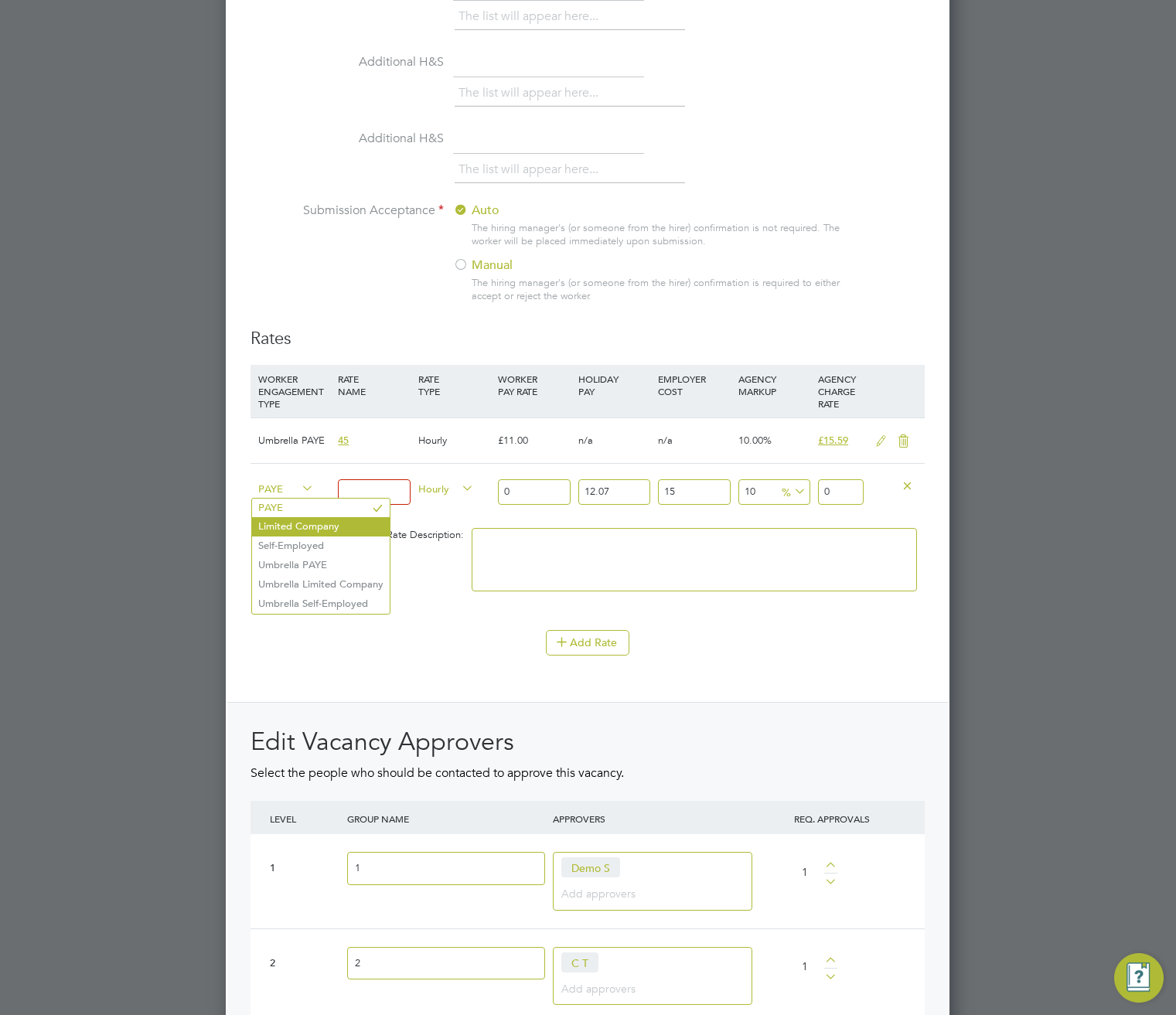
click at [299, 526] on li "Limited Company" at bounding box center [320, 527] width 137 height 19
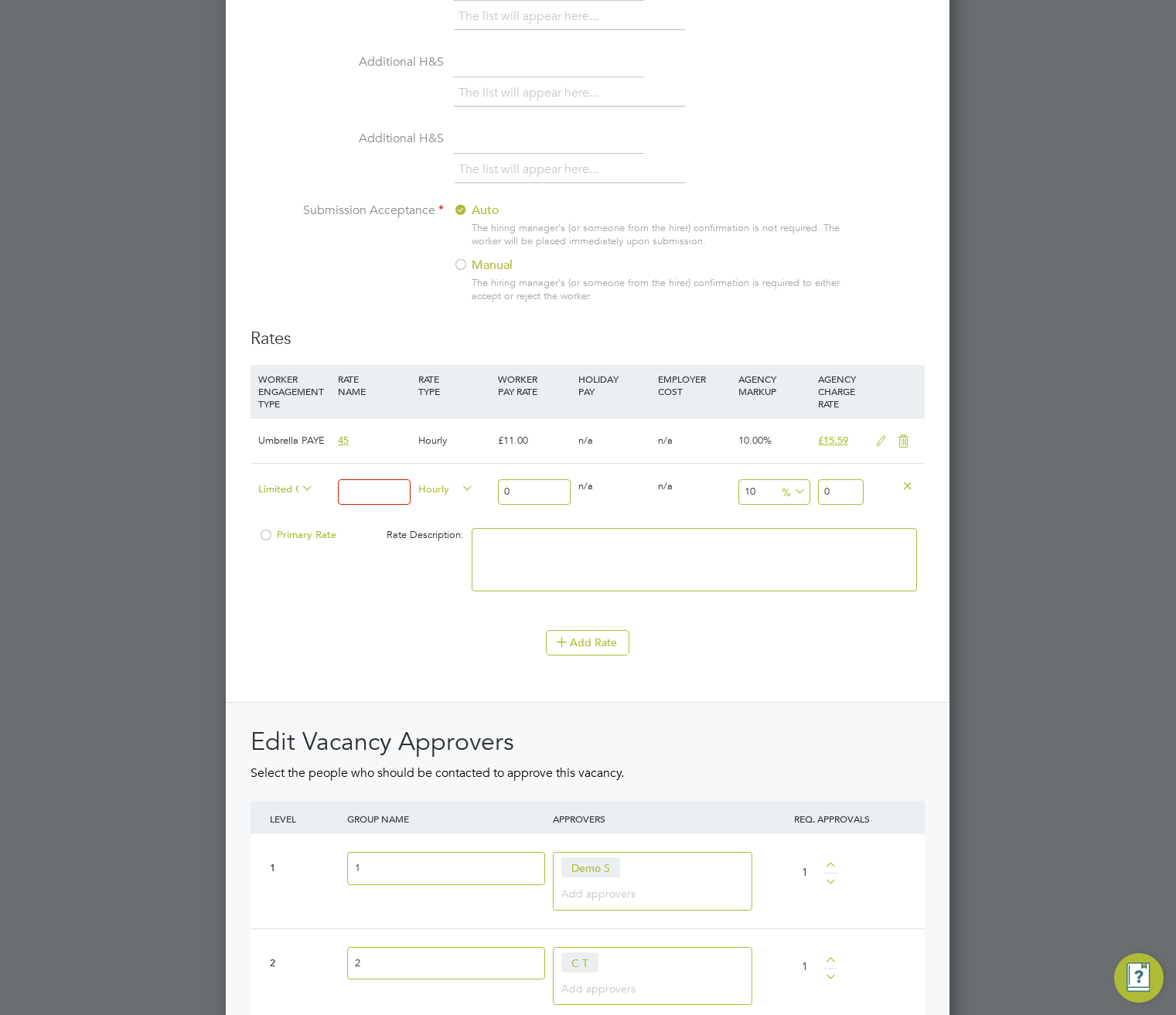
scroll to position [8, 8]
click at [359, 497] on input at bounding box center [373, 492] width 72 height 26
type input "55"
click at [540, 500] on input "0" at bounding box center [533, 492] width 72 height 26
type input "06"
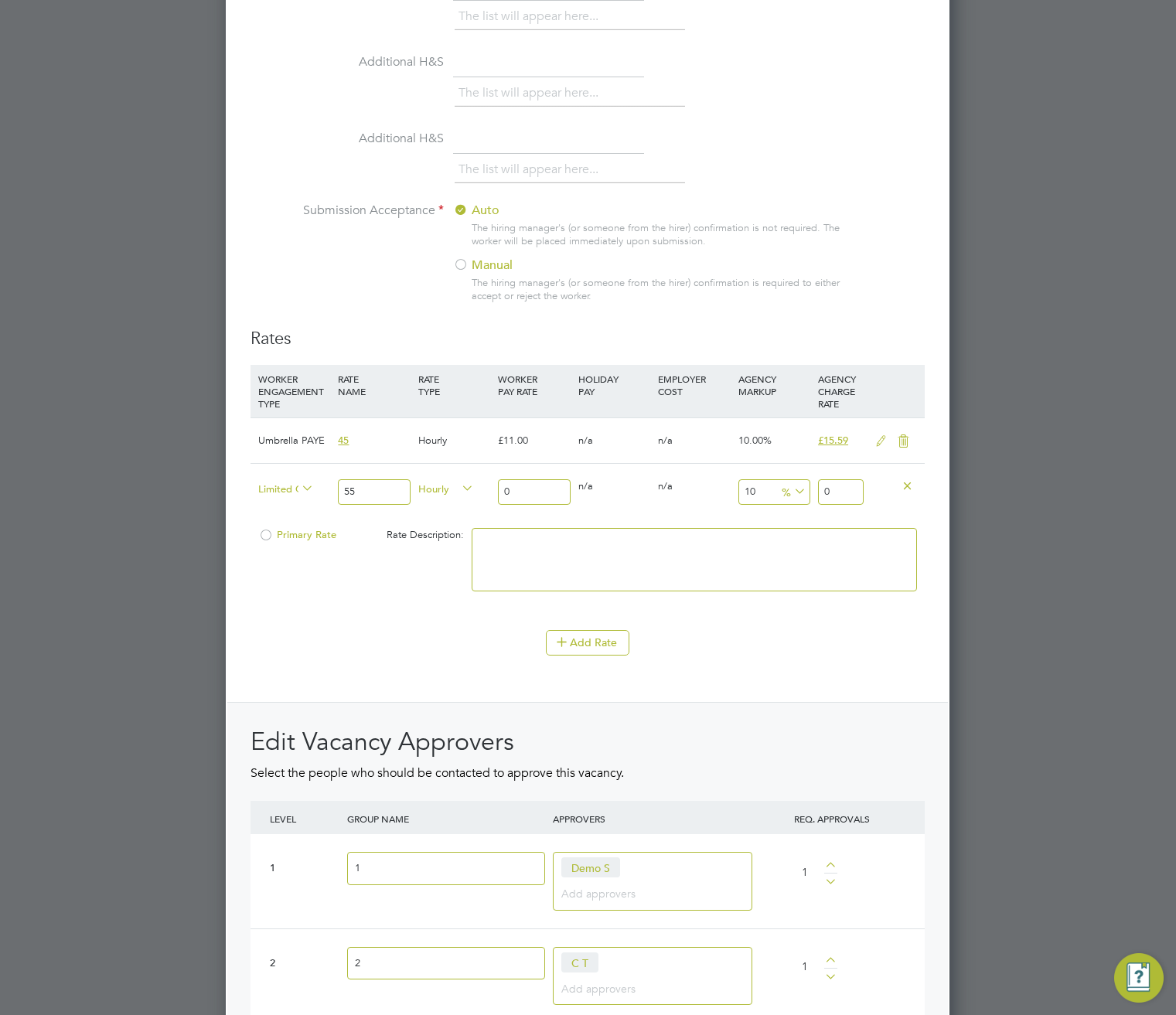
type input "8.506113"
type input "065"
type input "92.1495575"
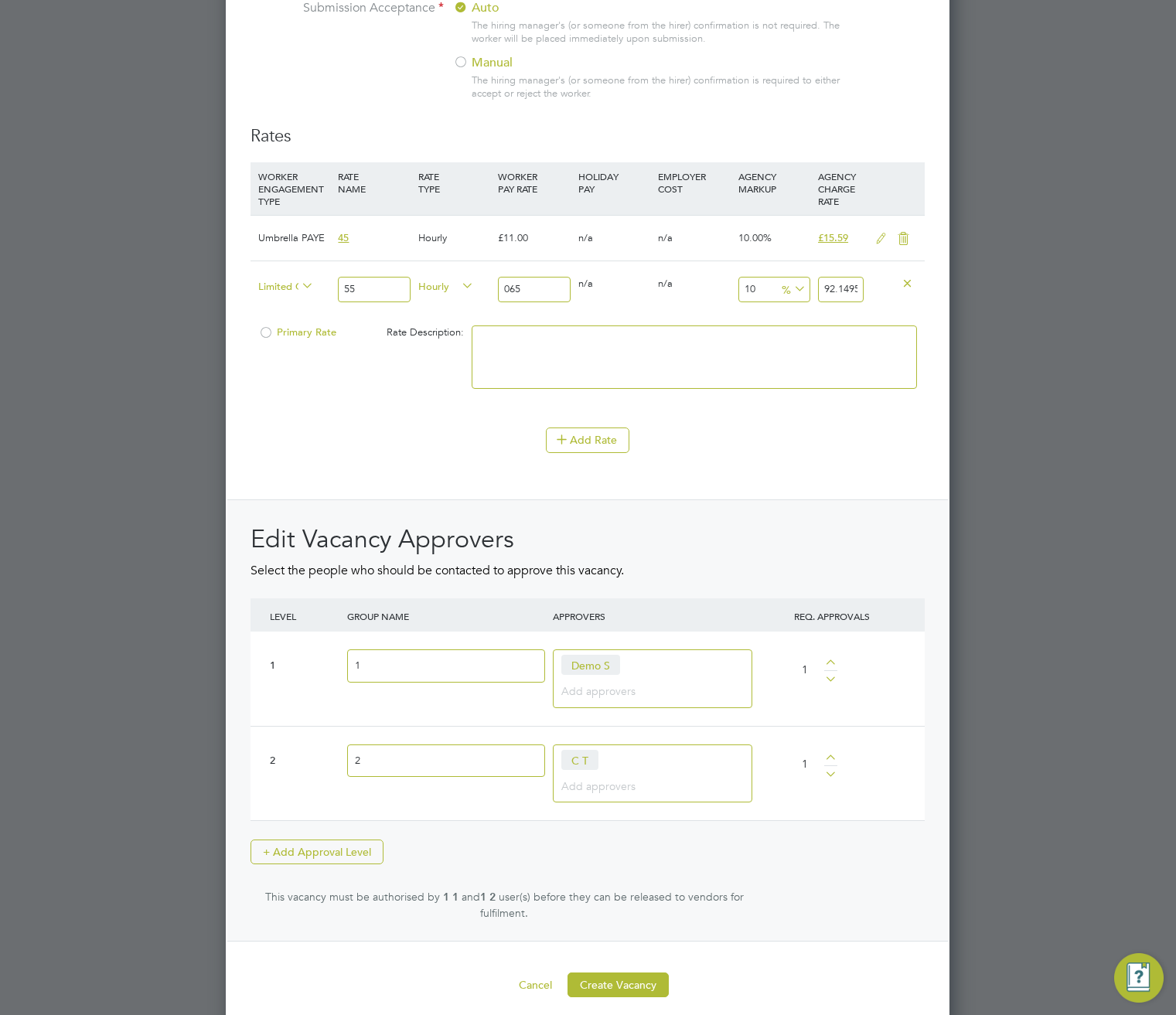
scroll to position [1581, 0]
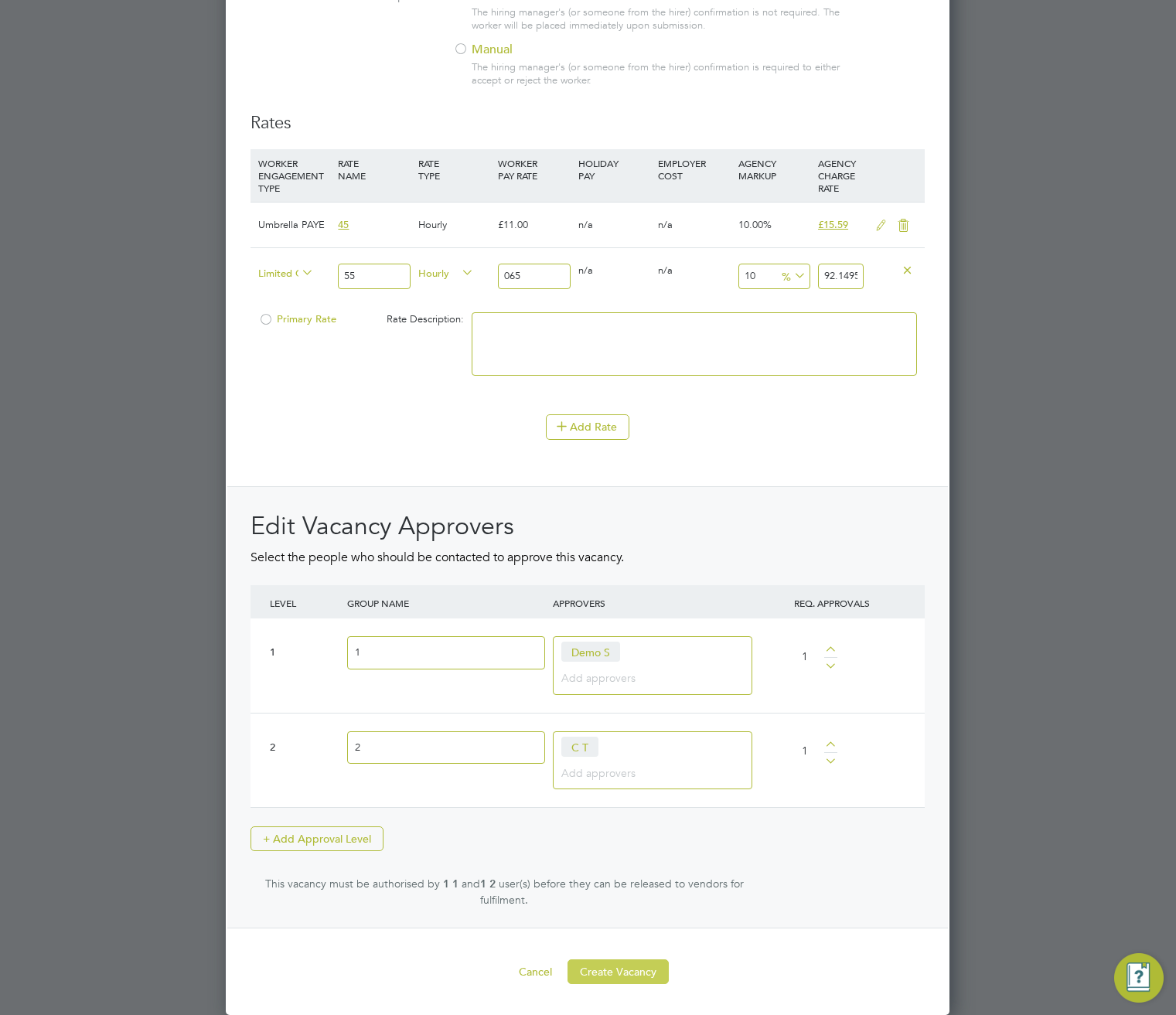
type input "065"
click at [634, 971] on button "Create Vacancy" at bounding box center [617, 972] width 101 height 25
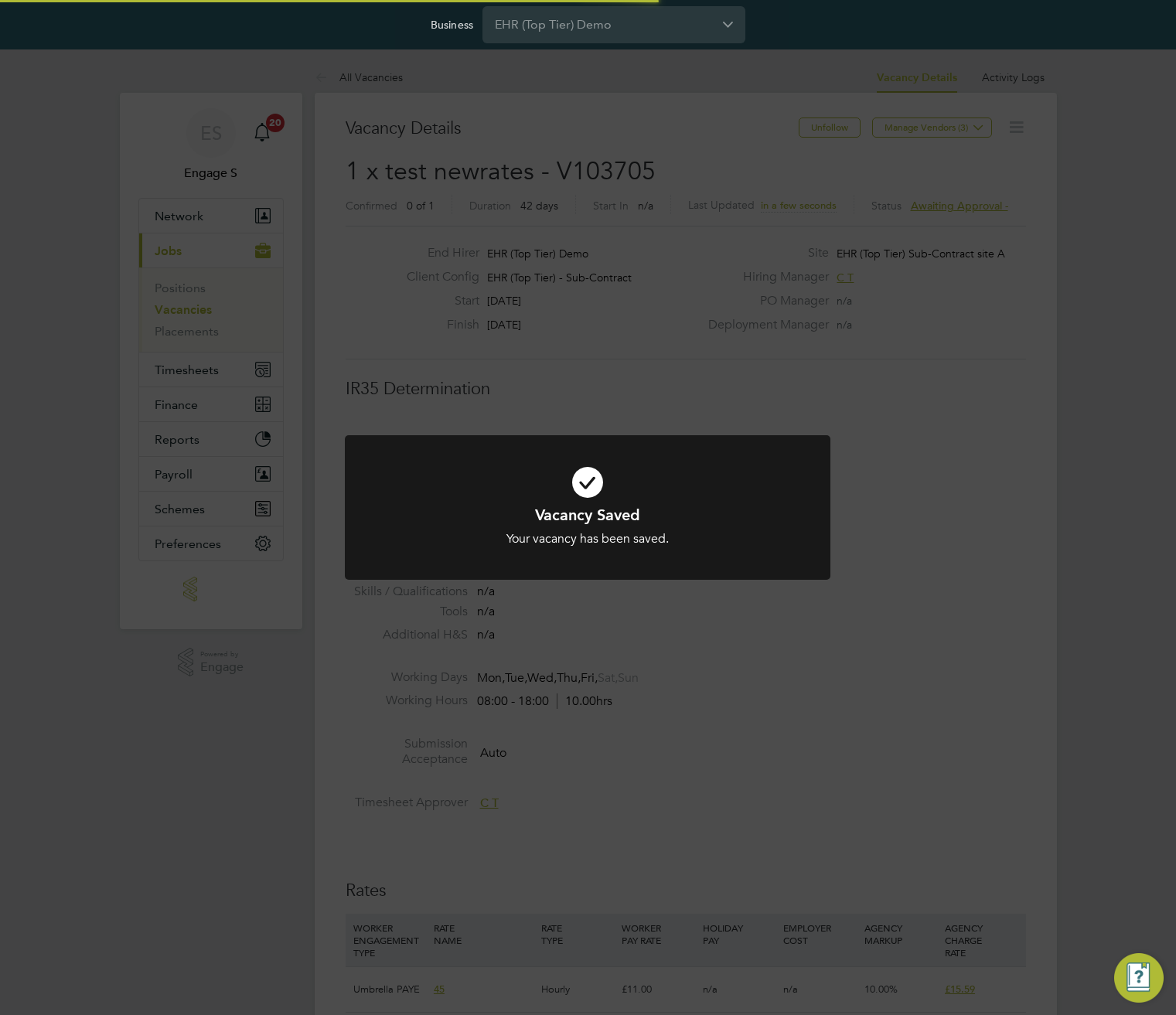
scroll to position [46, 108]
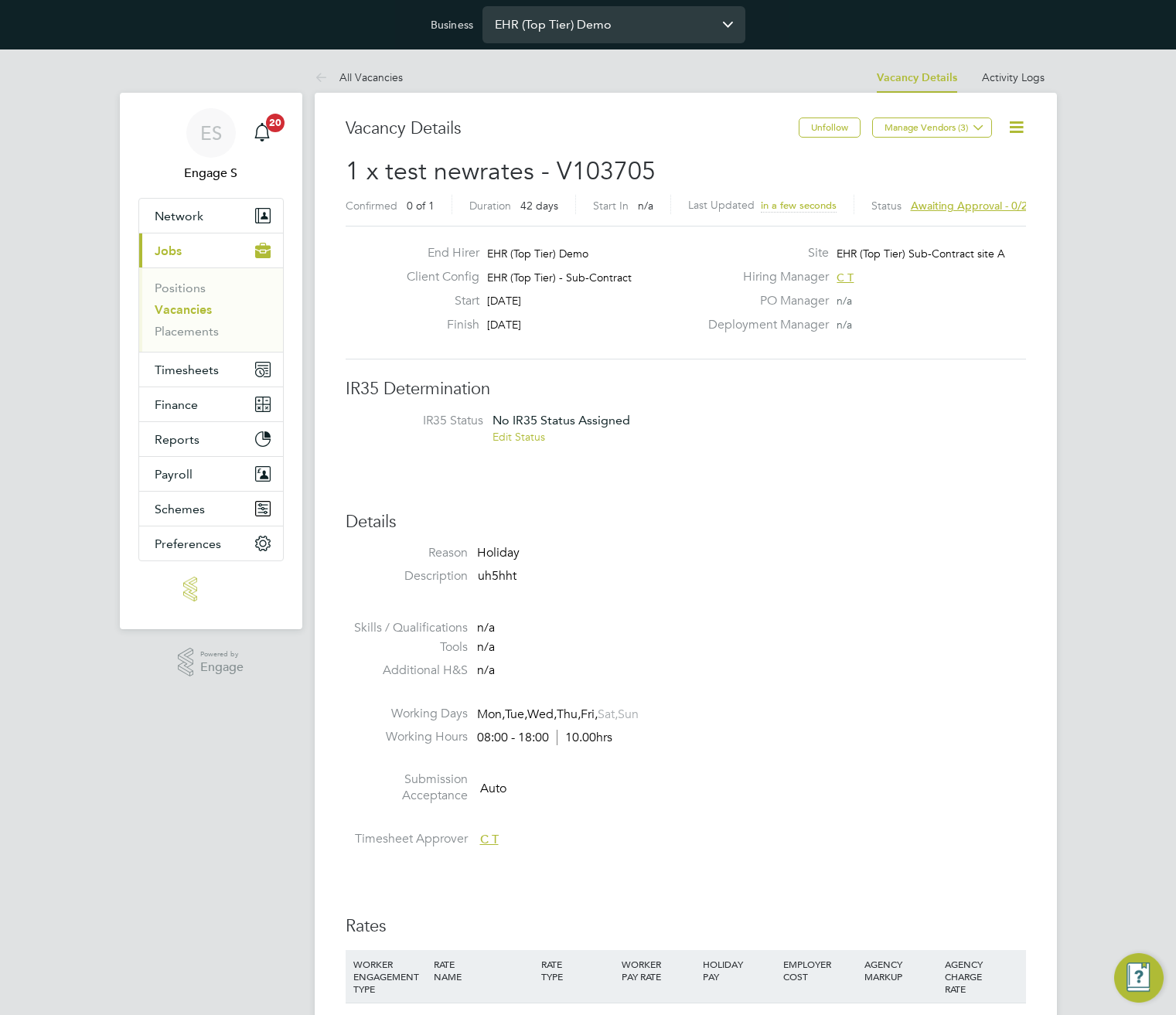
click at [600, 26] on input "EHR (Top Tier) Demo" at bounding box center [613, 24] width 263 height 36
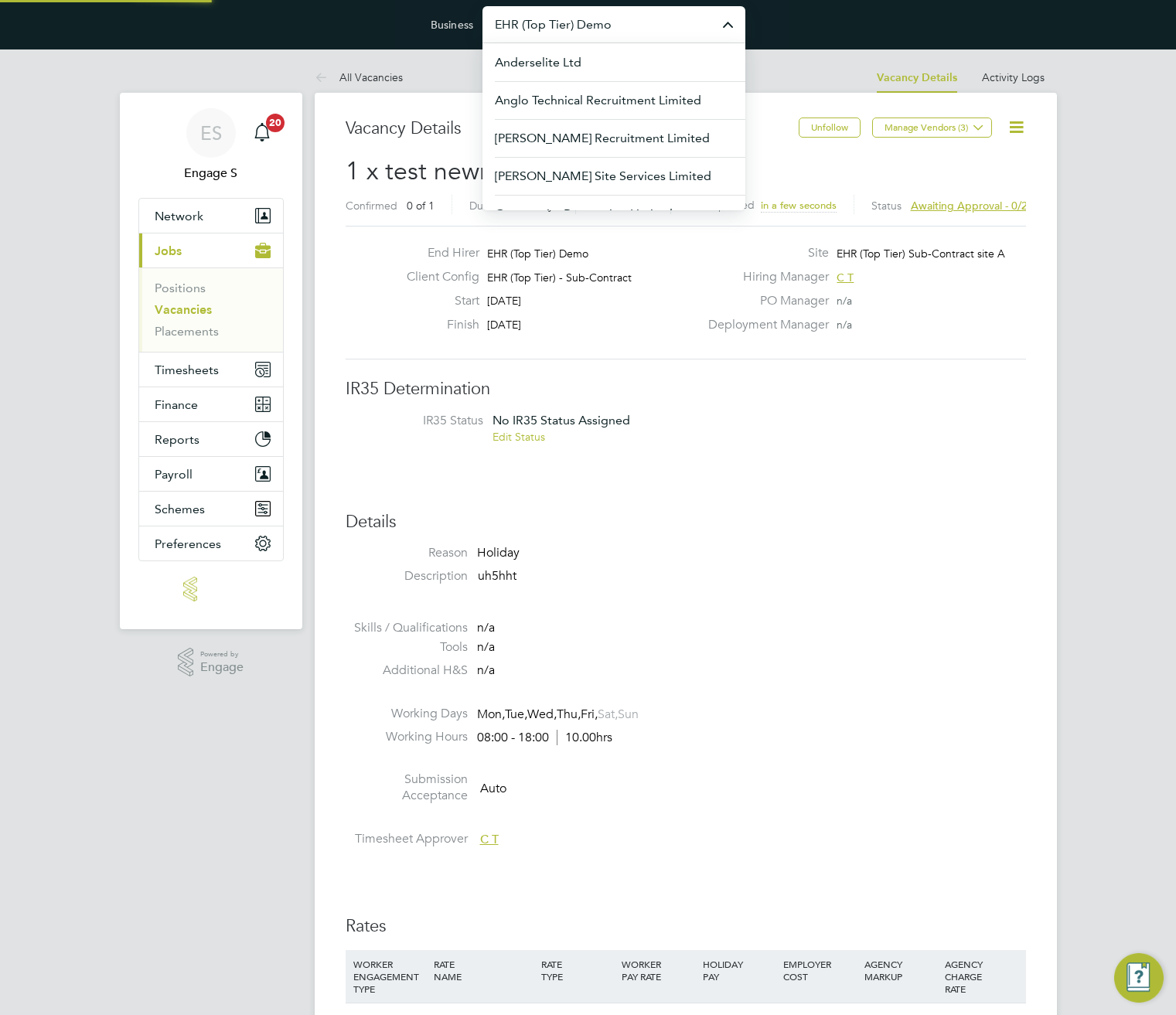
click at [600, 26] on input "EHR (Top Tier) Demo" at bounding box center [613, 24] width 263 height 36
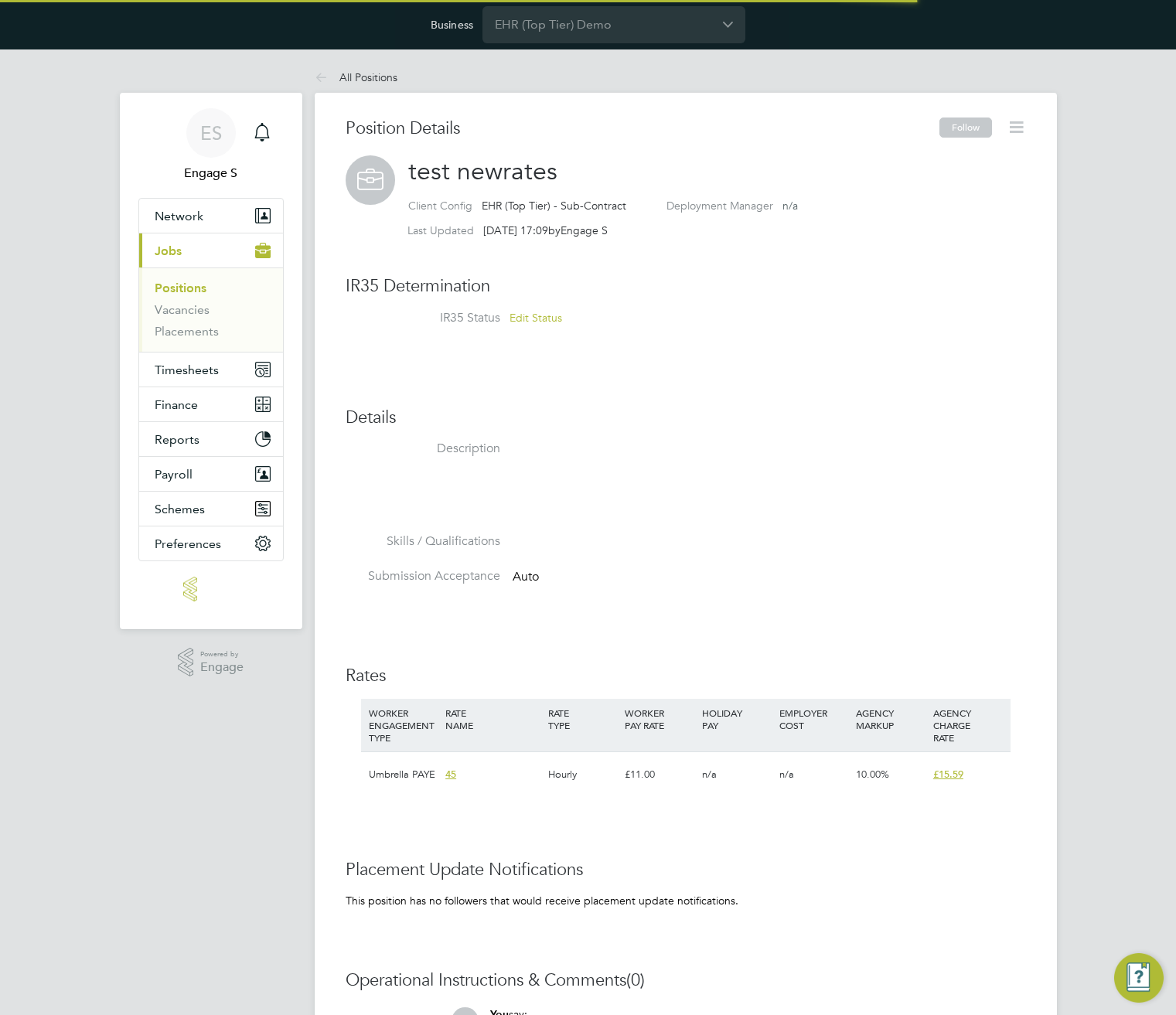
scroll to position [46, 104]
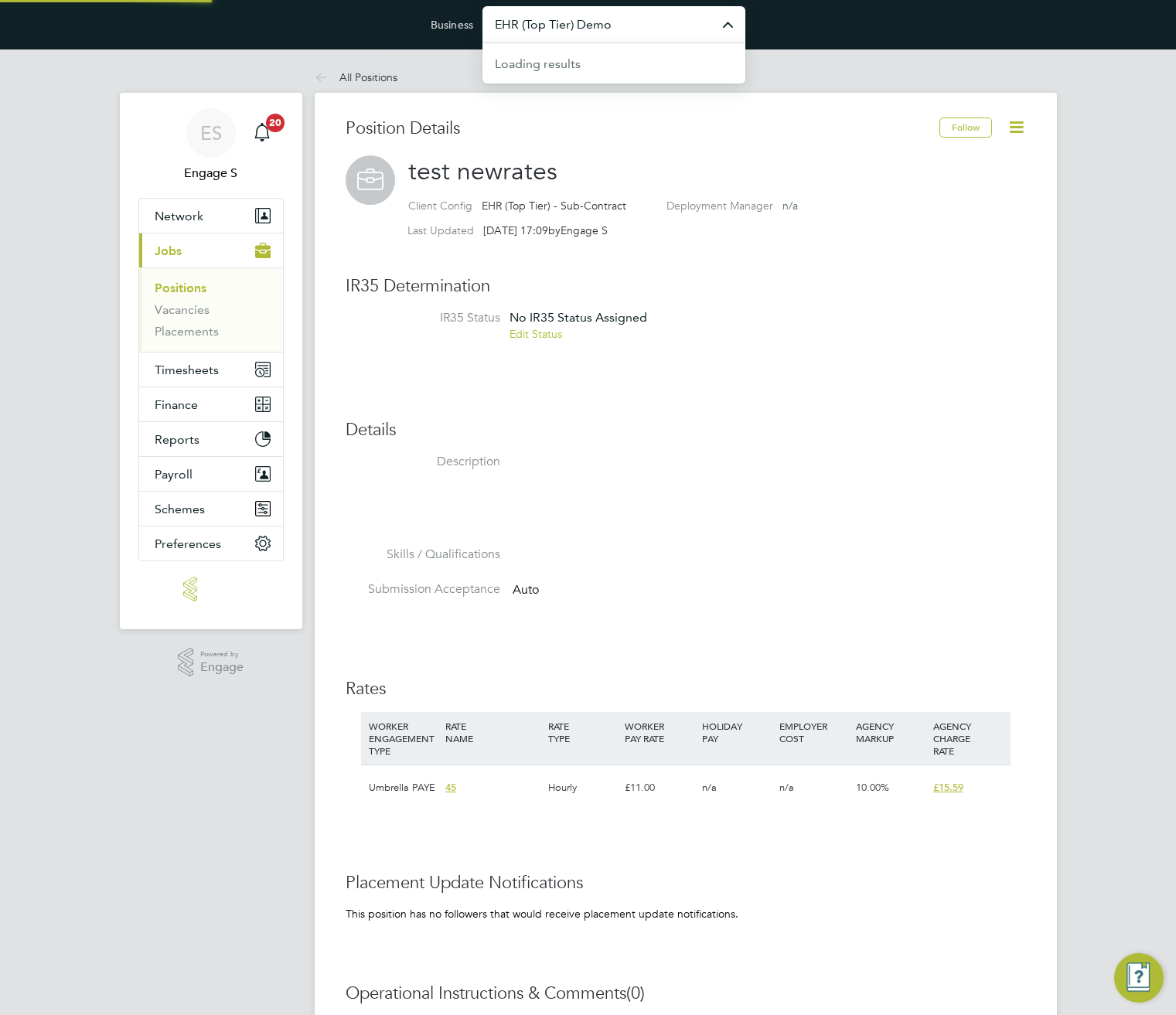
click at [553, 21] on input "EHR (Top Tier) Demo" at bounding box center [613, 24] width 263 height 36
